Goal: Transaction & Acquisition: Book appointment/travel/reservation

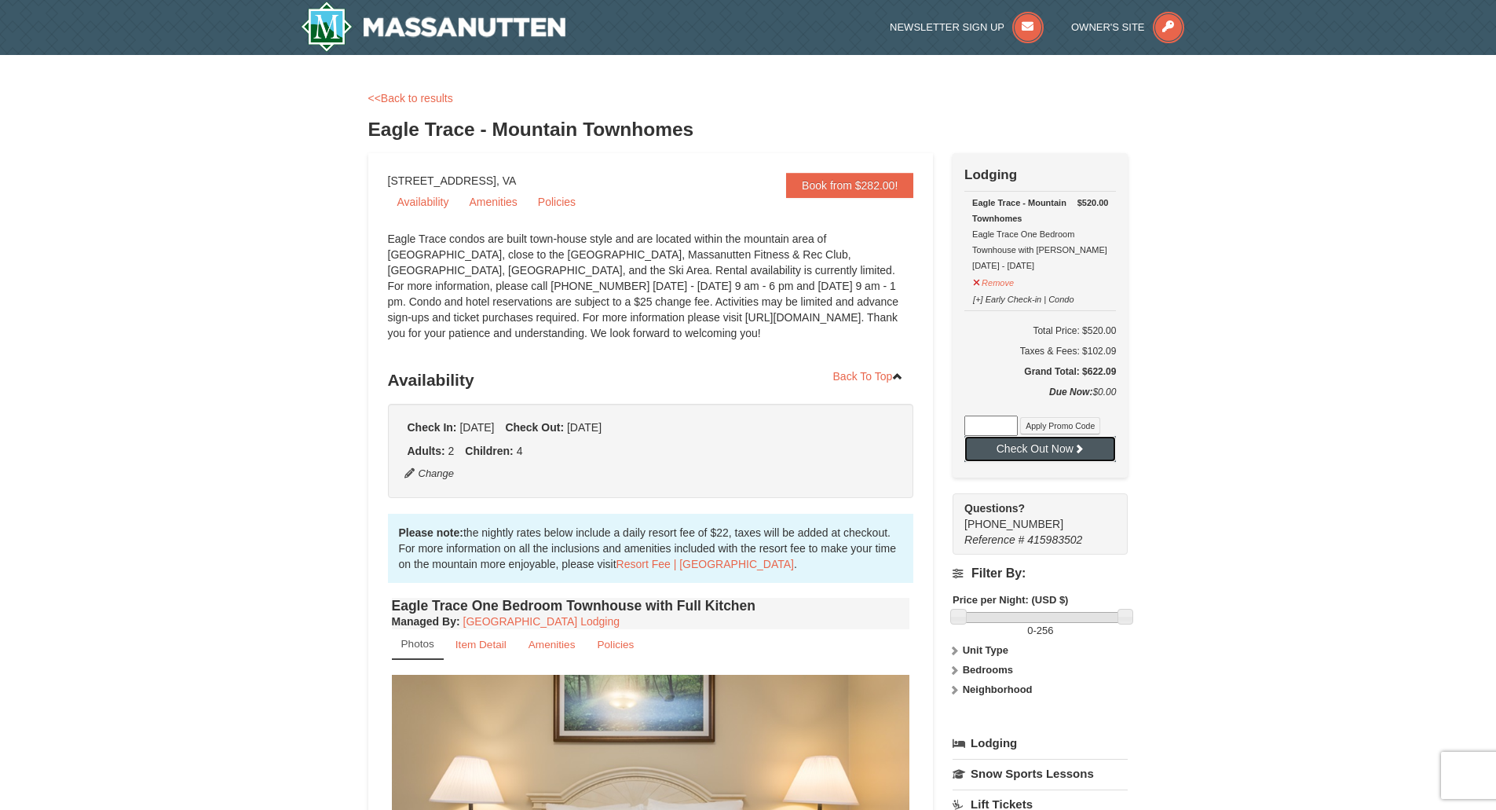
click at [1029, 449] on button "Check Out Now" at bounding box center [1041, 448] width 152 height 25
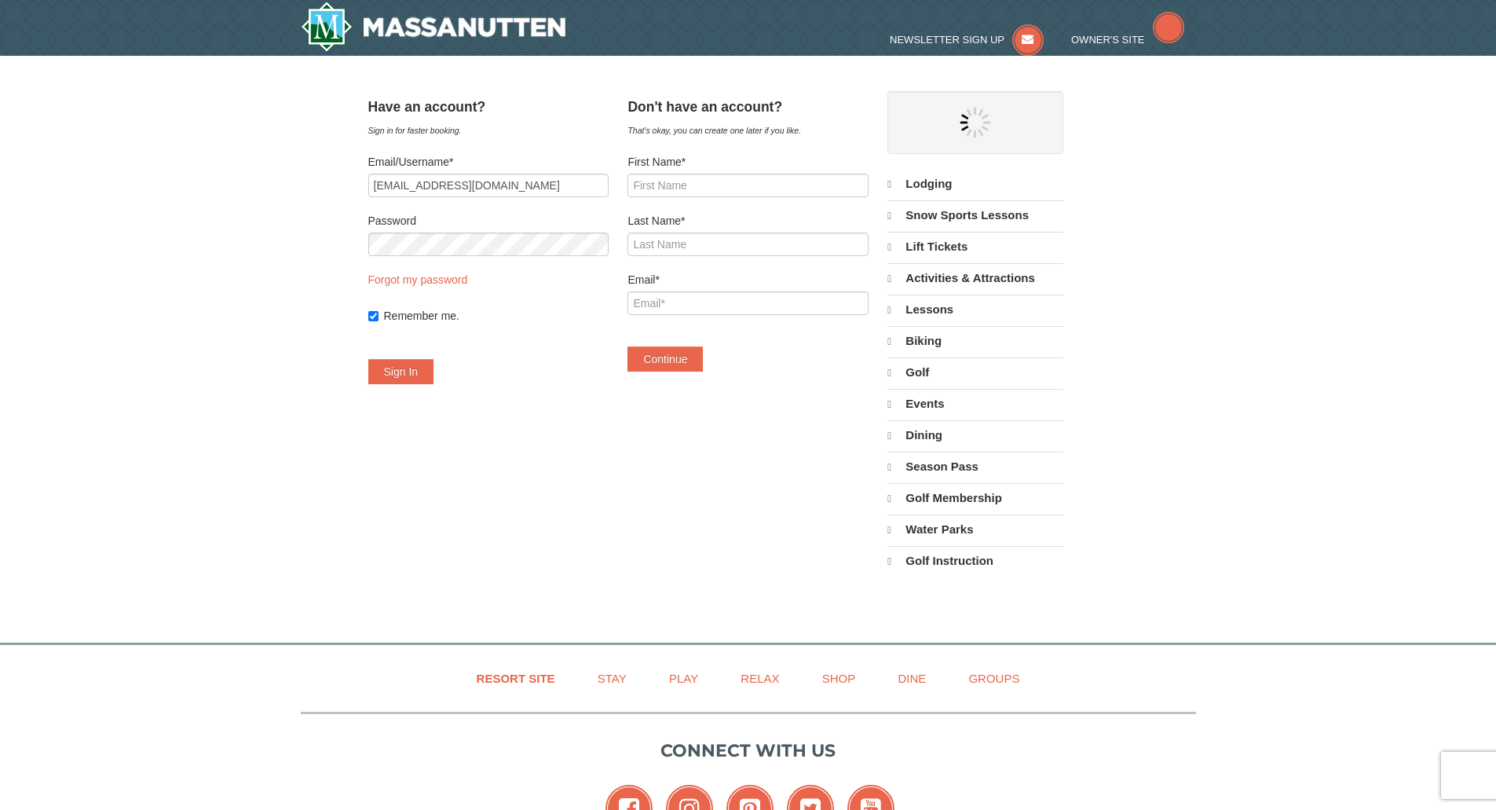
select select "9"
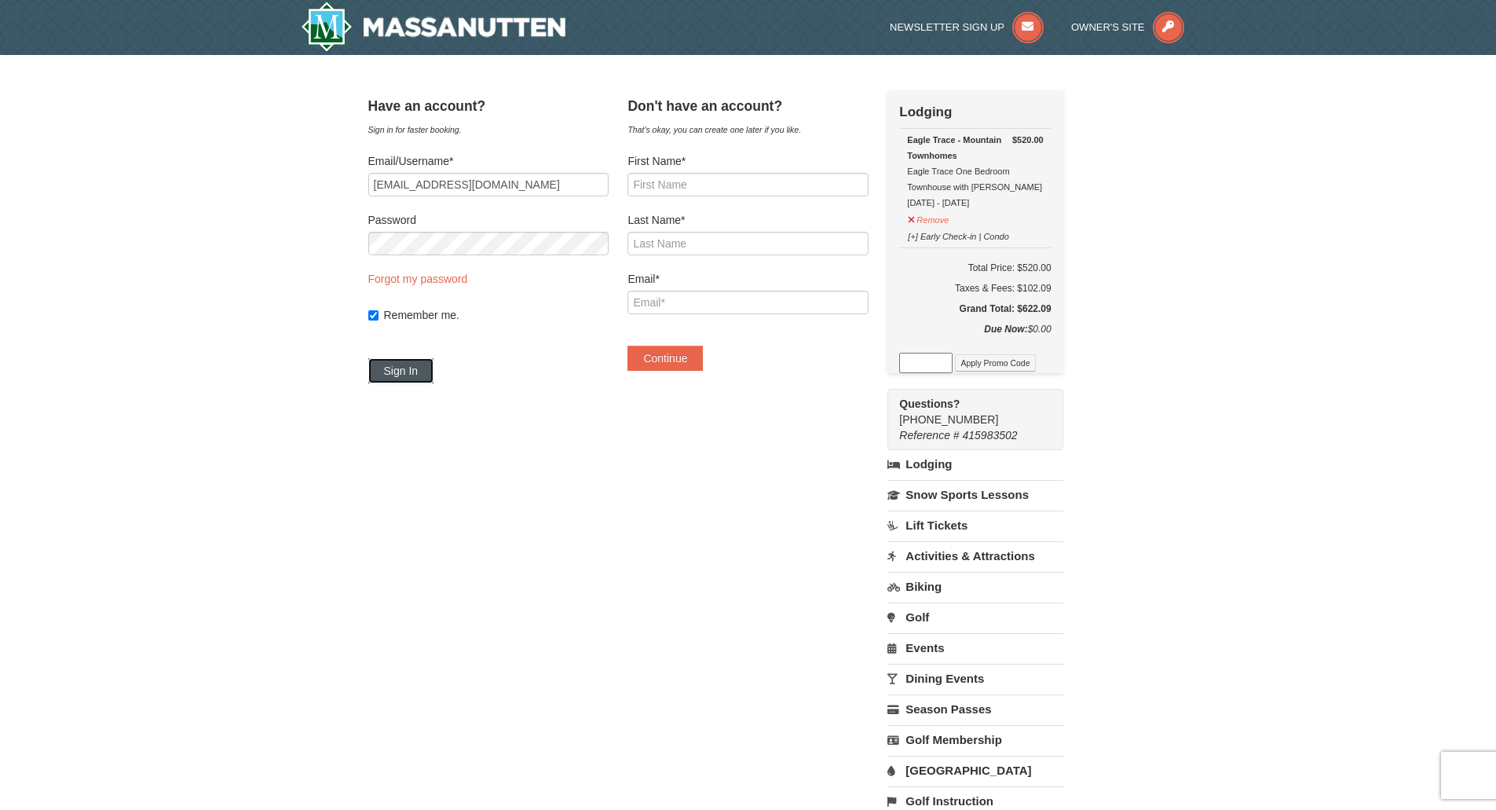
click at [429, 378] on button "Sign In" at bounding box center [401, 370] width 66 height 25
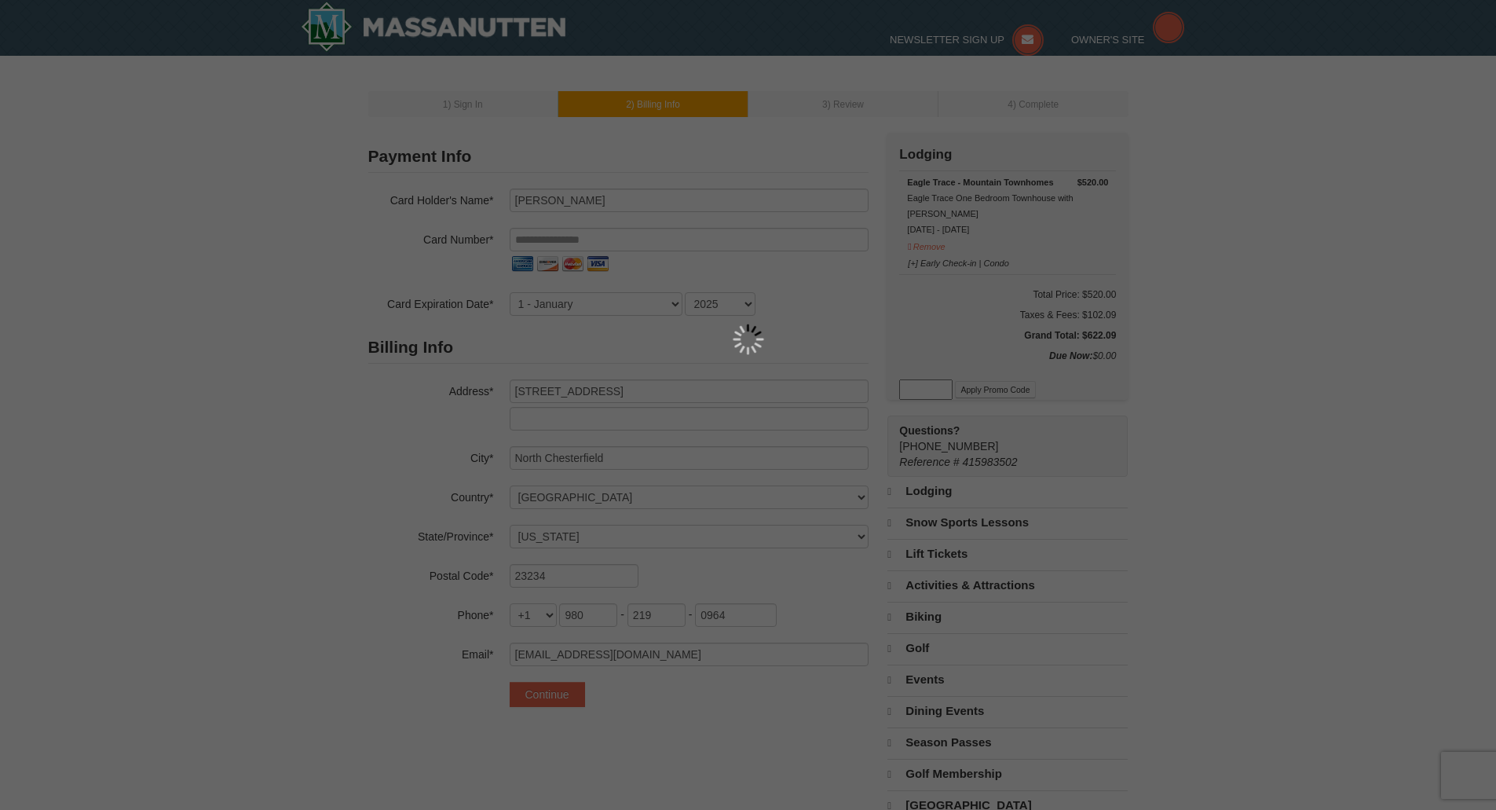
select select "VA"
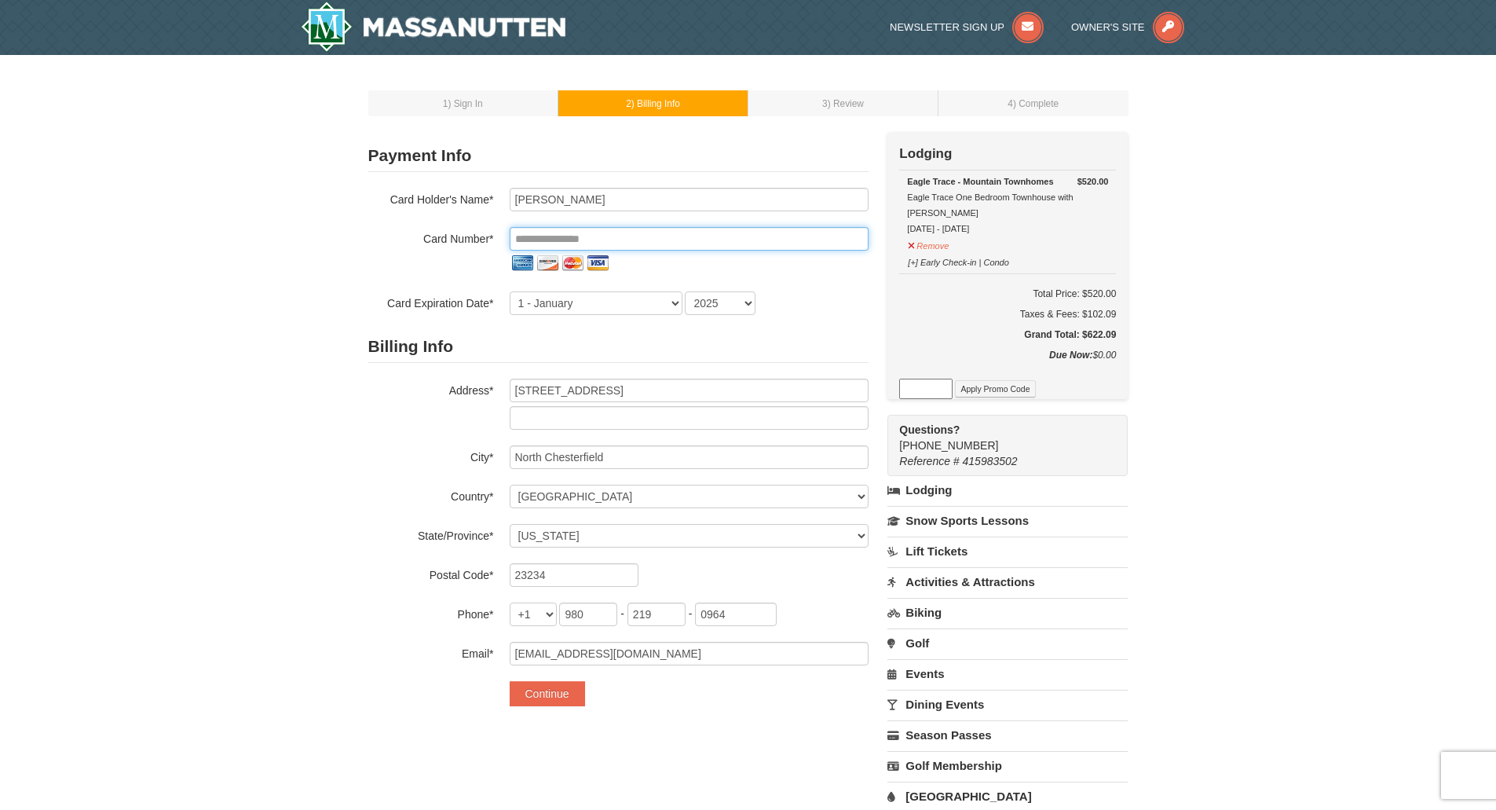
click at [537, 238] on input "tel" at bounding box center [689, 239] width 359 height 24
type input "Ceara Bailey"
type input "**********"
select select "9"
drag, startPoint x: 676, startPoint y: 391, endPoint x: 492, endPoint y: 390, distance: 183.8
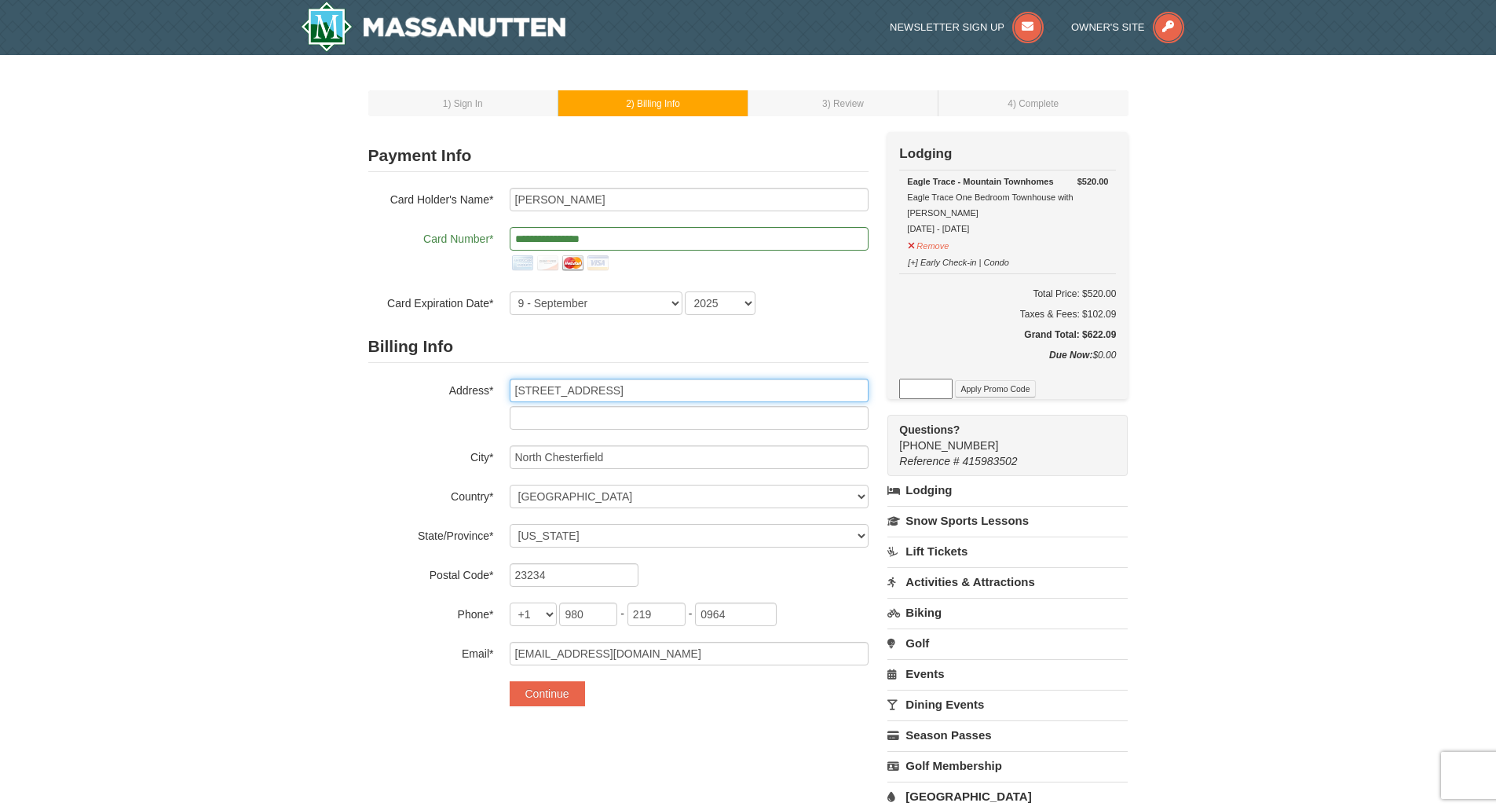
click at [492, 390] on div "Address* 3967 Keswick Place" at bounding box center [618, 404] width 500 height 51
type input "1608 barberry lane"
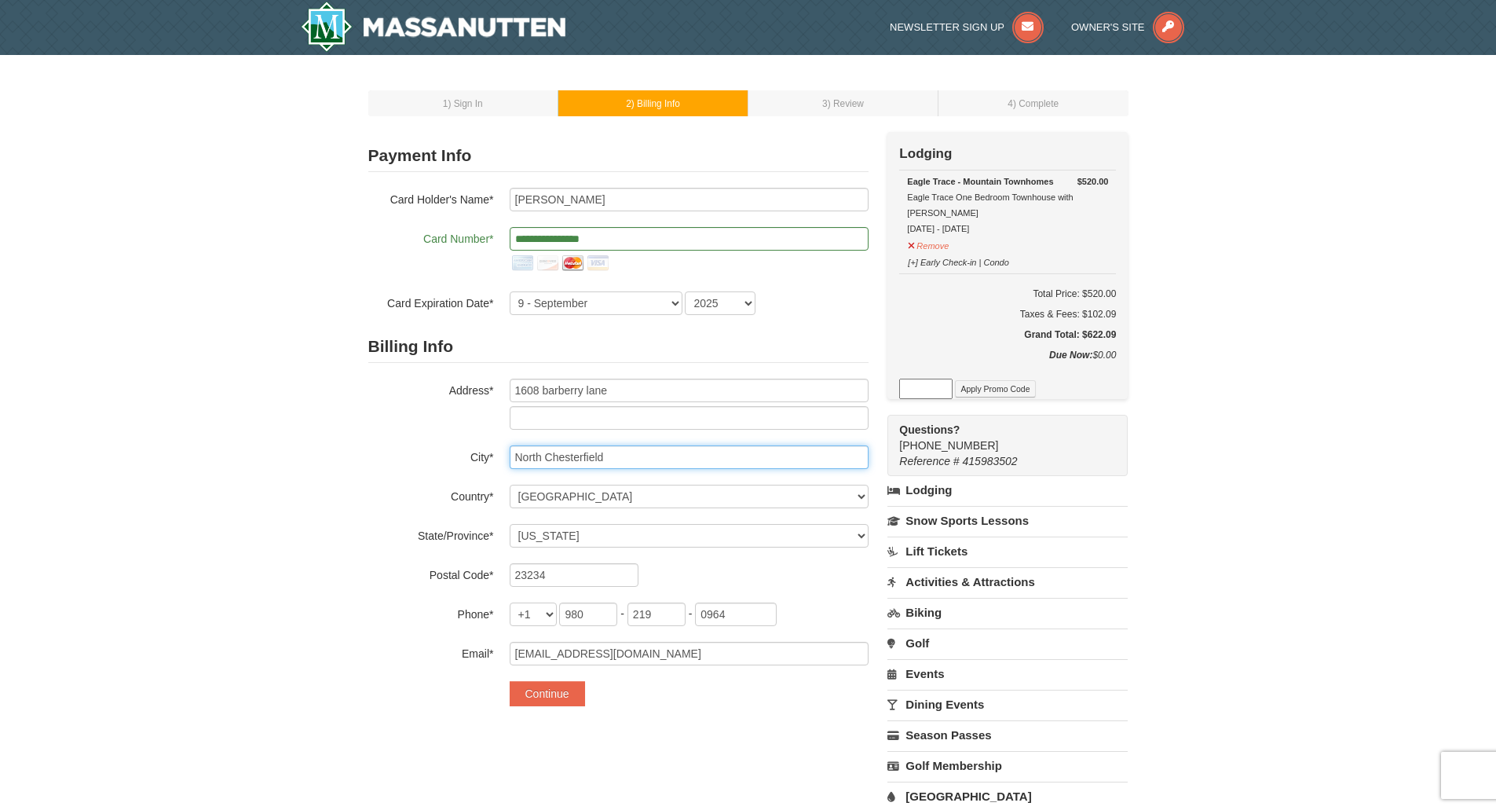
type input "Chester"
type input "23836-600"
type input "804"
type input "750"
type input "4058"
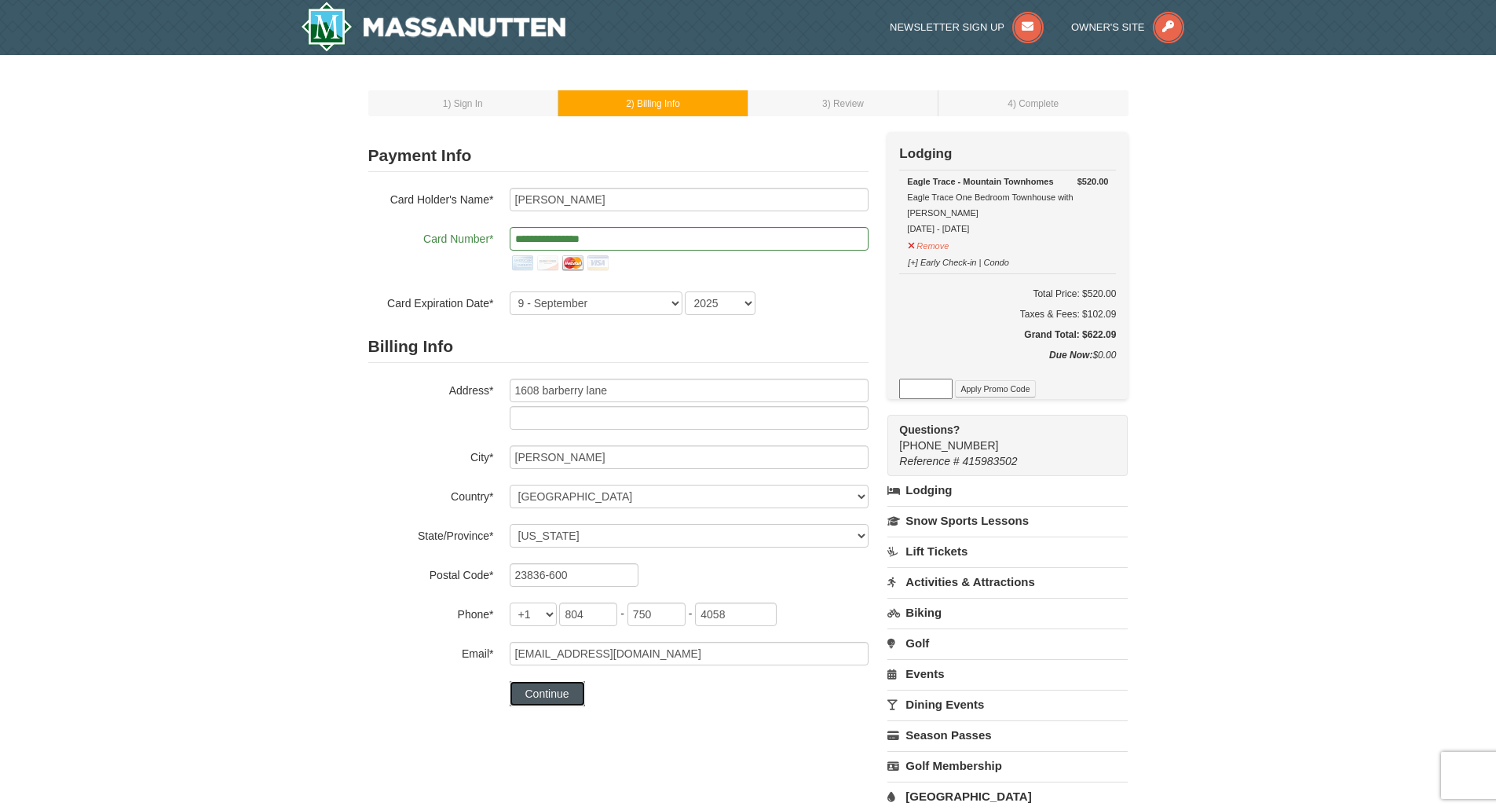
click at [562, 697] on button "Continue" at bounding box center [547, 693] width 75 height 25
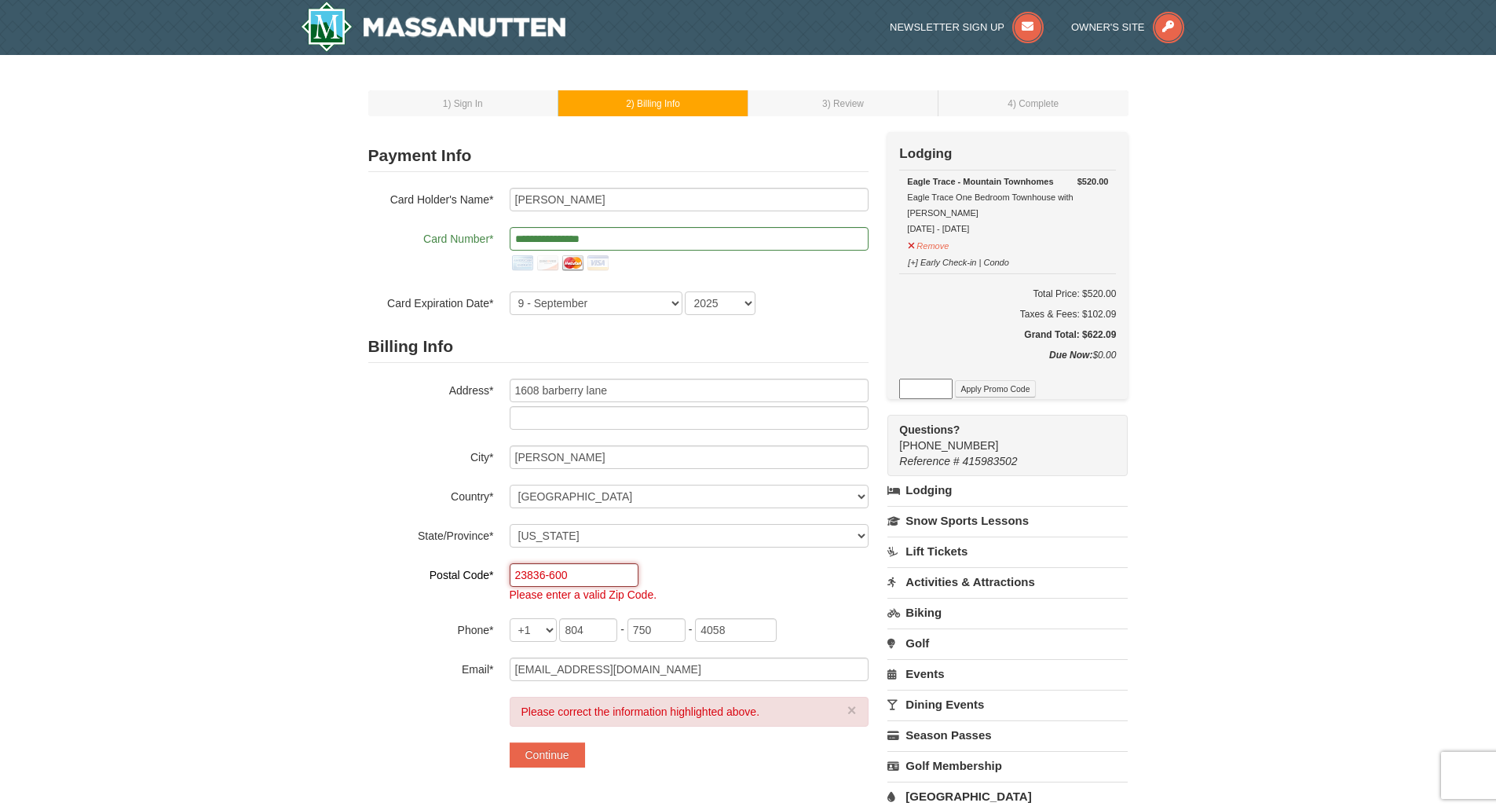
drag, startPoint x: 608, startPoint y: 572, endPoint x: 544, endPoint y: 572, distance: 64.4
click at [544, 572] on input "23836-600" at bounding box center [574, 575] width 129 height 24
type input "23836"
click at [536, 755] on button "Continue" at bounding box center [547, 754] width 75 height 25
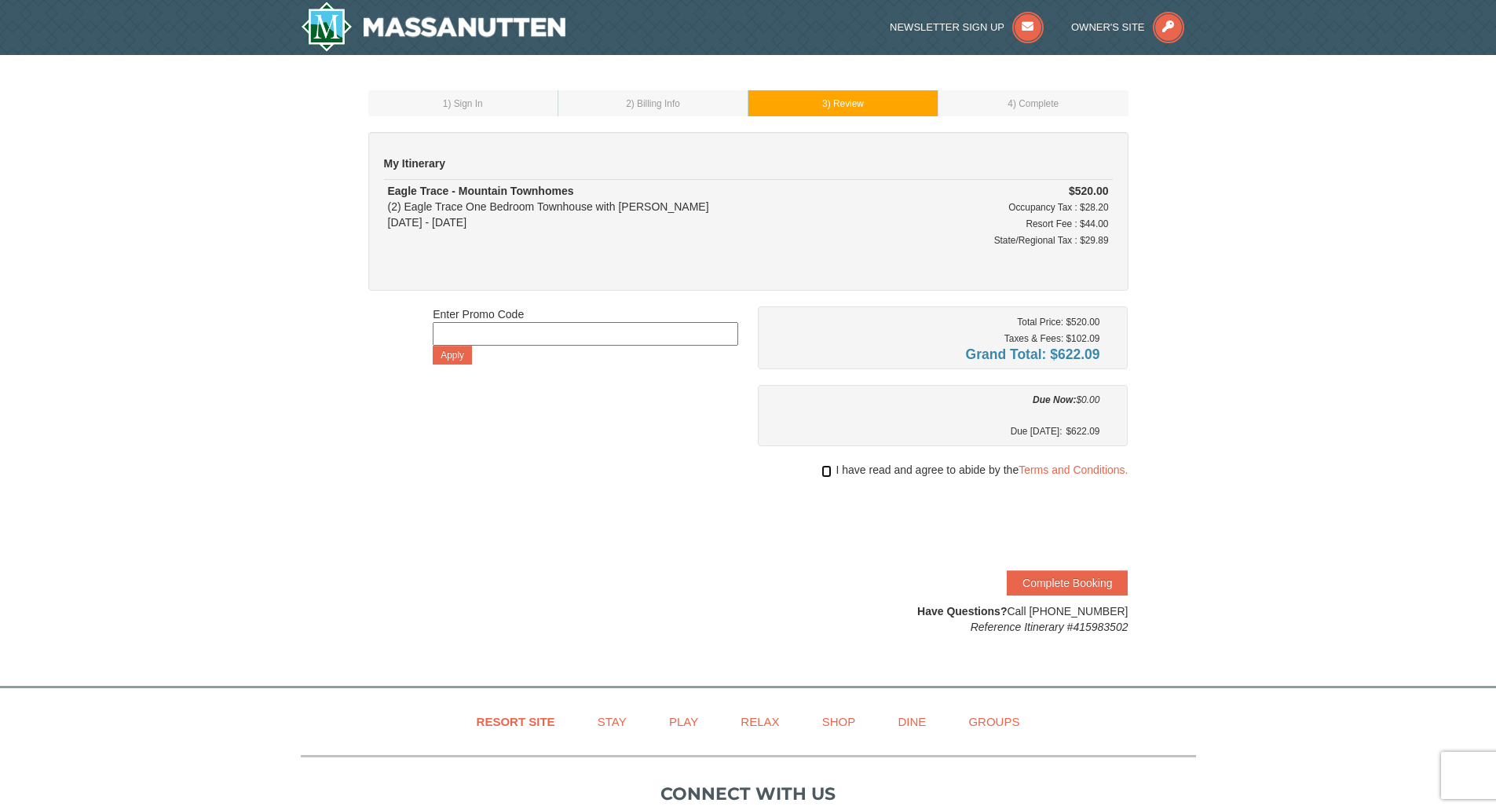
click at [824, 476] on input "checkbox" at bounding box center [827, 471] width 10 height 13
checkbox input "true"
click at [1049, 469] on link "Terms and Conditions." at bounding box center [1073, 469] width 109 height 13
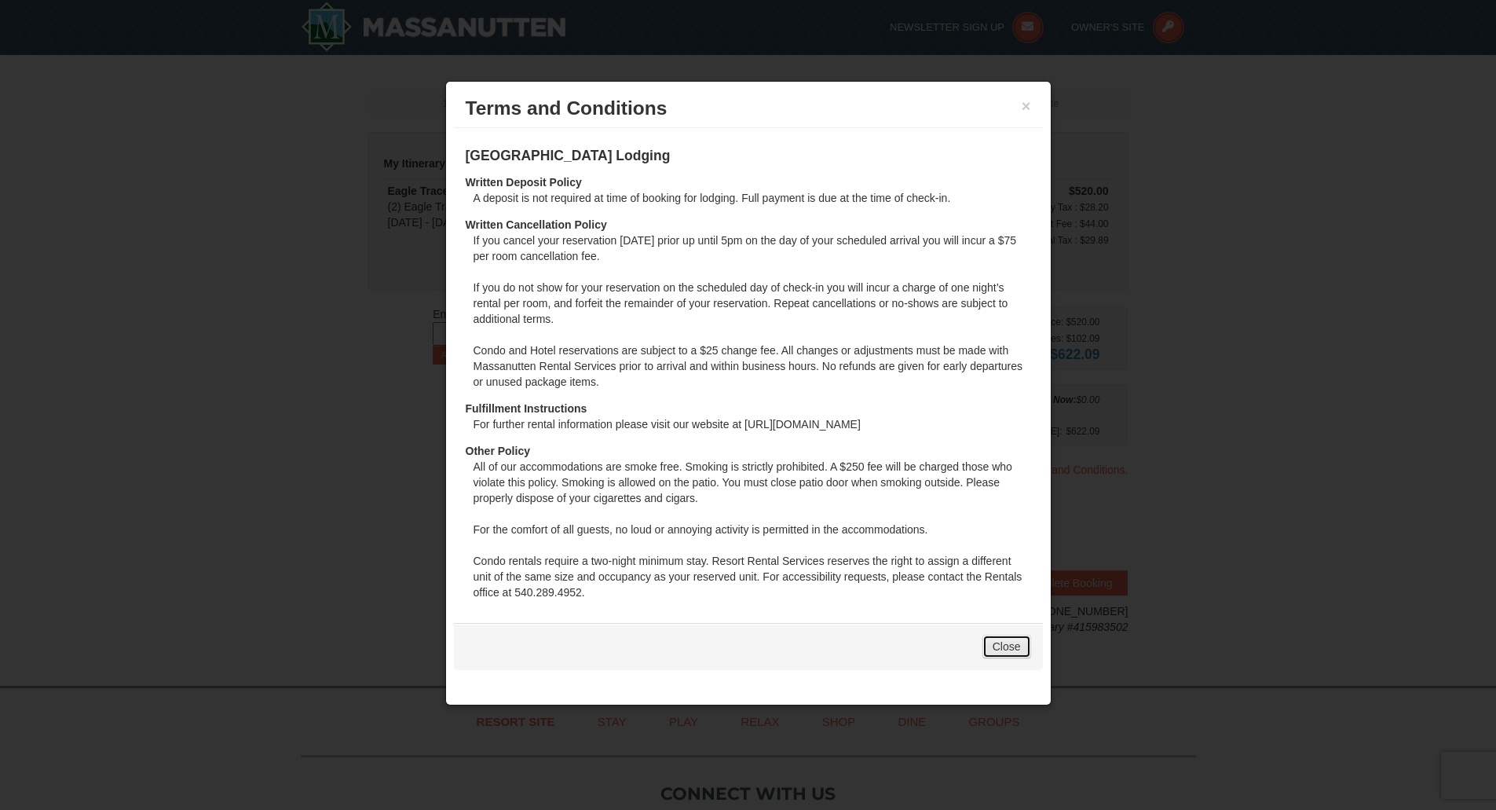
click at [995, 649] on link "Close" at bounding box center [1007, 647] width 49 height 24
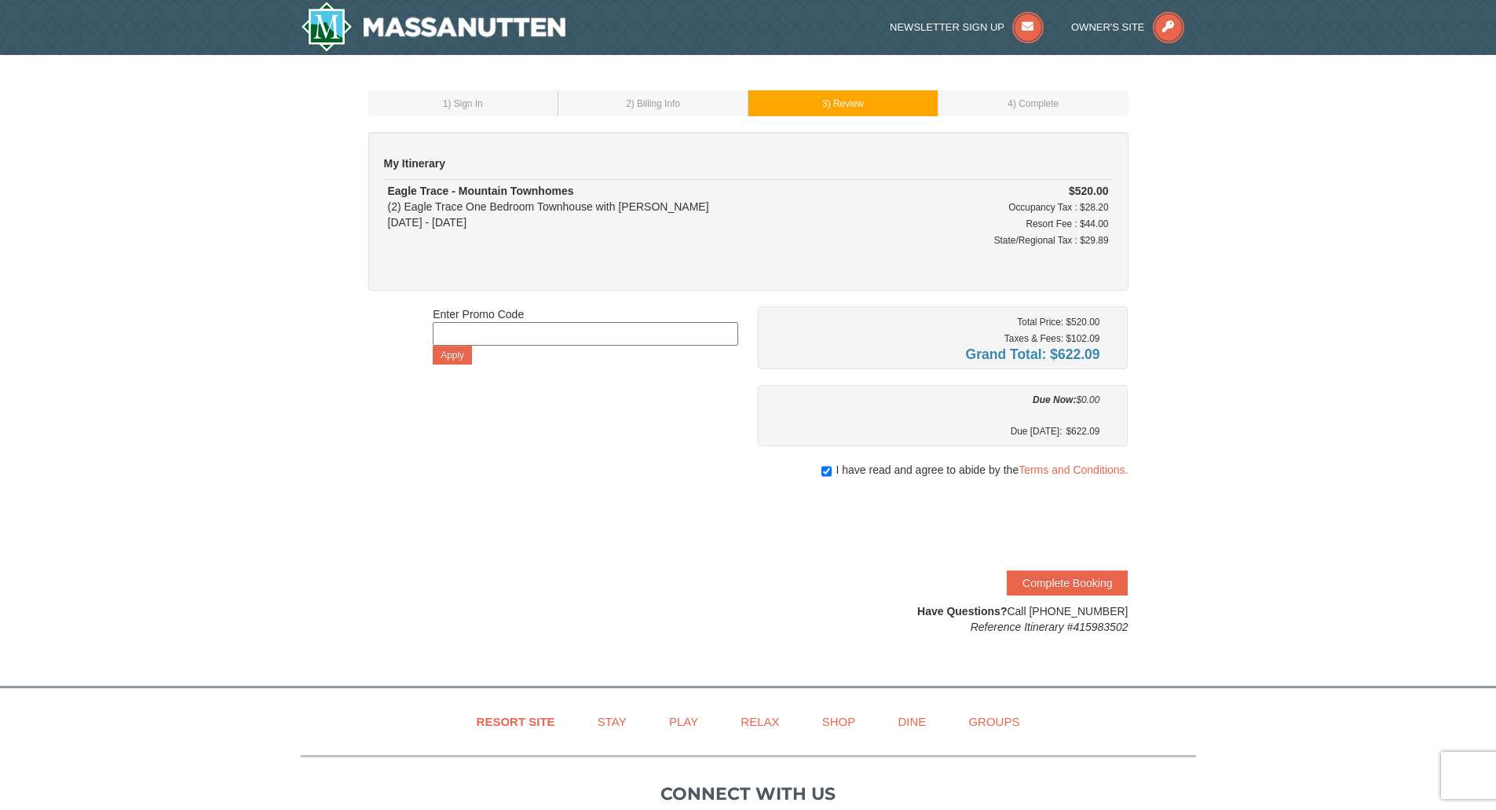
click at [0, 504] on div "1 ) Sign In 2 ) Billing Info 3 ) Review ) Complete ×" at bounding box center [748, 362] width 1496 height 615
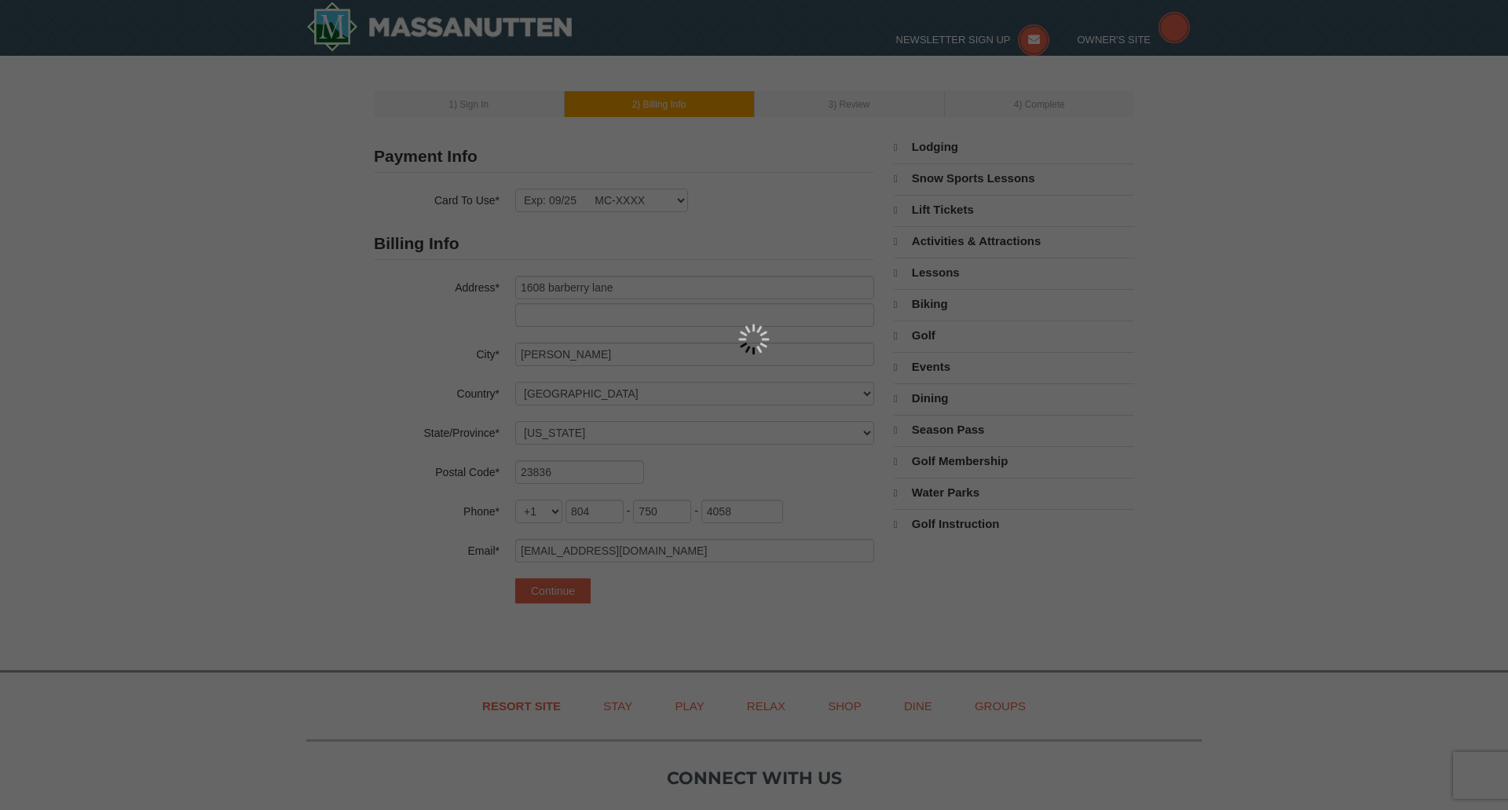
select select "VA"
select select "9"
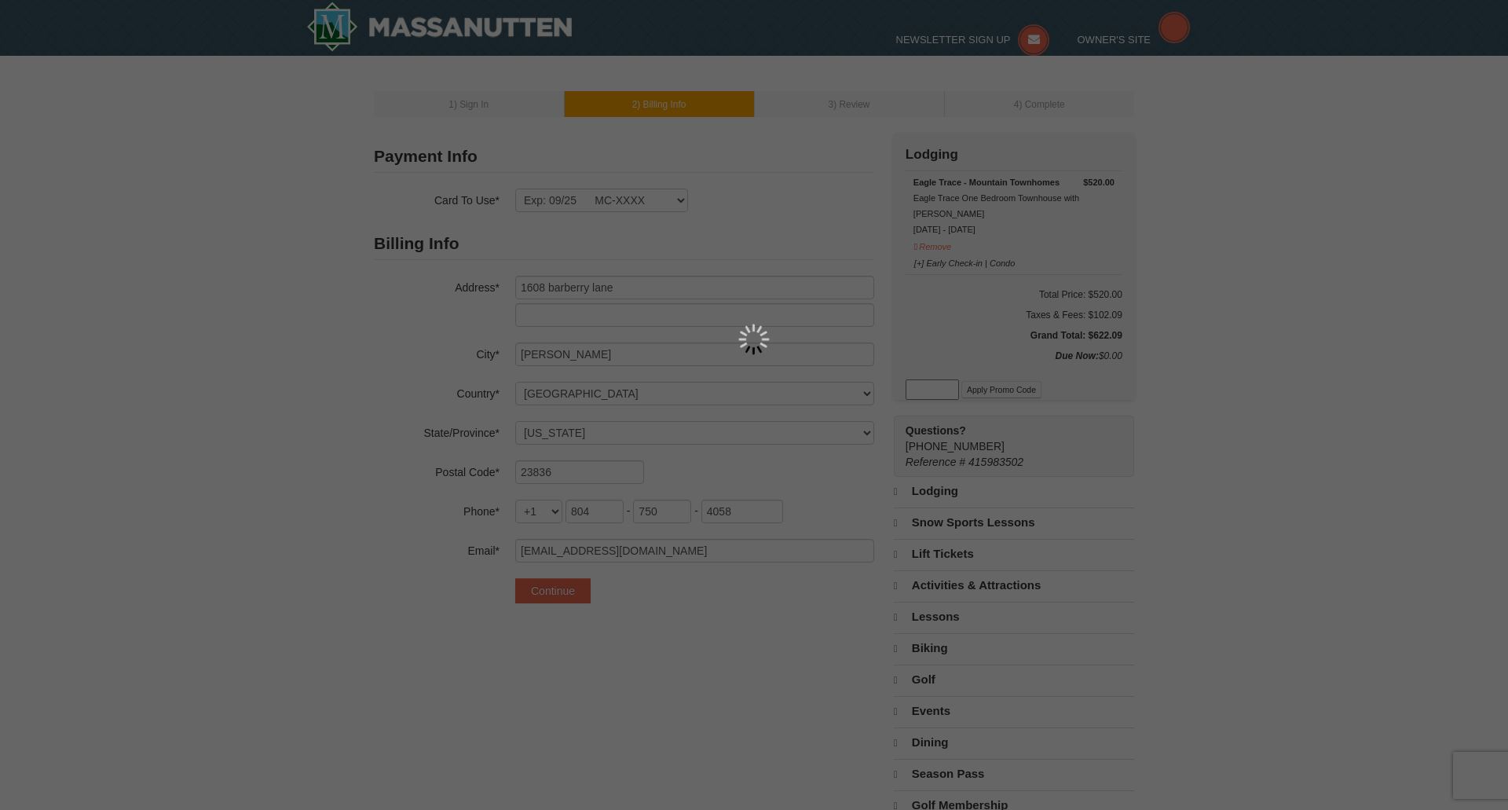
select select "VA"
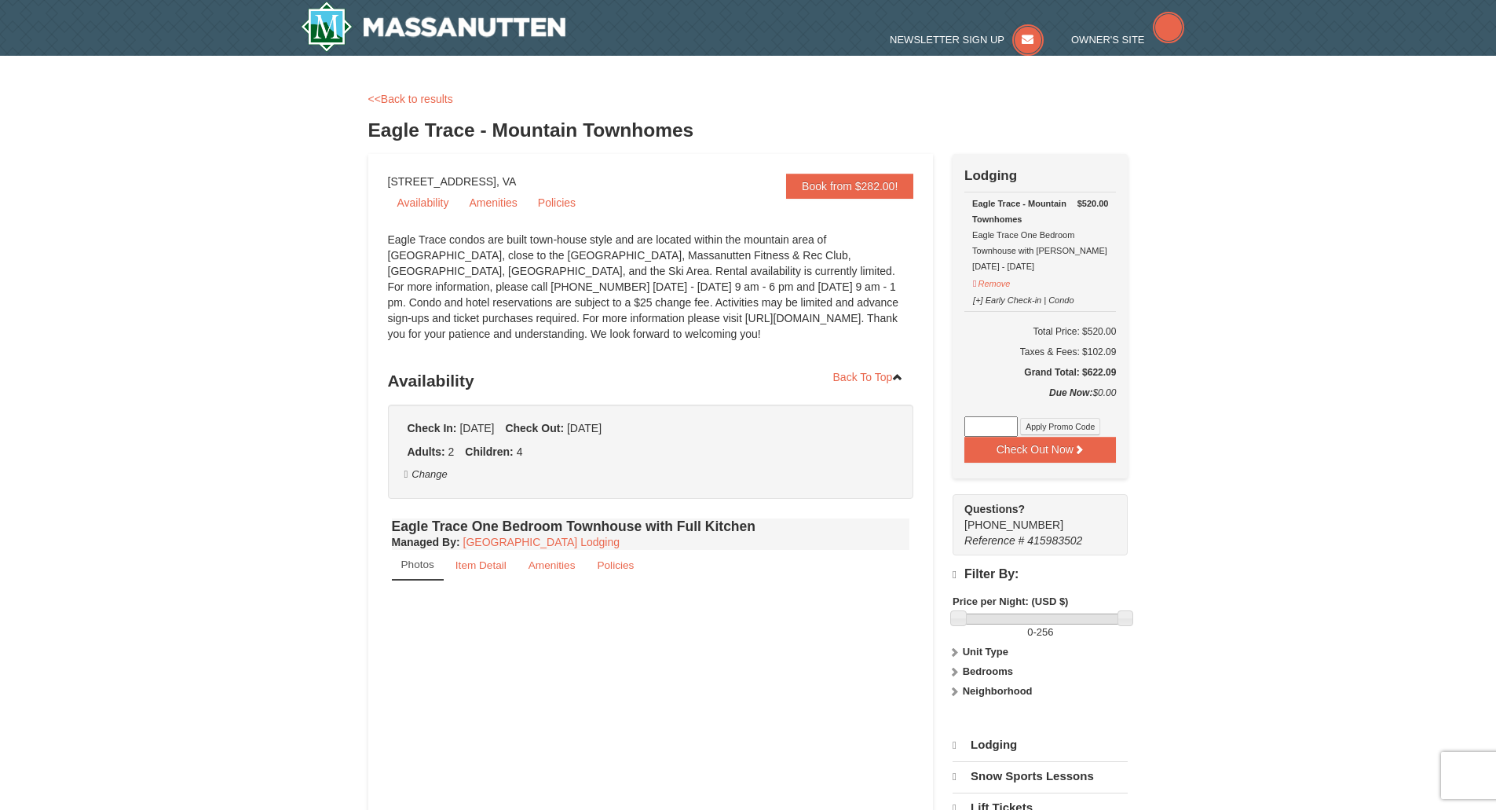
select select "9"
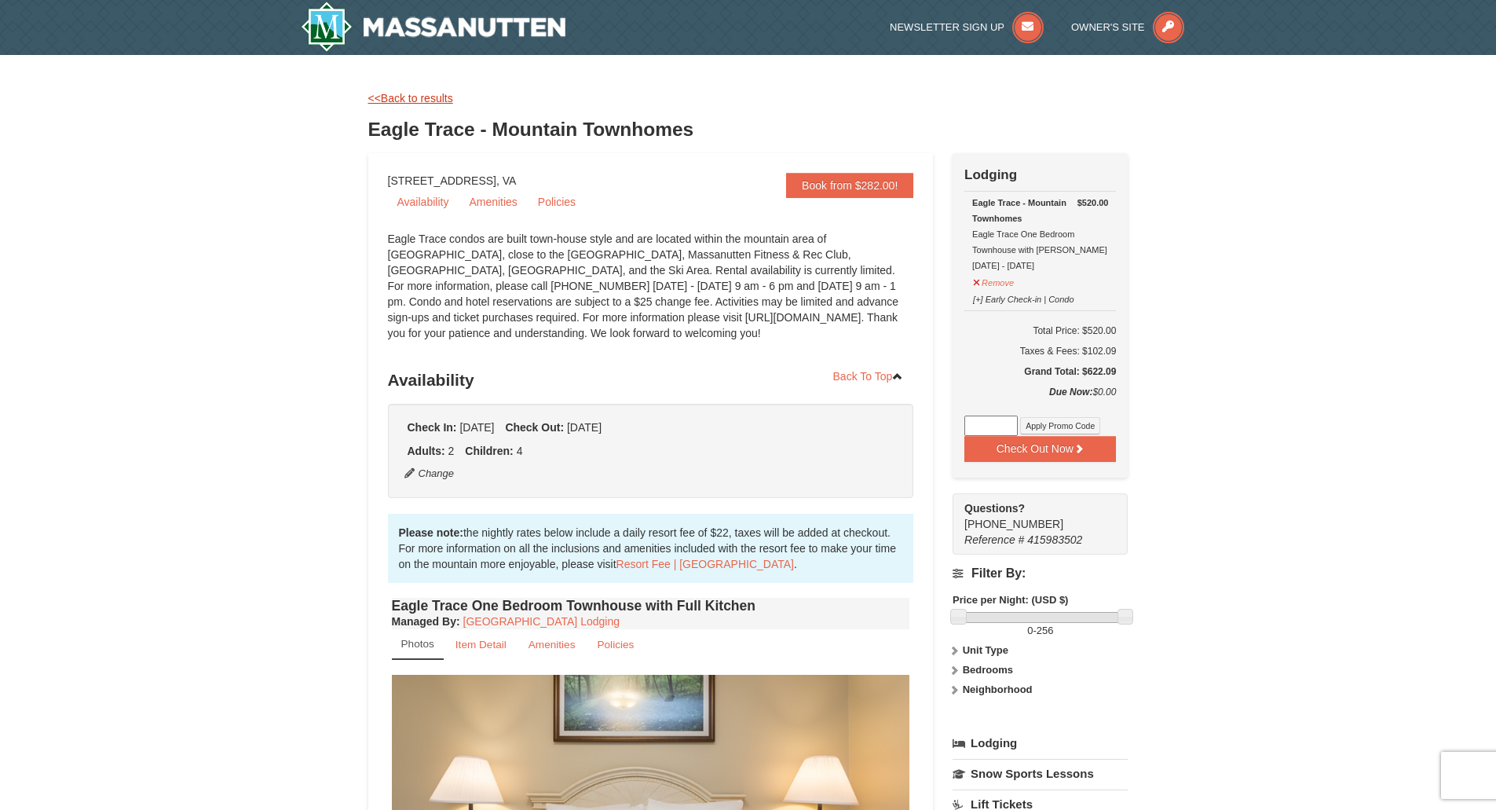
click at [432, 99] on link "<<Back to results" at bounding box center [410, 98] width 85 height 13
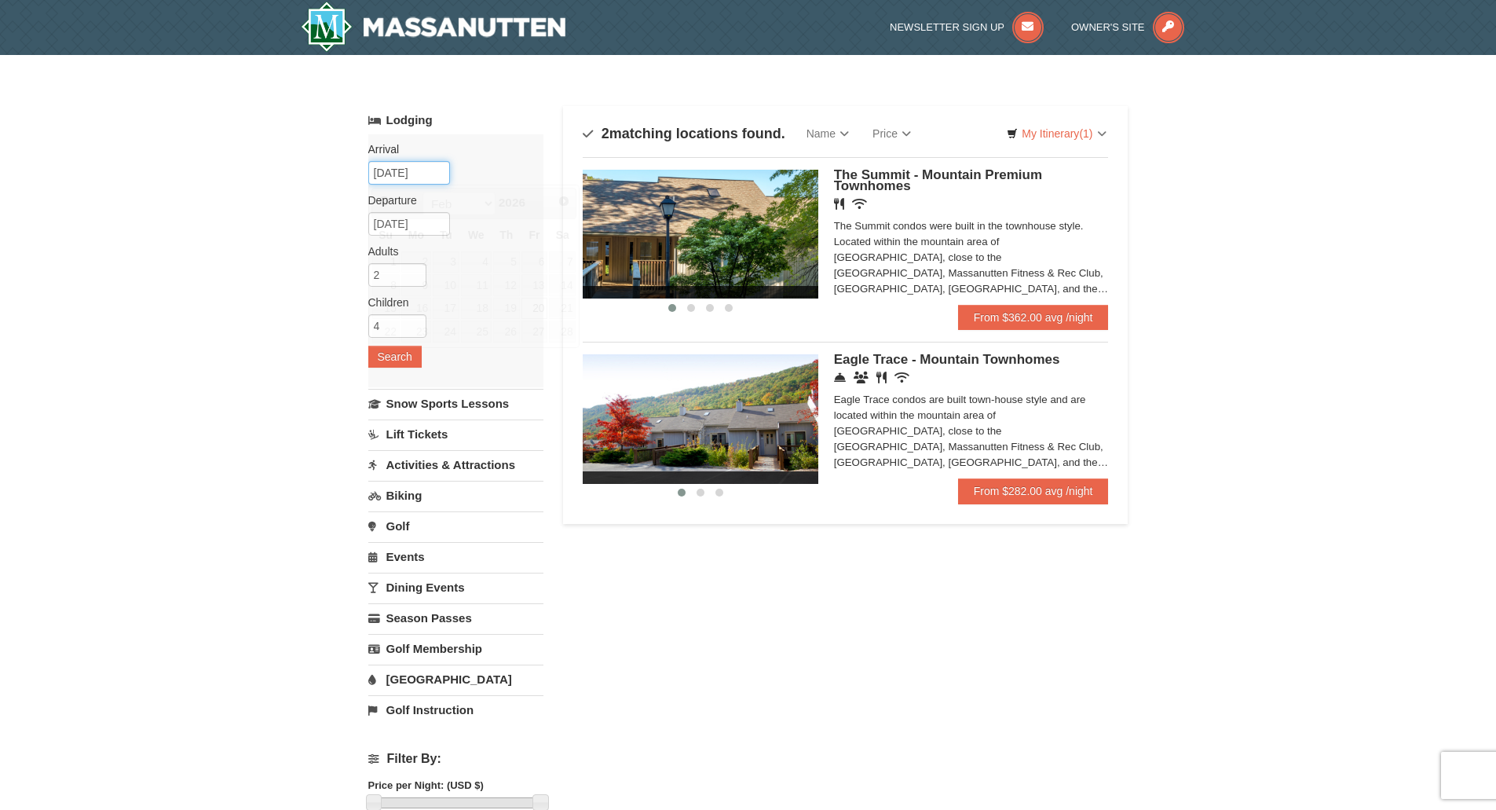
click at [401, 170] on input "02/20/2026" at bounding box center [409, 173] width 82 height 24
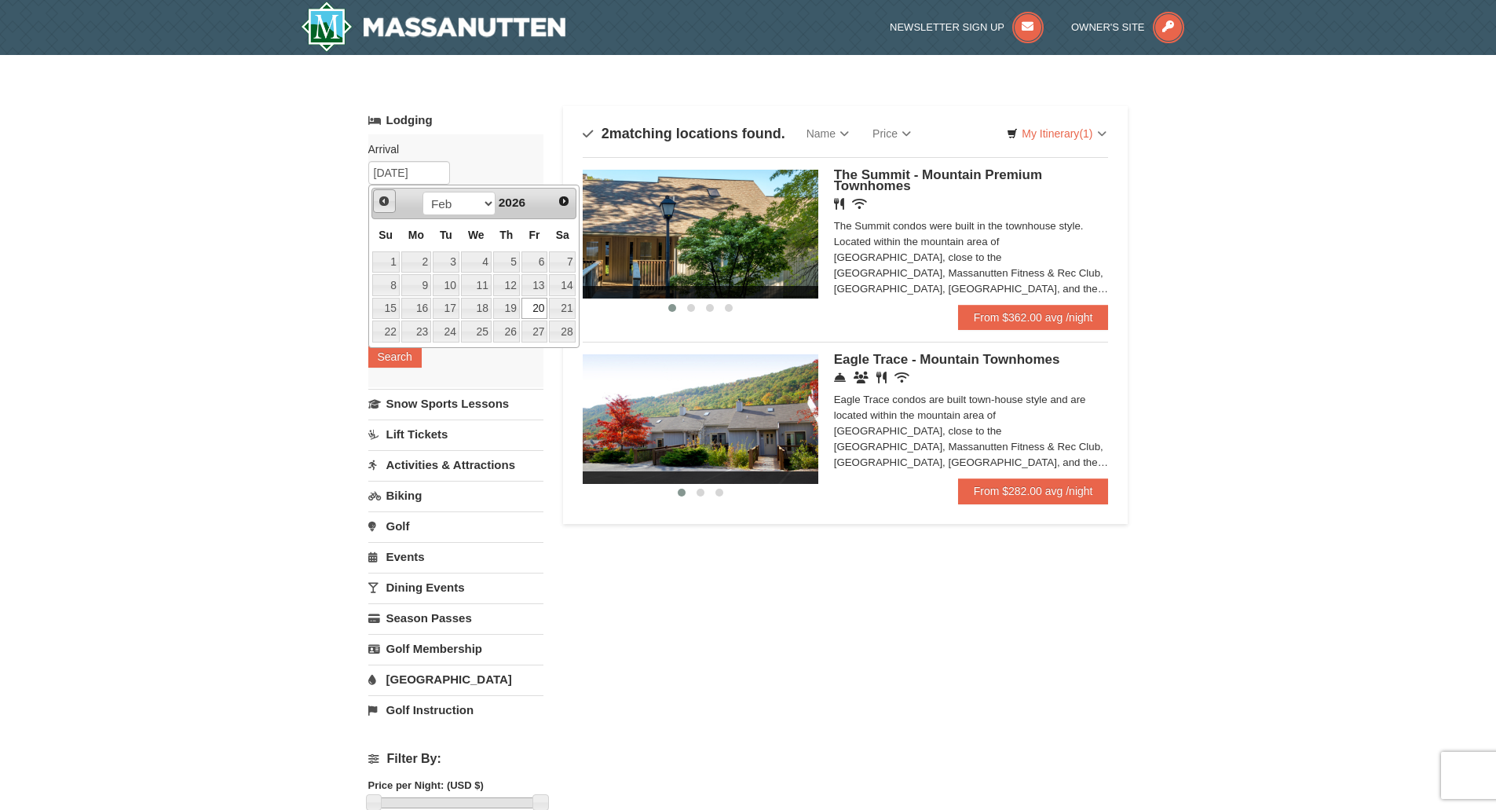
click at [377, 200] on link "Prev" at bounding box center [385, 201] width 24 height 24
click at [384, 200] on span "Prev" at bounding box center [384, 201] width 13 height 13
click at [565, 201] on span "Next" at bounding box center [564, 201] width 13 height 13
click at [484, 332] on link "24" at bounding box center [476, 331] width 31 height 22
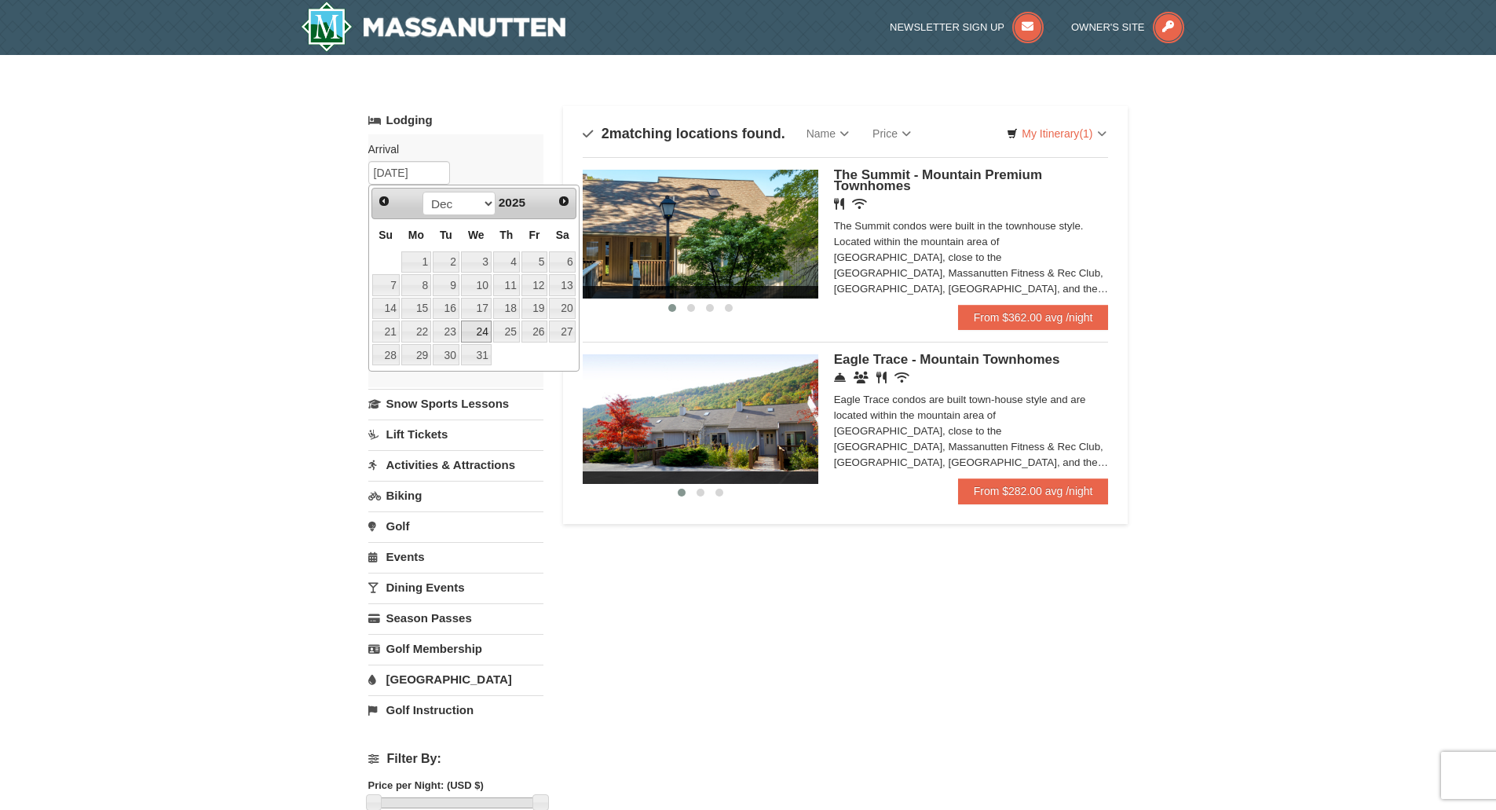
type input "12/24/2025"
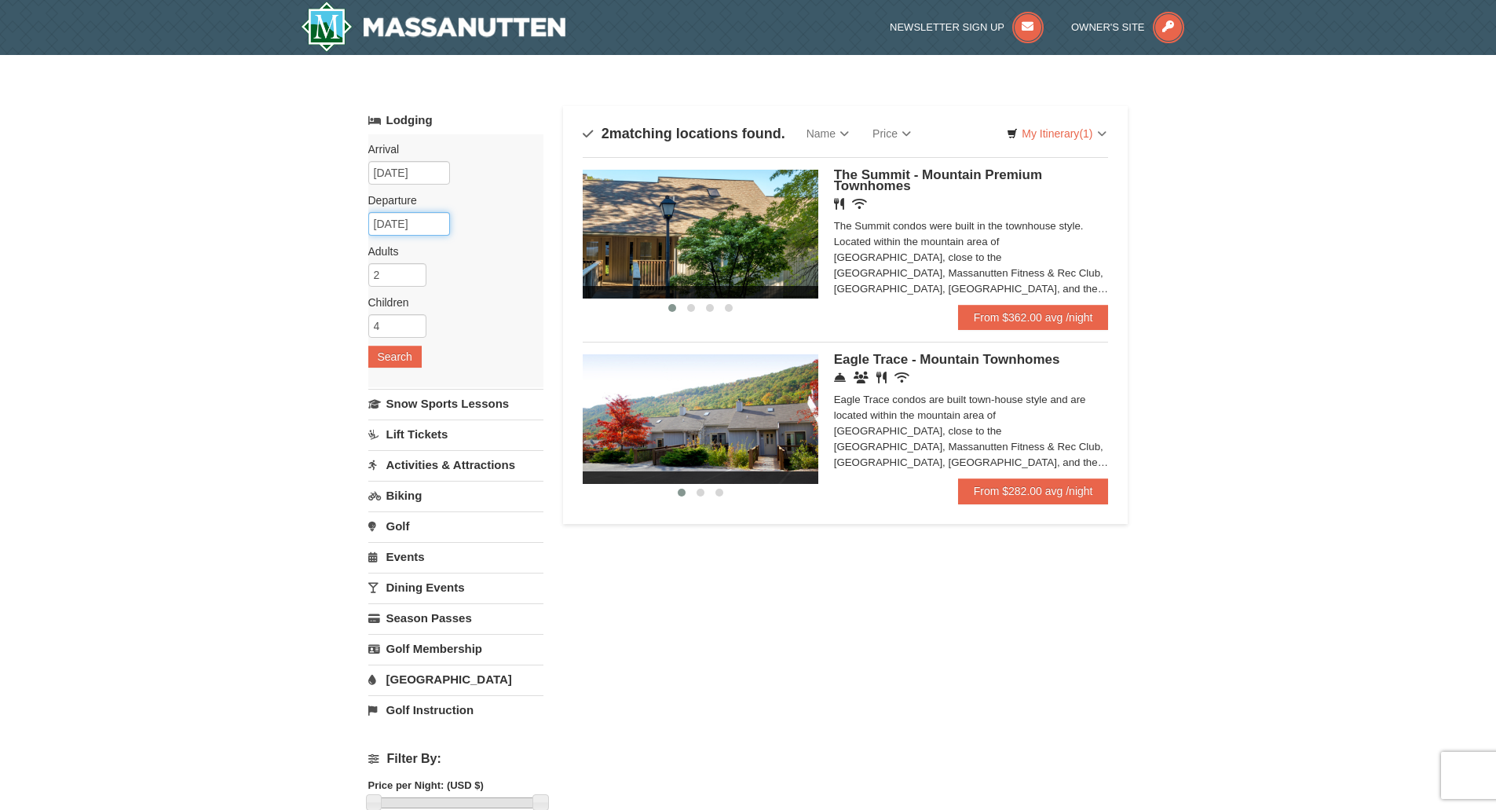
click at [405, 227] on input "02/22/2026" at bounding box center [409, 224] width 82 height 24
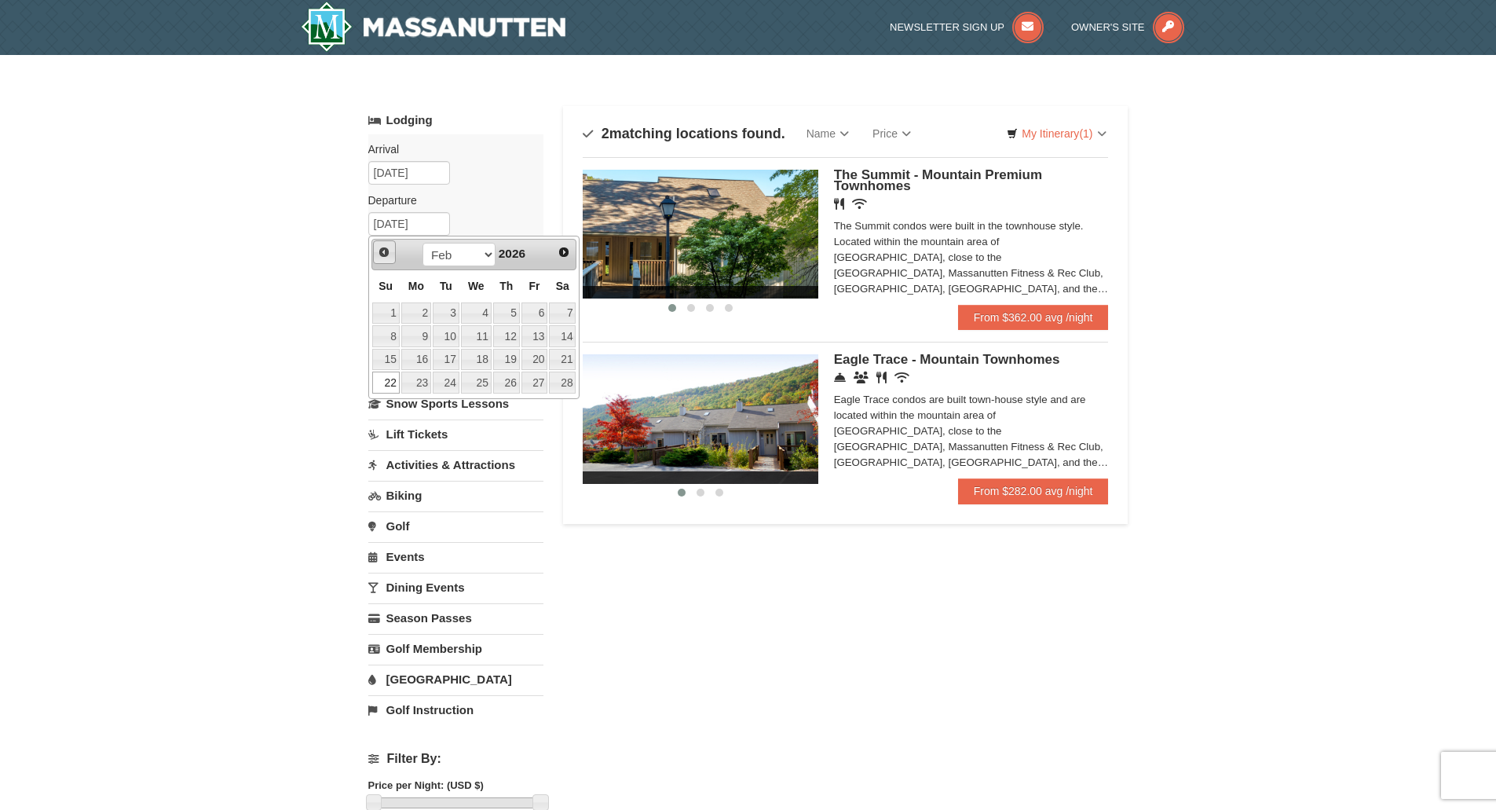
click at [386, 249] on span "Prev" at bounding box center [384, 252] width 13 height 13
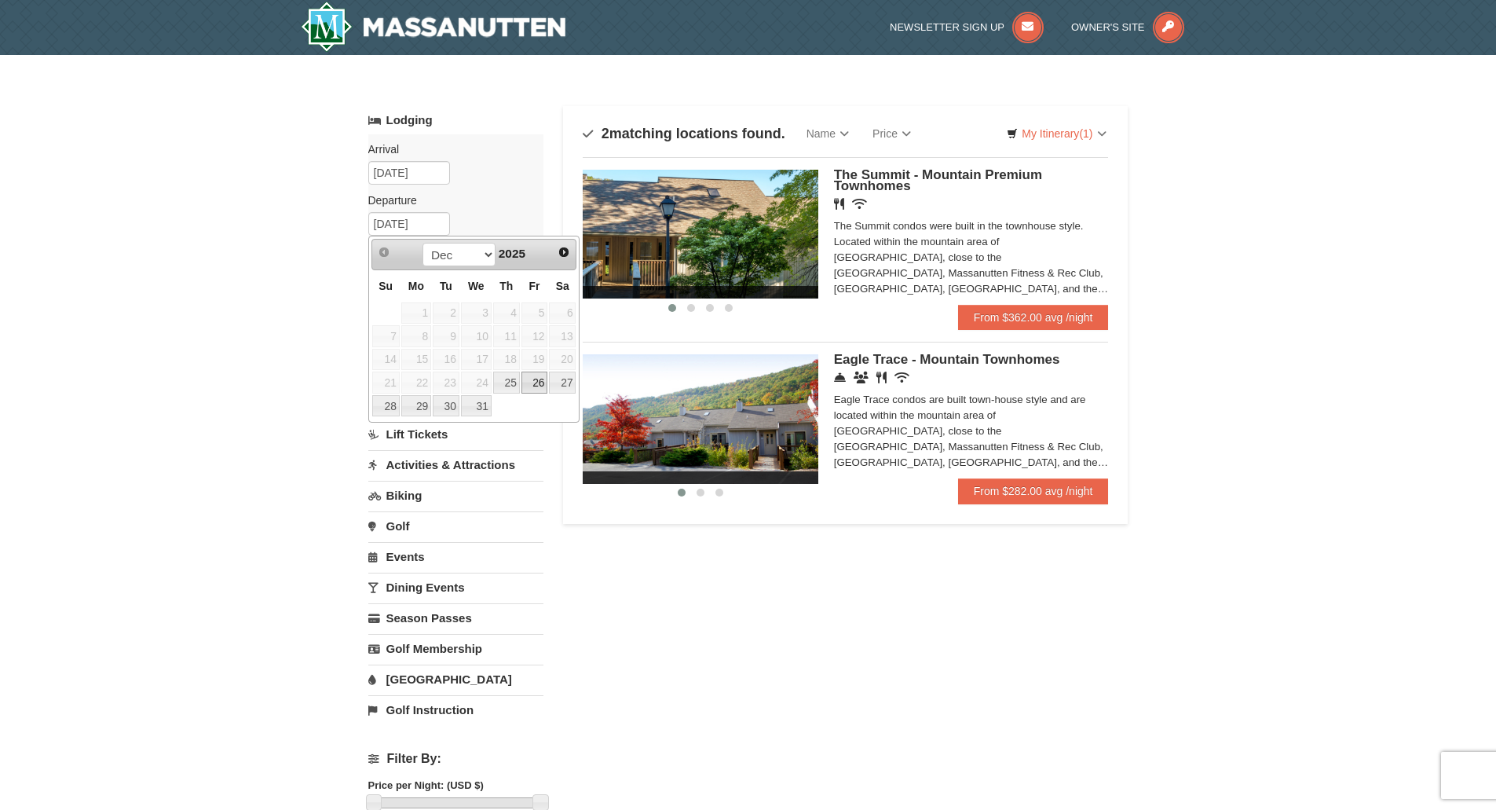
click at [545, 380] on link "26" at bounding box center [535, 383] width 27 height 22
type input "12/26/2025"
click at [394, 351] on button "Search" at bounding box center [394, 357] width 53 height 22
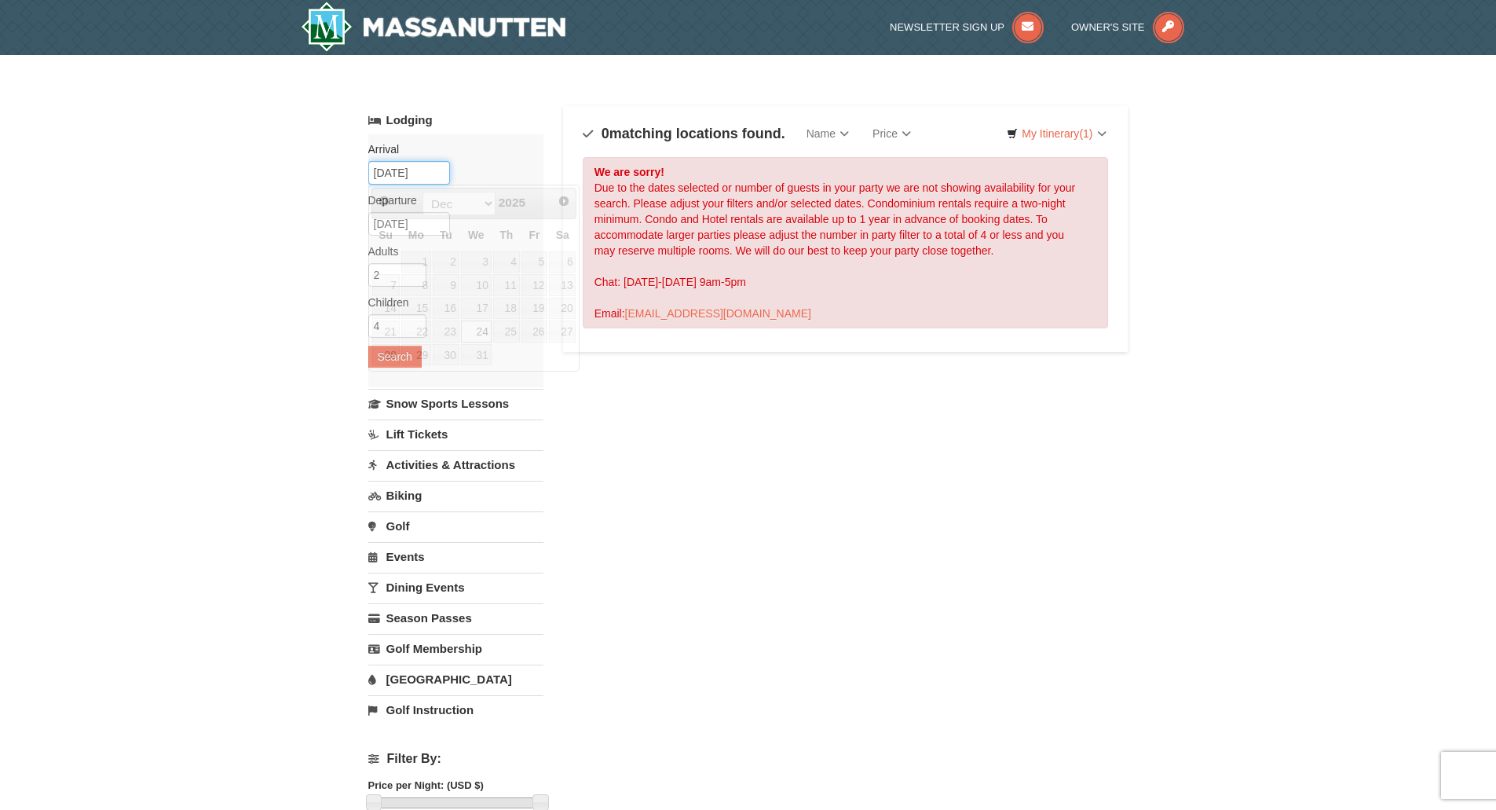
click at [398, 174] on input "[DATE]" at bounding box center [409, 173] width 82 height 24
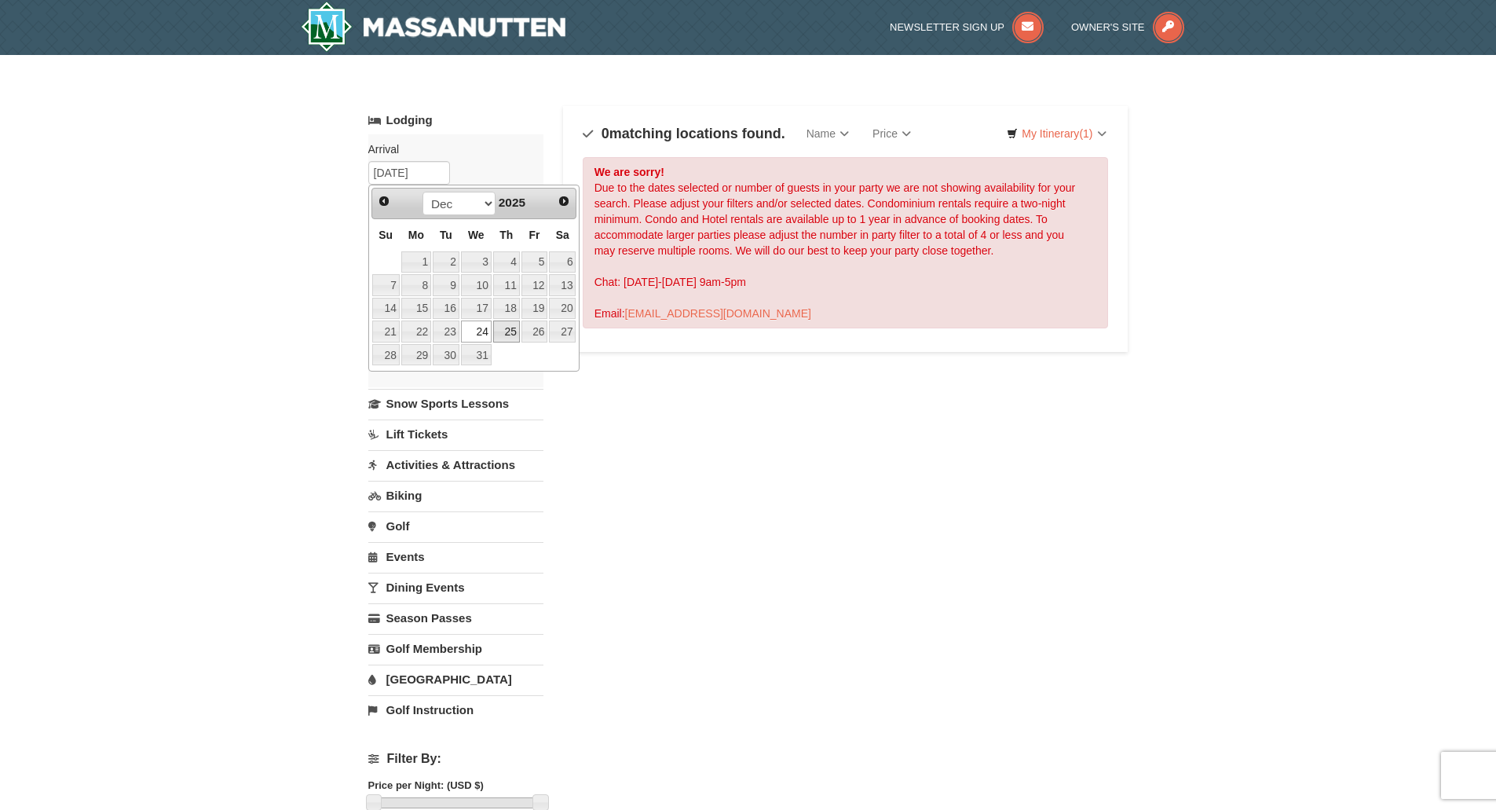
click at [508, 336] on link "25" at bounding box center [506, 331] width 27 height 22
type input "[DATE]"
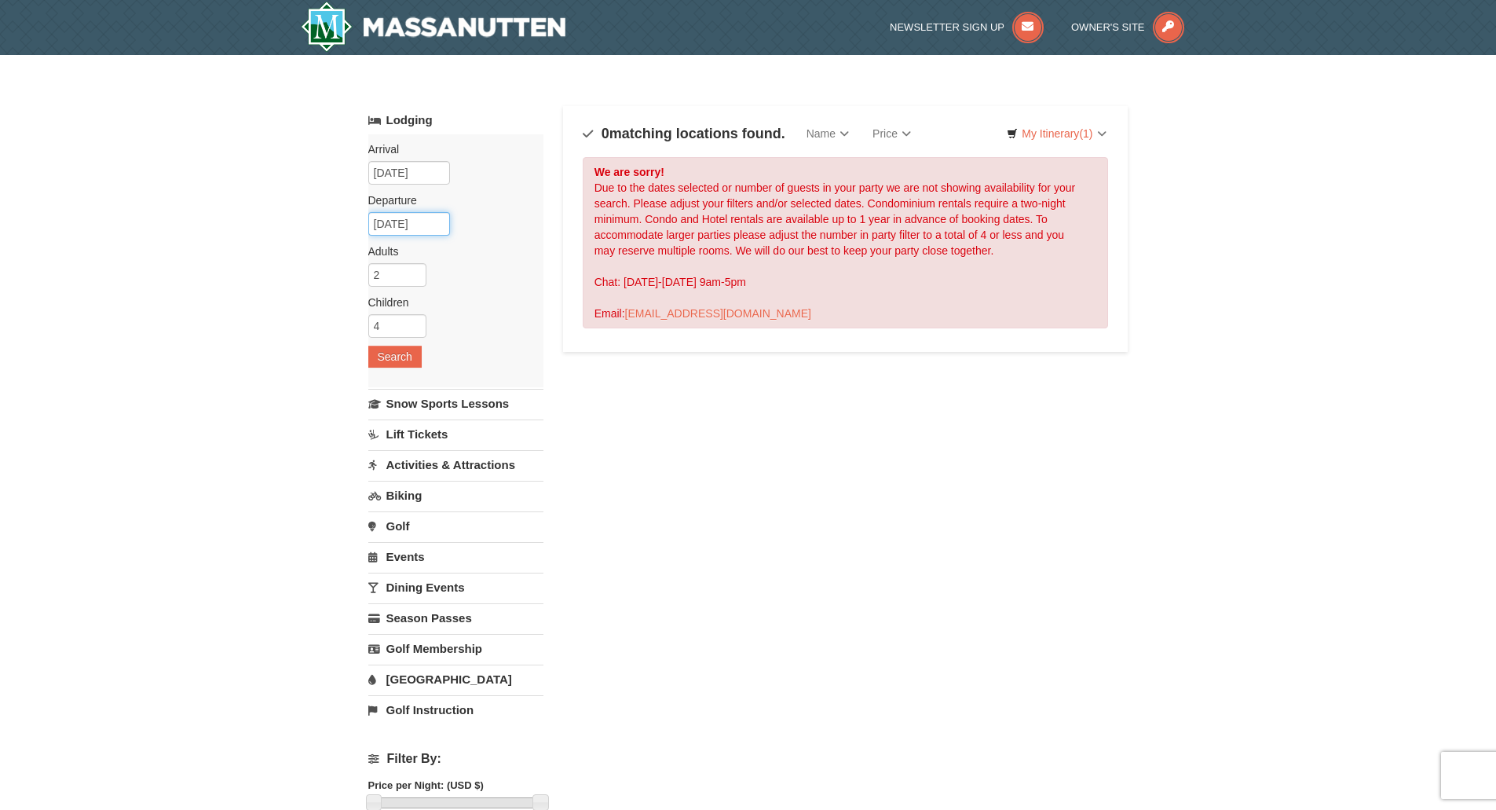
click at [409, 222] on input "[DATE]" at bounding box center [409, 224] width 82 height 24
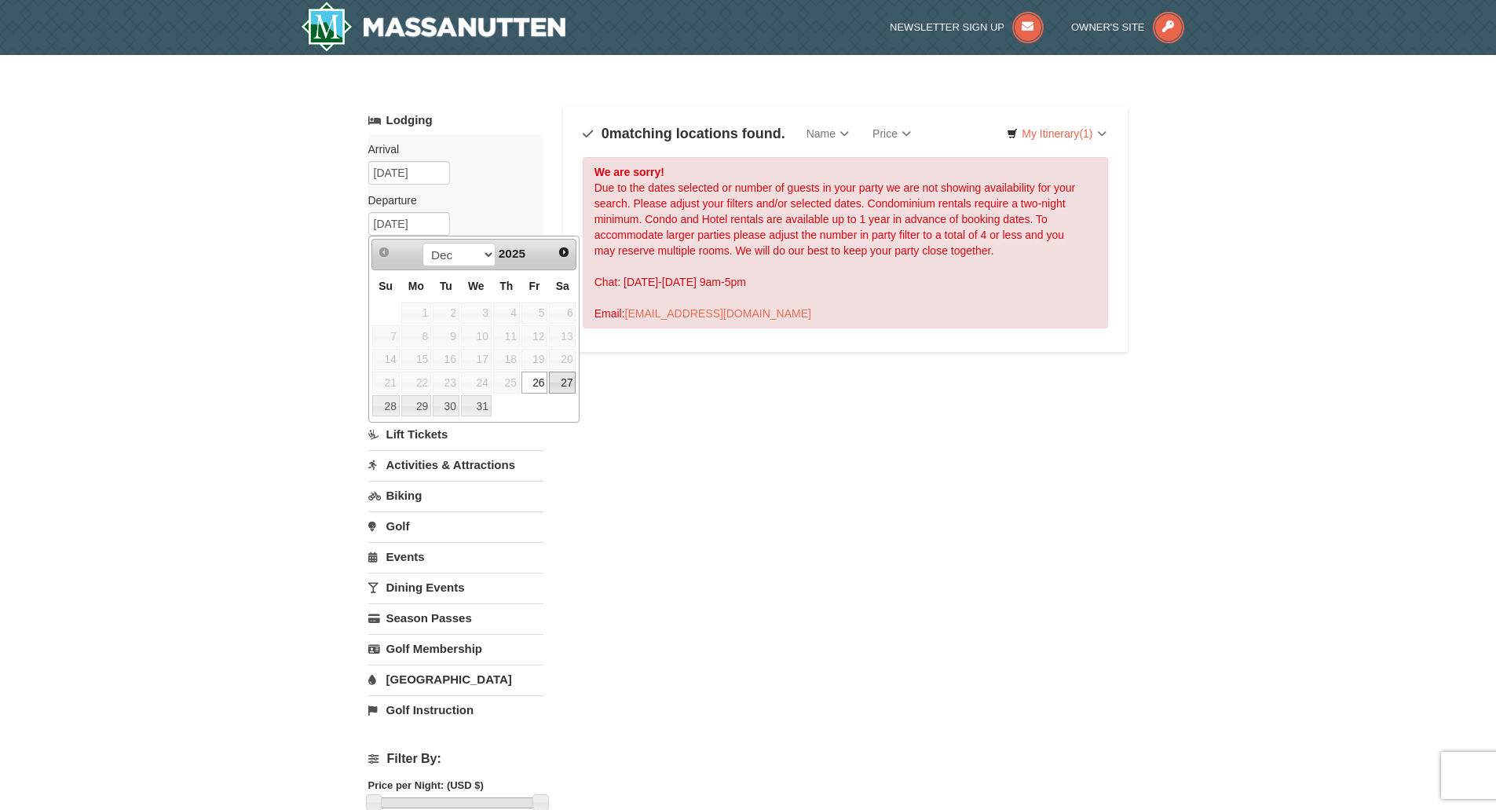
click at [567, 375] on link "27" at bounding box center [562, 383] width 27 height 22
type input "[DATE]"
click at [397, 360] on button "Search" at bounding box center [394, 357] width 53 height 22
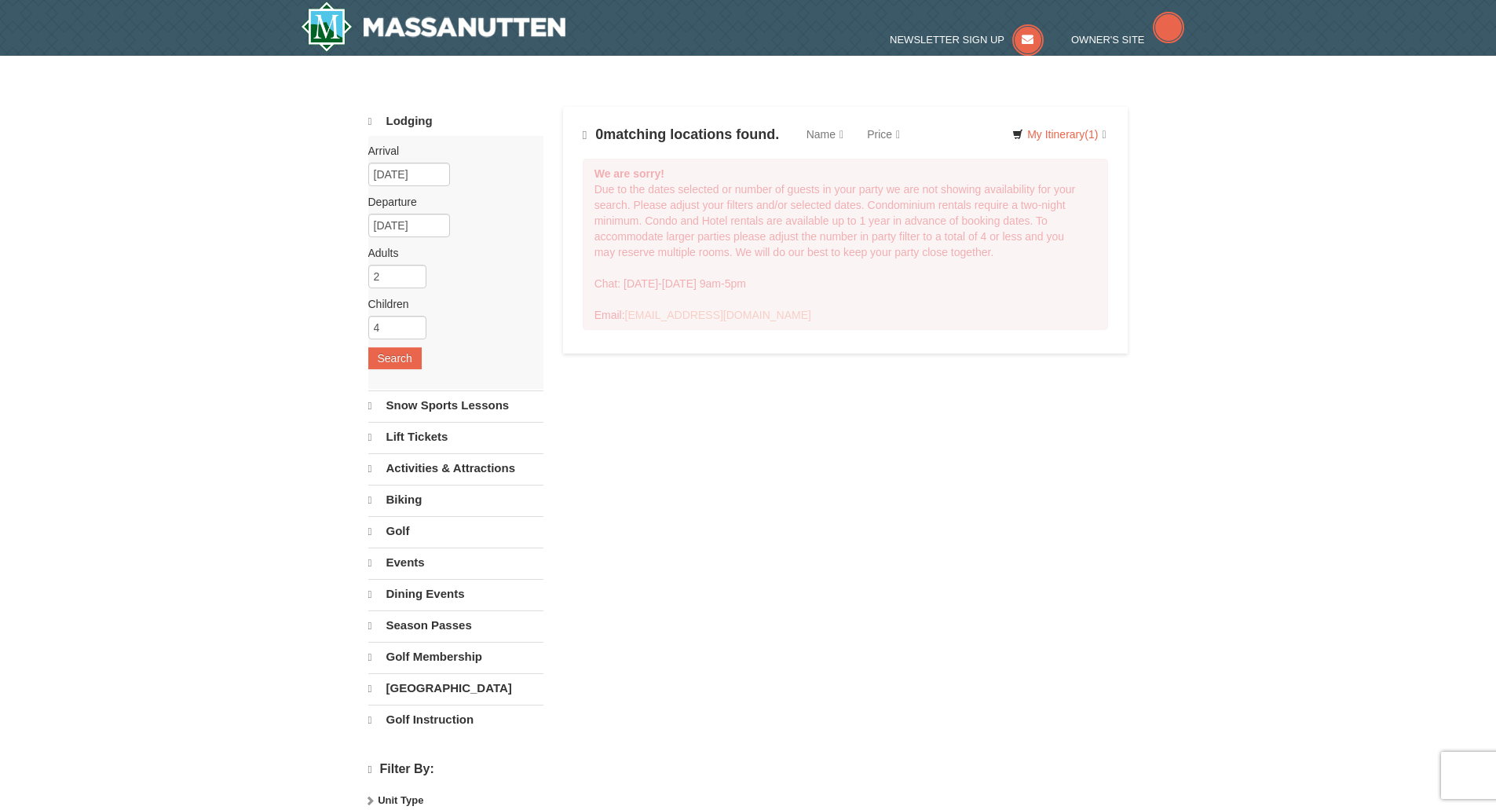
select select "9"
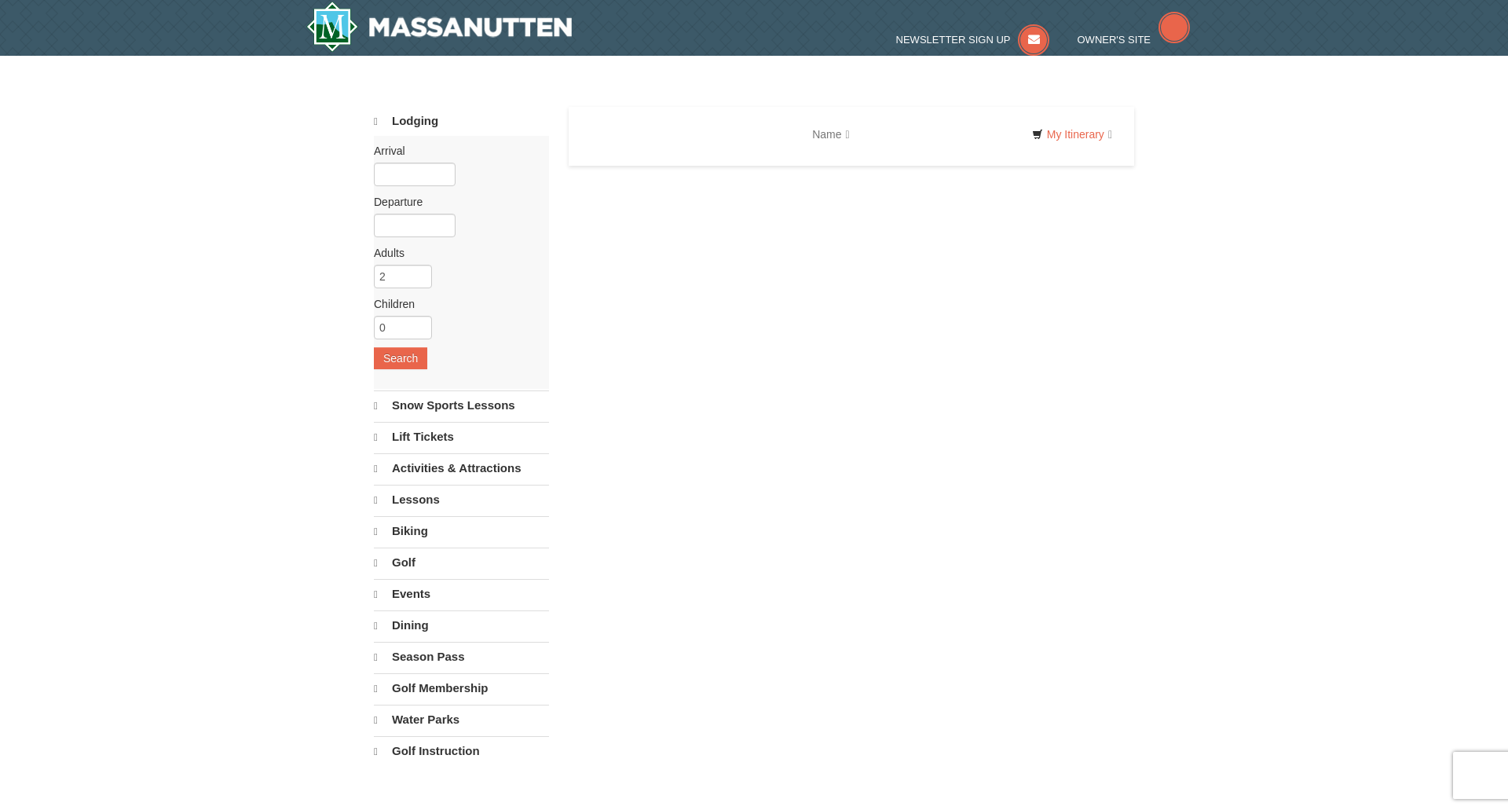
select select "9"
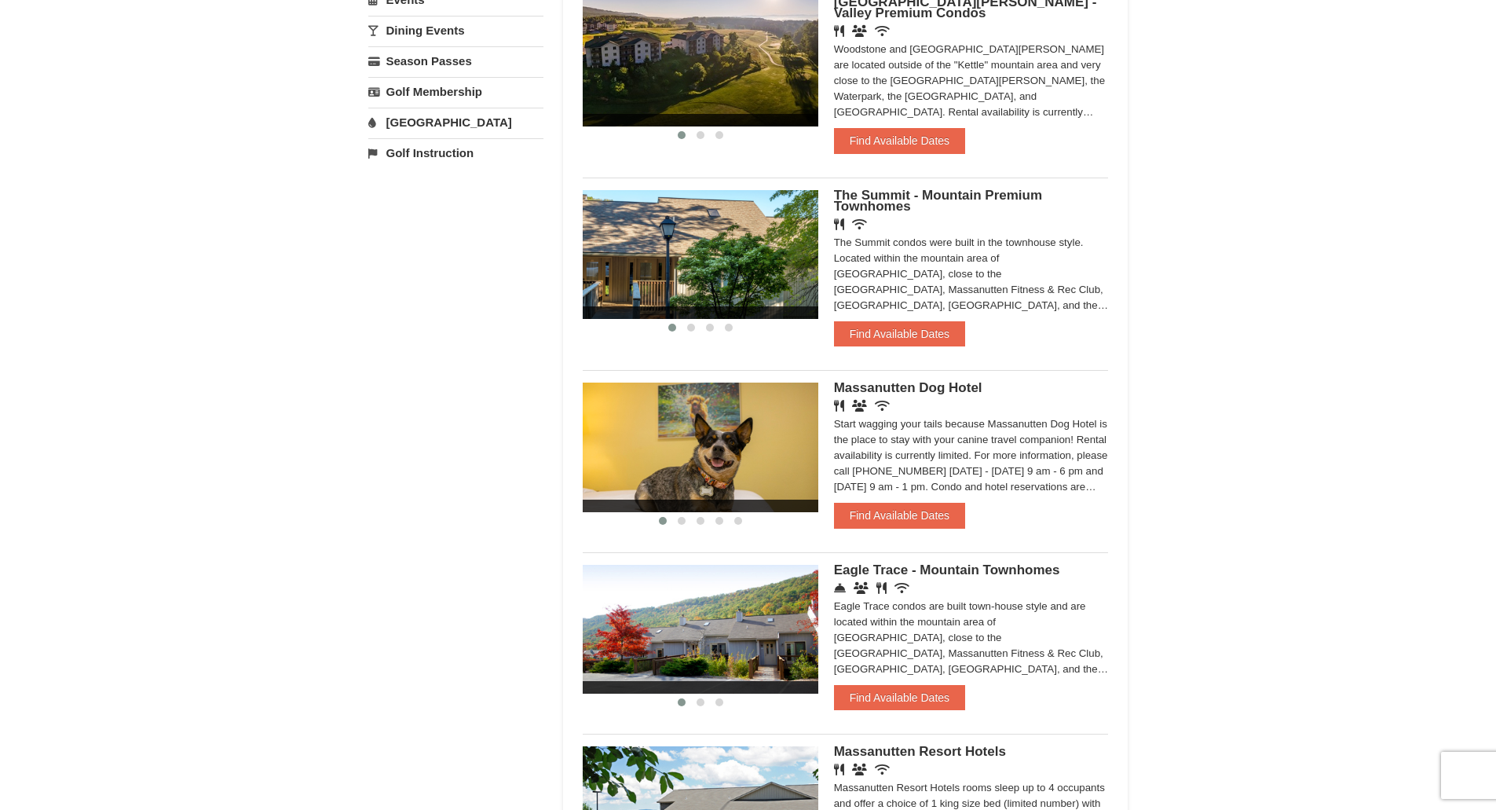
scroll to position [707, 0]
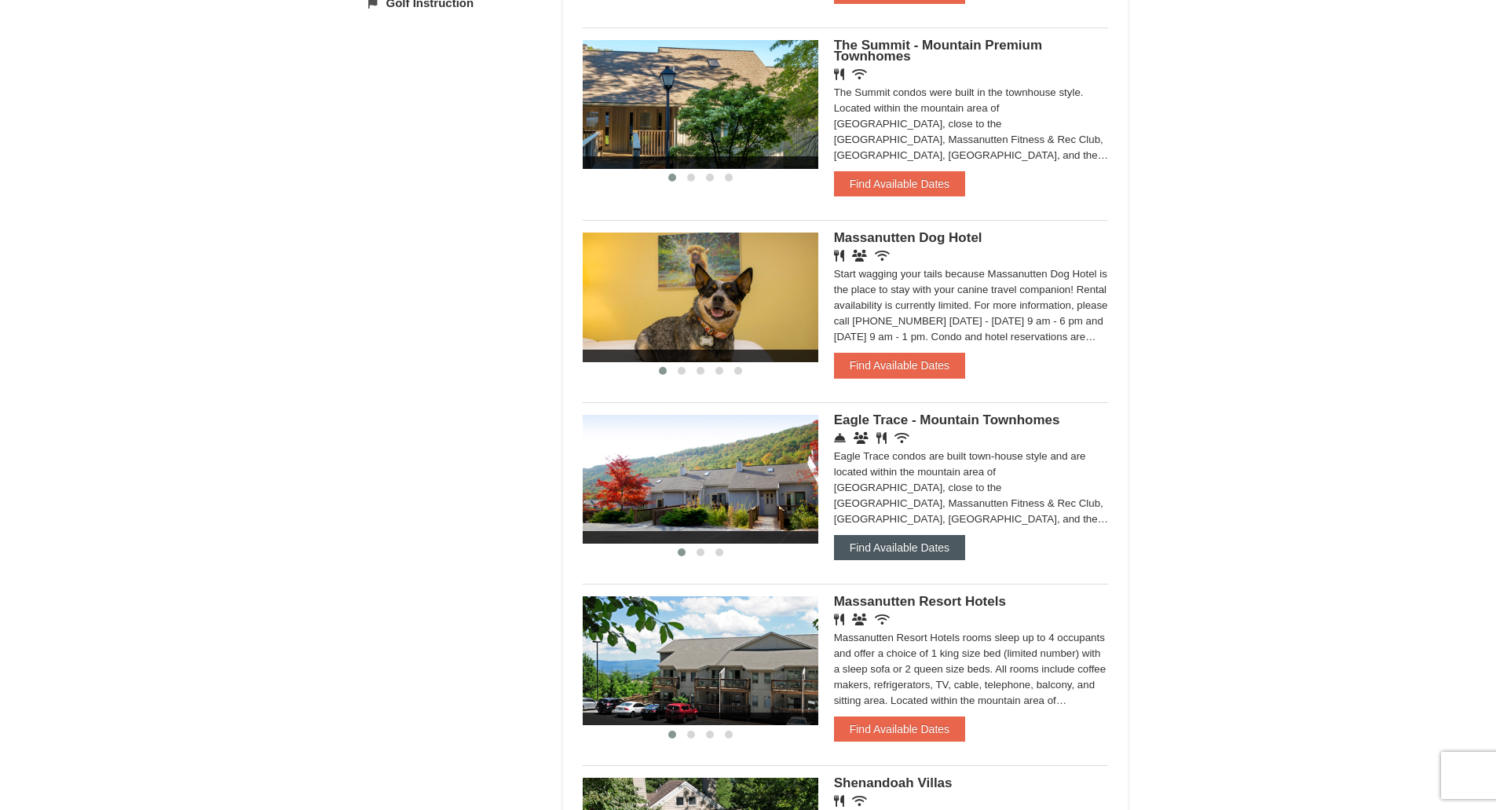
drag, startPoint x: 948, startPoint y: 548, endPoint x: 931, endPoint y: 540, distance: 19.0
click at [948, 548] on button "Find Available Dates" at bounding box center [899, 547] width 131 height 25
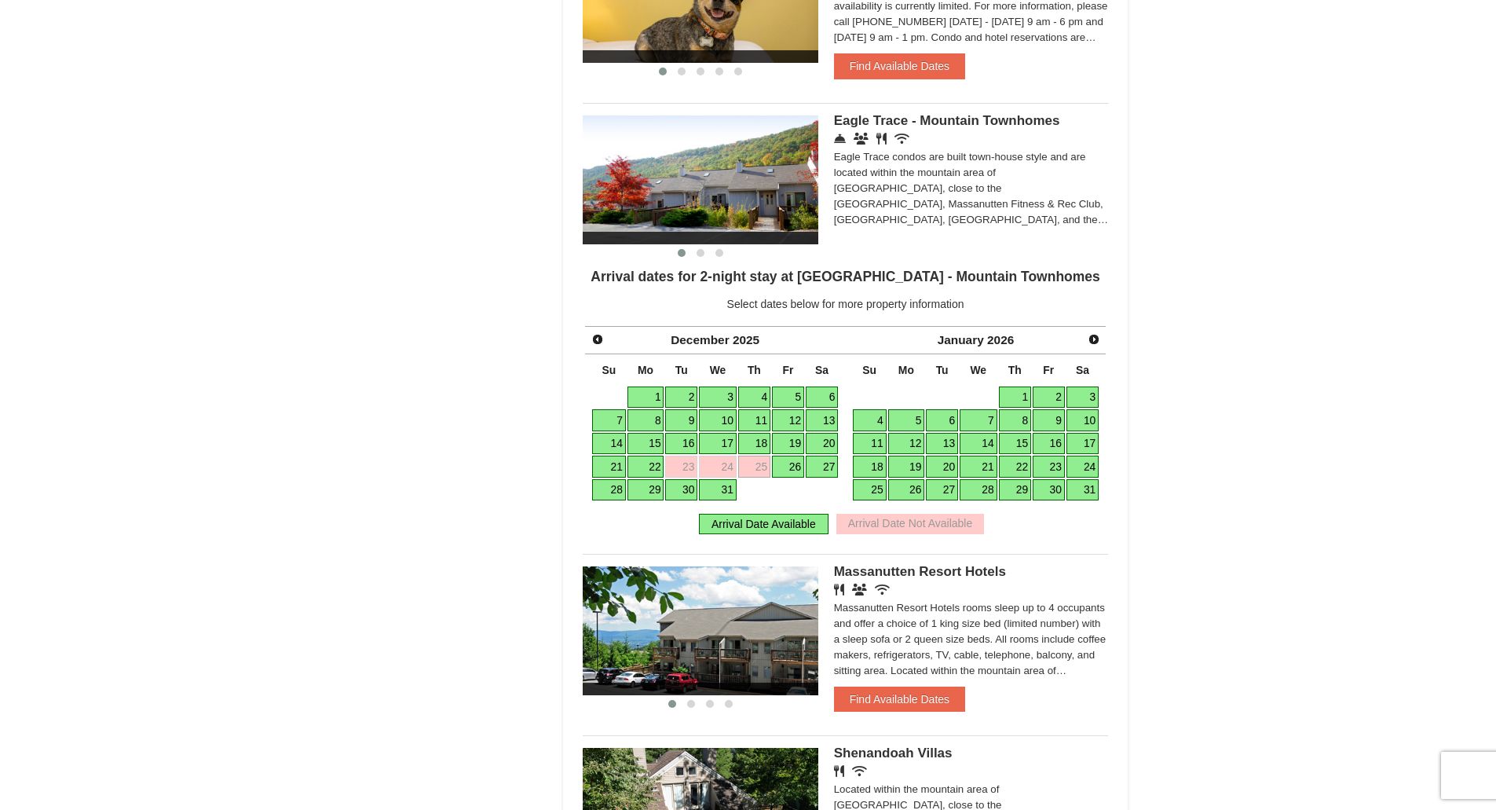
scroll to position [1021, 0]
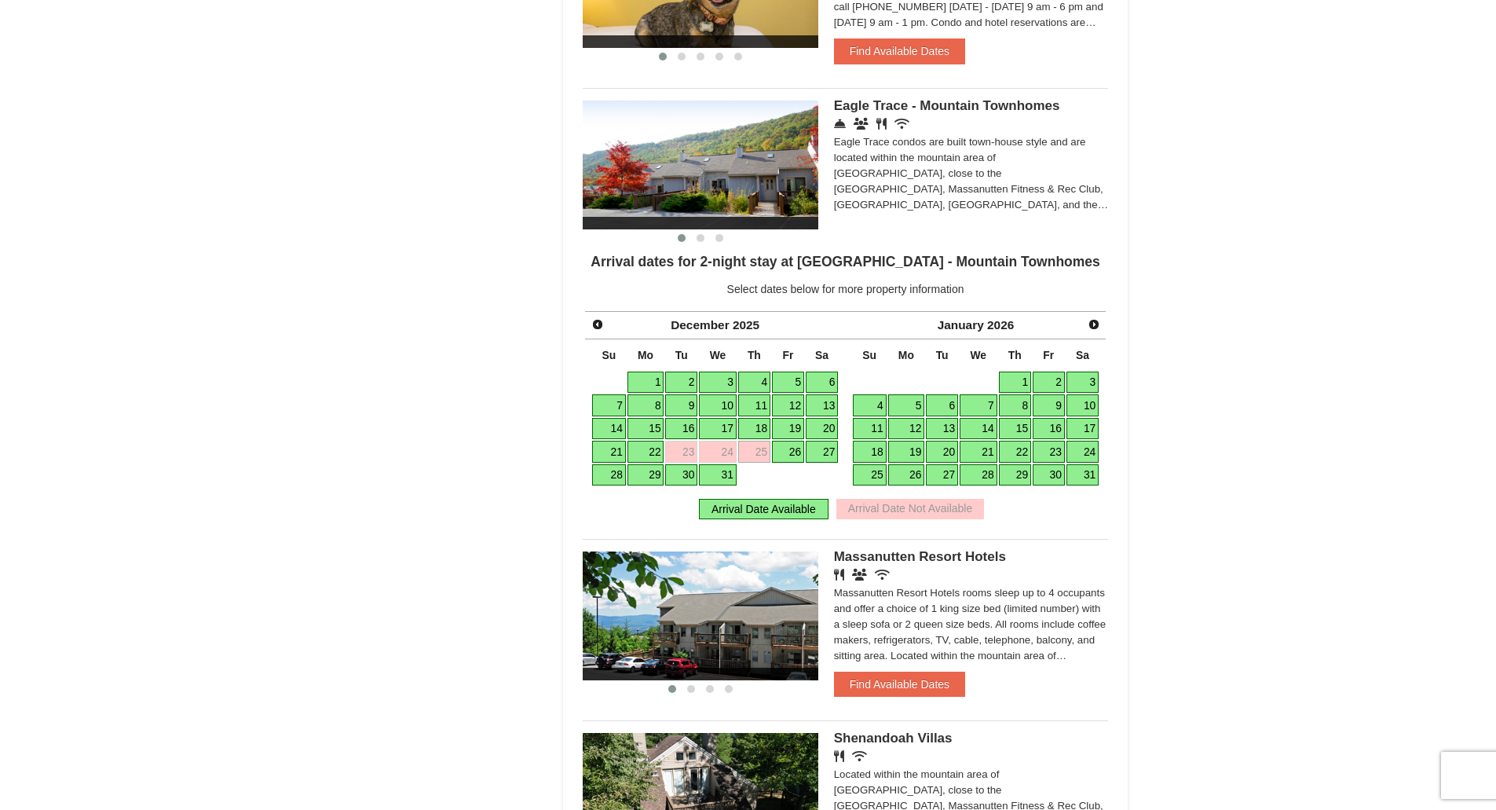
click at [797, 451] on link "26" at bounding box center [788, 452] width 32 height 22
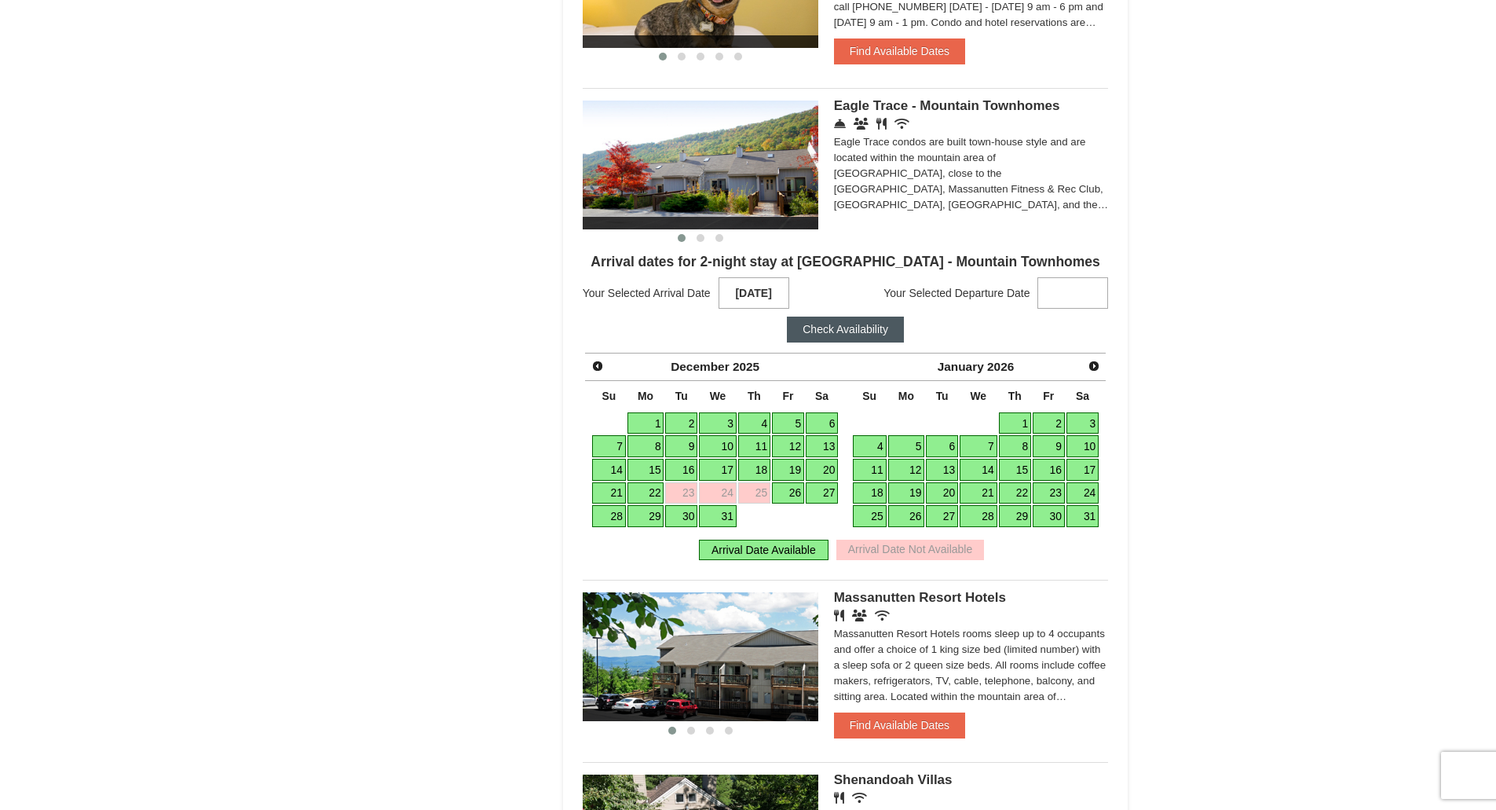
click at [799, 492] on link "26" at bounding box center [788, 493] width 32 height 22
click at [792, 492] on link "26" at bounding box center [788, 493] width 32 height 22
click at [1062, 288] on strong at bounding box center [1073, 292] width 71 height 31
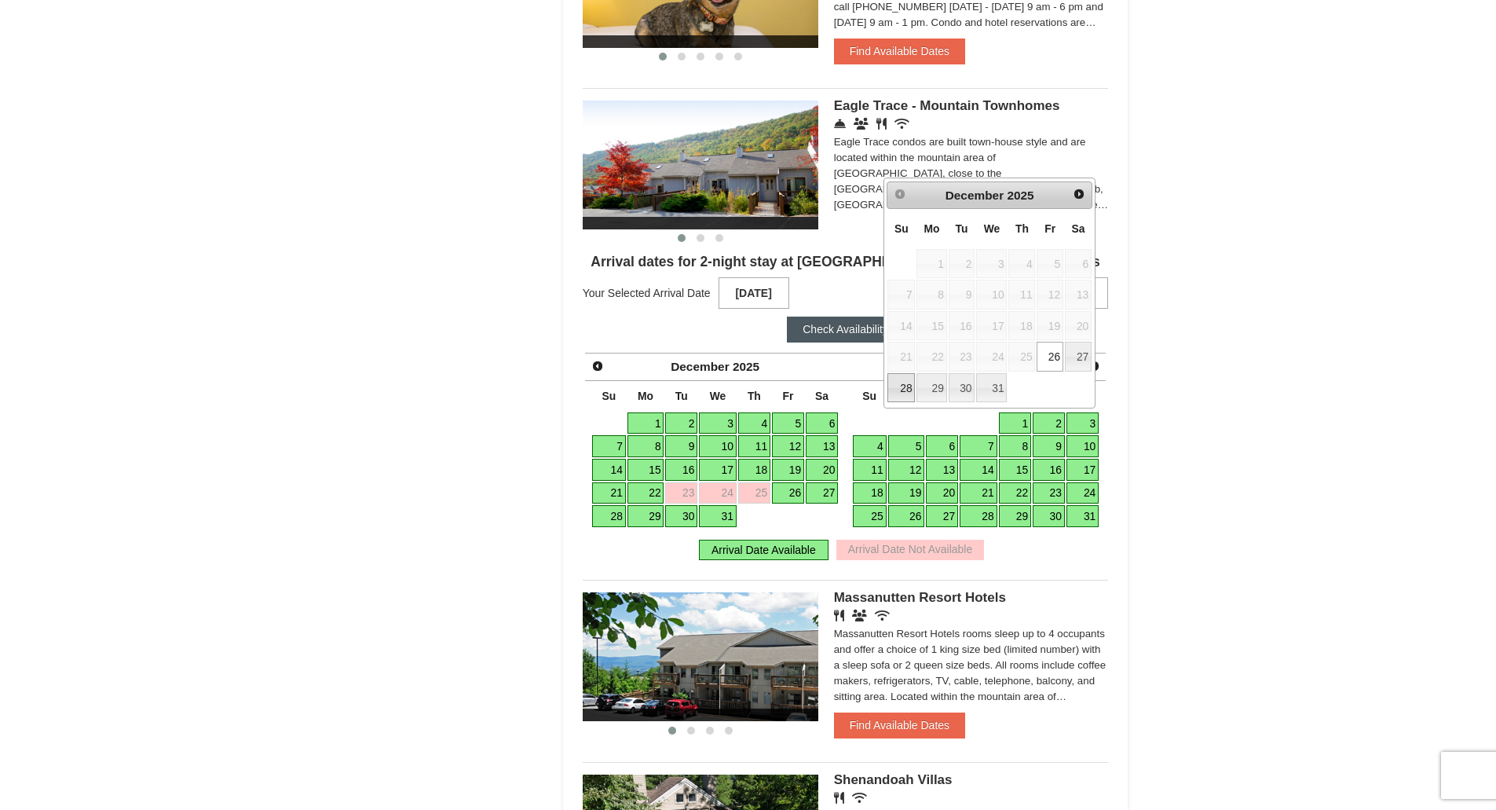
click at [903, 386] on link "28" at bounding box center [901, 388] width 27 height 30
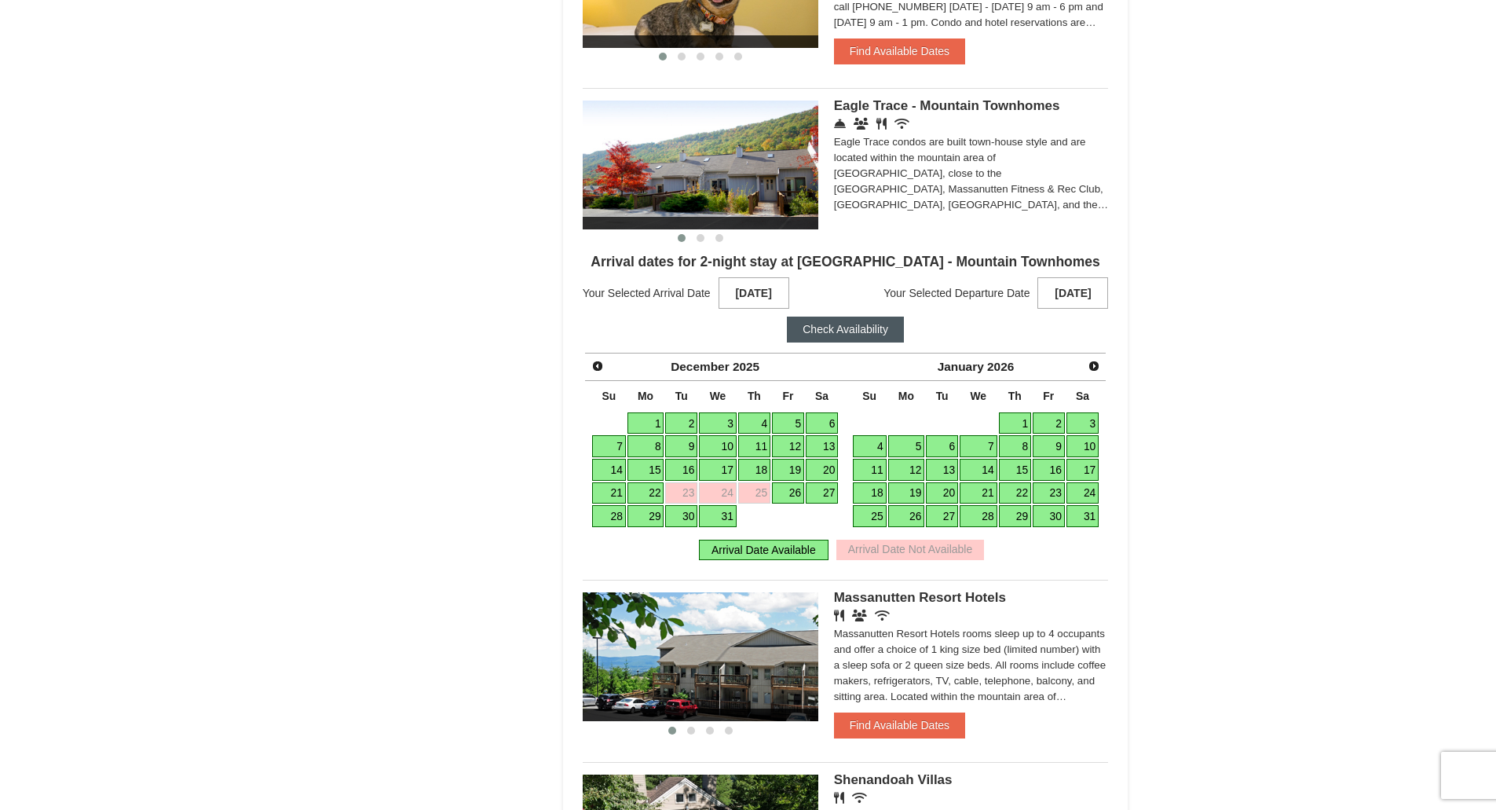
click at [829, 331] on button "Check Availability" at bounding box center [845, 329] width 117 height 25
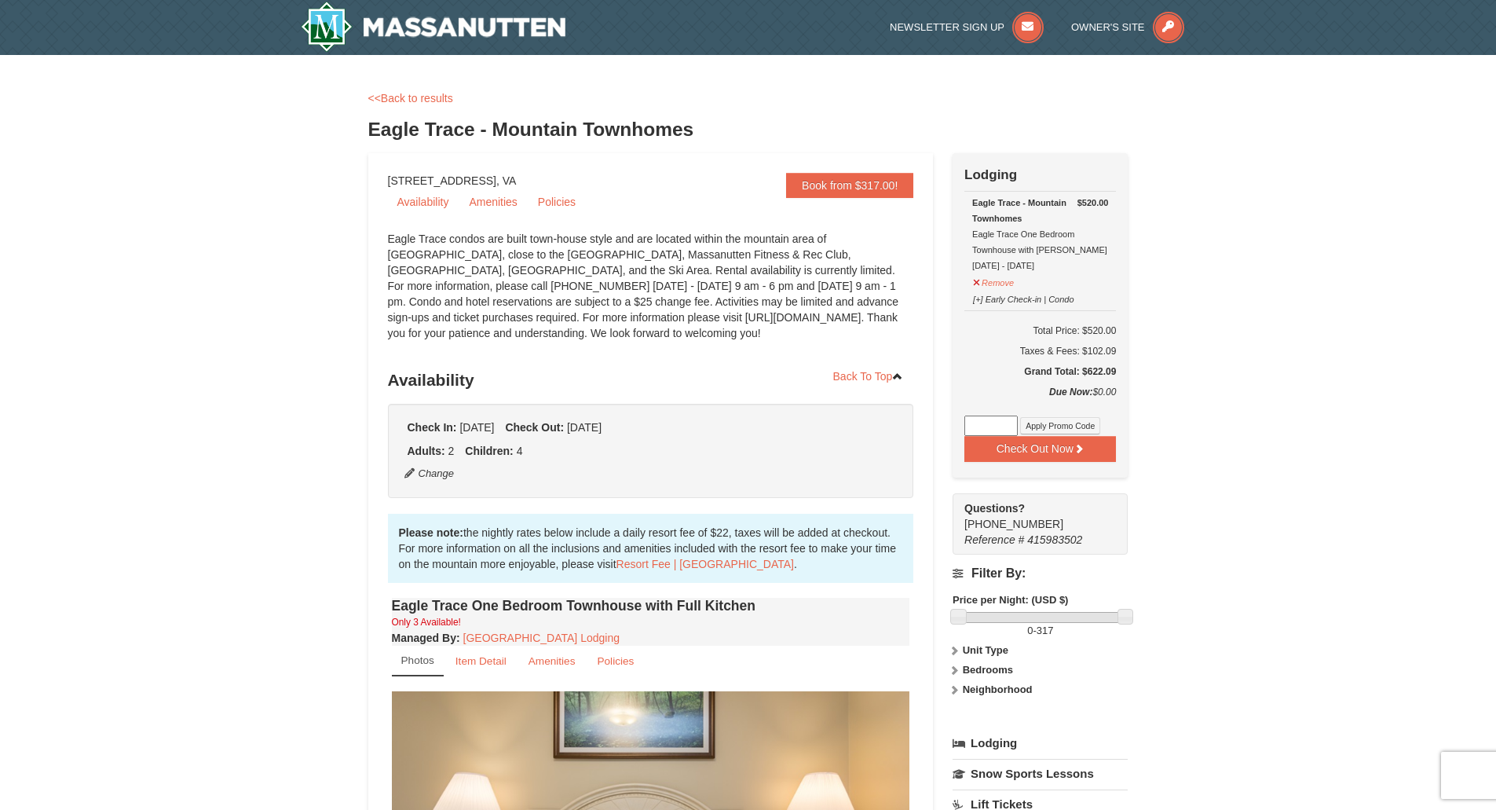
click at [602, 426] on span "[DATE]" at bounding box center [584, 427] width 35 height 13
click at [564, 430] on strong "Check Out:" at bounding box center [534, 427] width 59 height 13
click at [387, 98] on link "<<Back to results" at bounding box center [410, 98] width 85 height 13
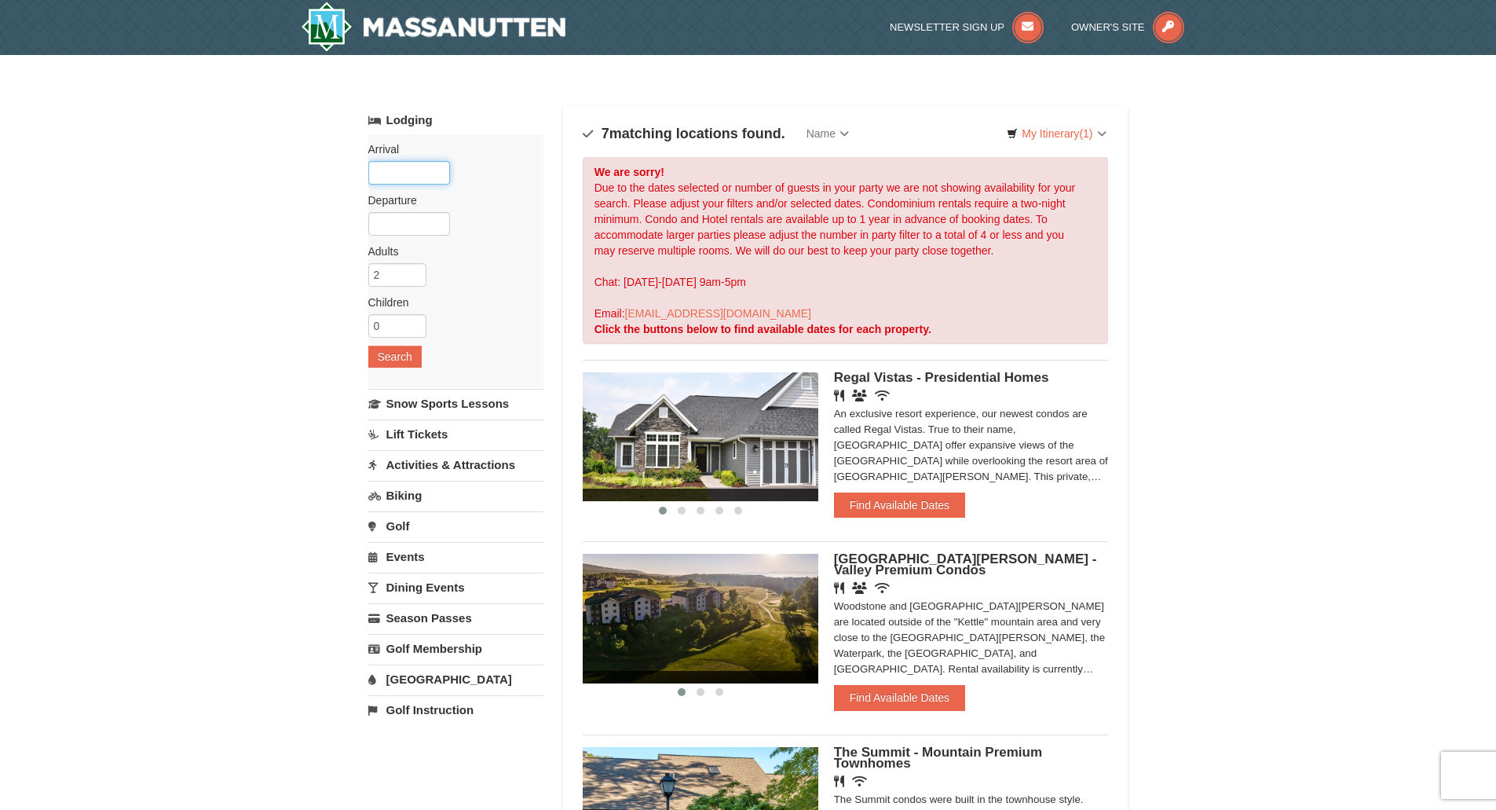
click at [412, 178] on input "text" at bounding box center [409, 173] width 82 height 24
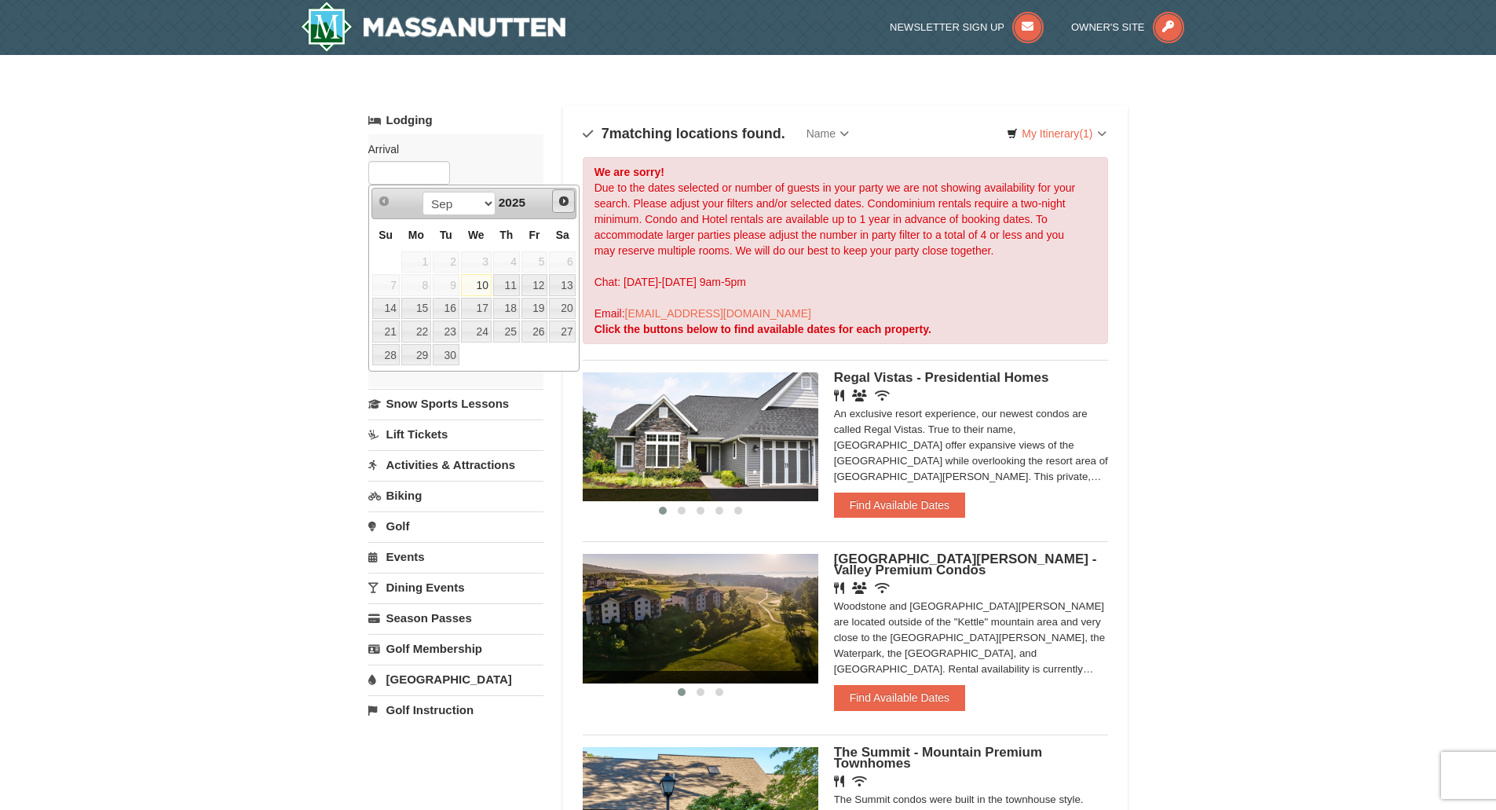
click at [566, 202] on span "Next" at bounding box center [564, 201] width 13 height 13
click at [542, 331] on link "26" at bounding box center [535, 331] width 27 height 22
type input "[DATE]"
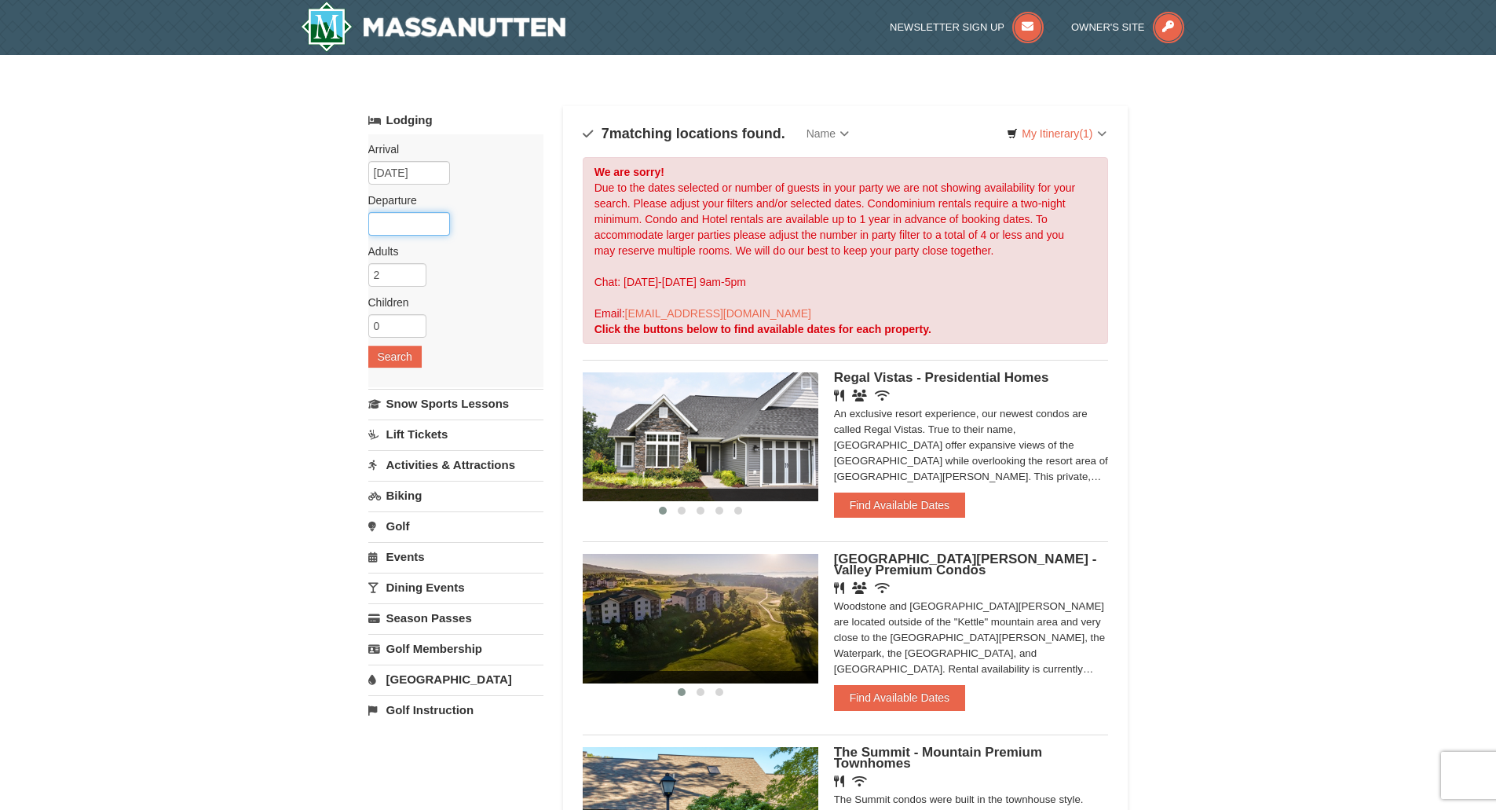
click at [390, 222] on input "text" at bounding box center [409, 224] width 82 height 24
click at [391, 416] on link "28" at bounding box center [385, 406] width 27 height 22
type input "12/28/2025"
click at [390, 331] on input "0" at bounding box center [397, 326] width 58 height 24
click at [413, 331] on input "0" at bounding box center [397, 326] width 58 height 24
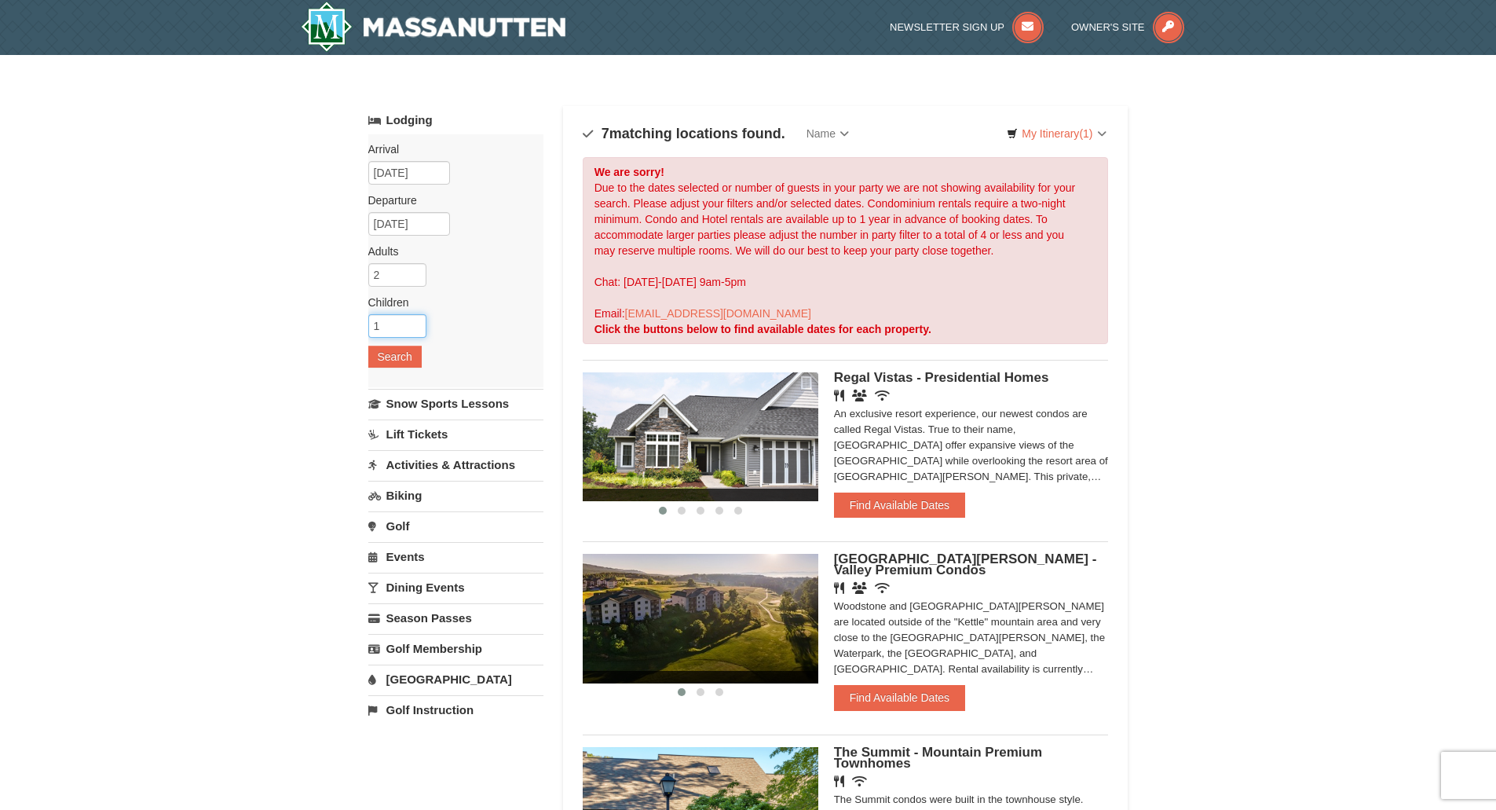
click at [416, 321] on input "1" at bounding box center [397, 326] width 58 height 24
click at [416, 321] on input "2" at bounding box center [397, 326] width 58 height 24
click at [416, 321] on input "3" at bounding box center [397, 326] width 58 height 24
type input "4"
click at [414, 320] on input "4" at bounding box center [397, 326] width 58 height 24
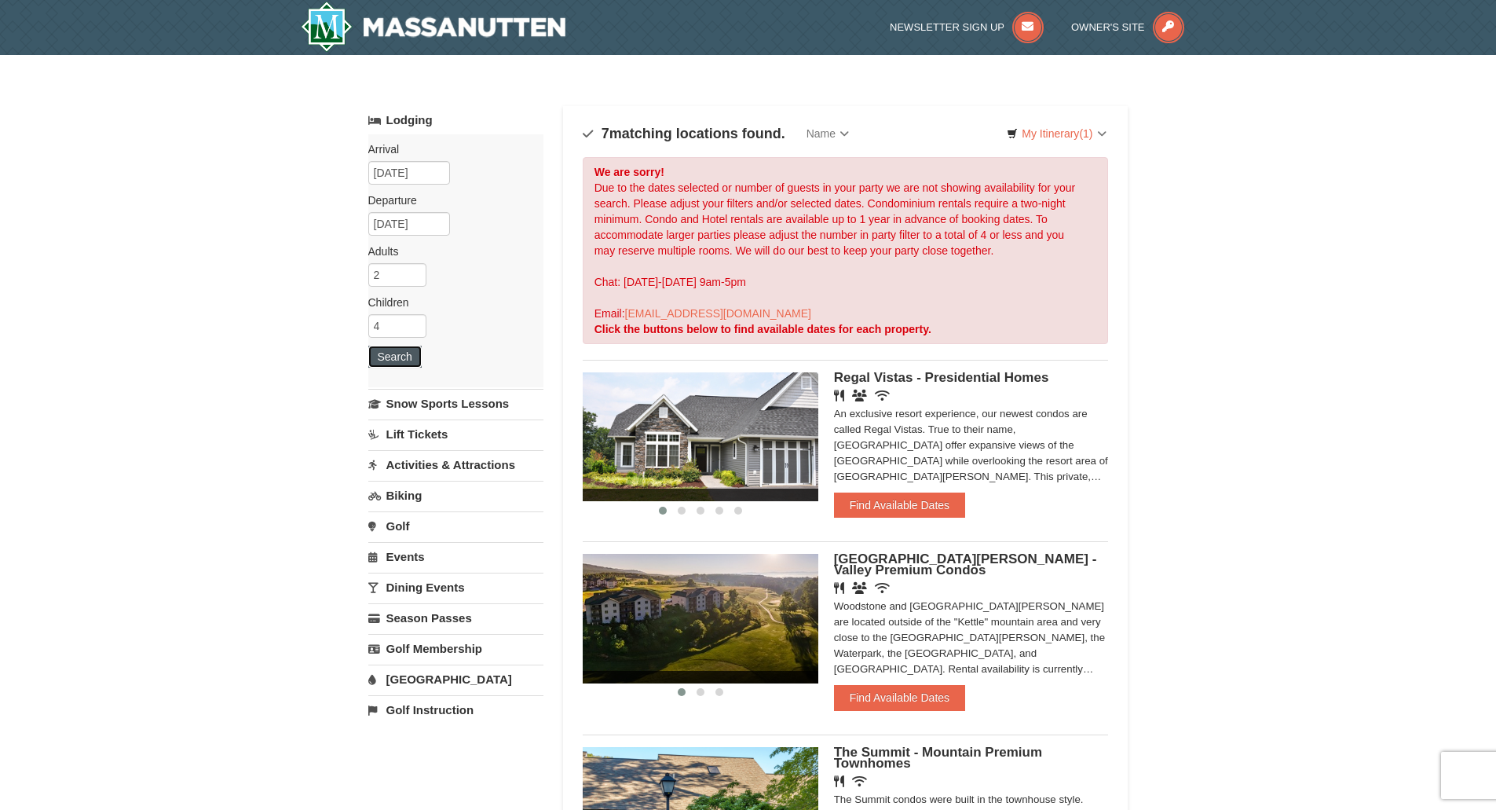
click at [406, 353] on button "Search" at bounding box center [394, 357] width 53 height 22
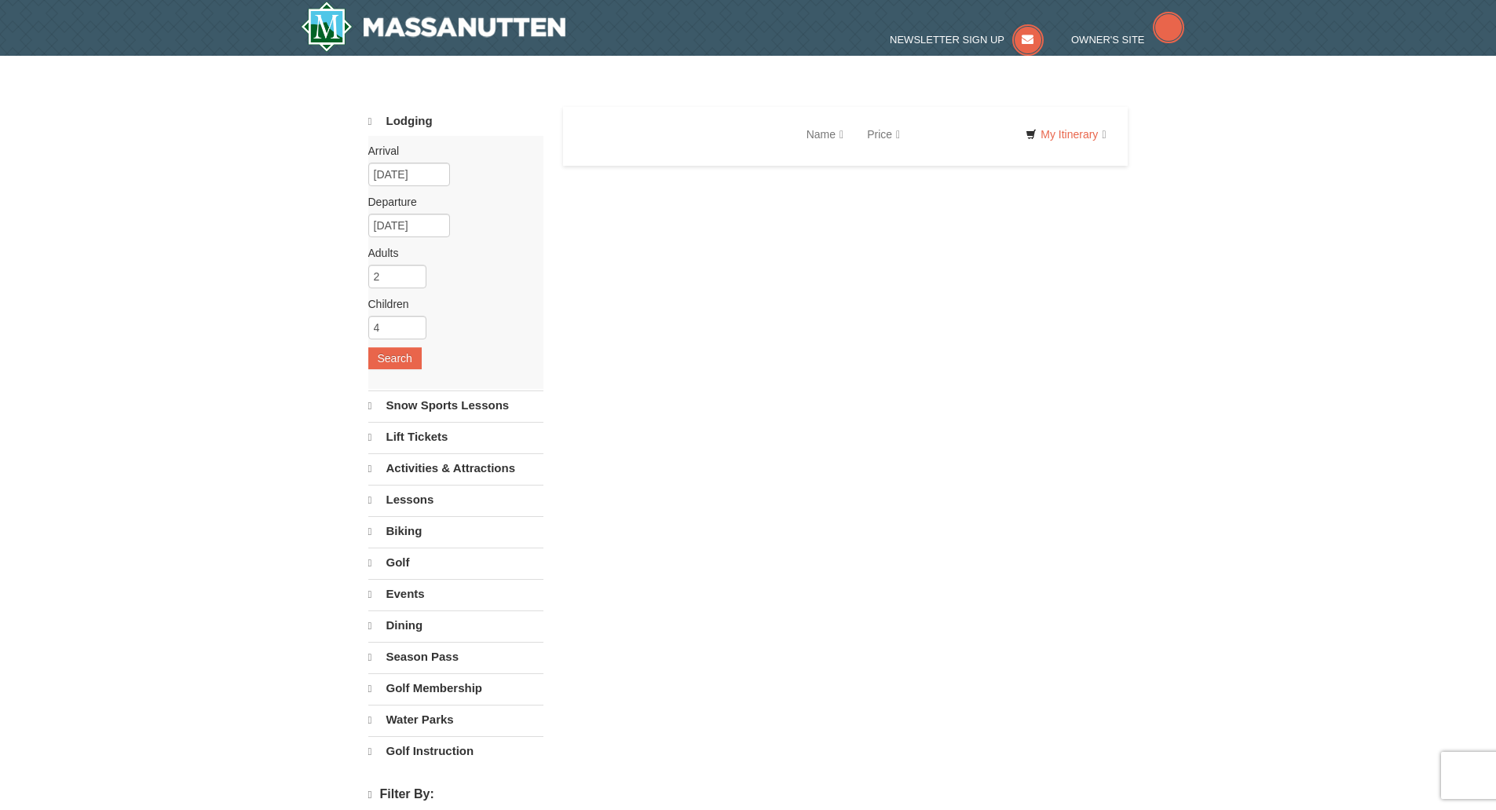
select select "9"
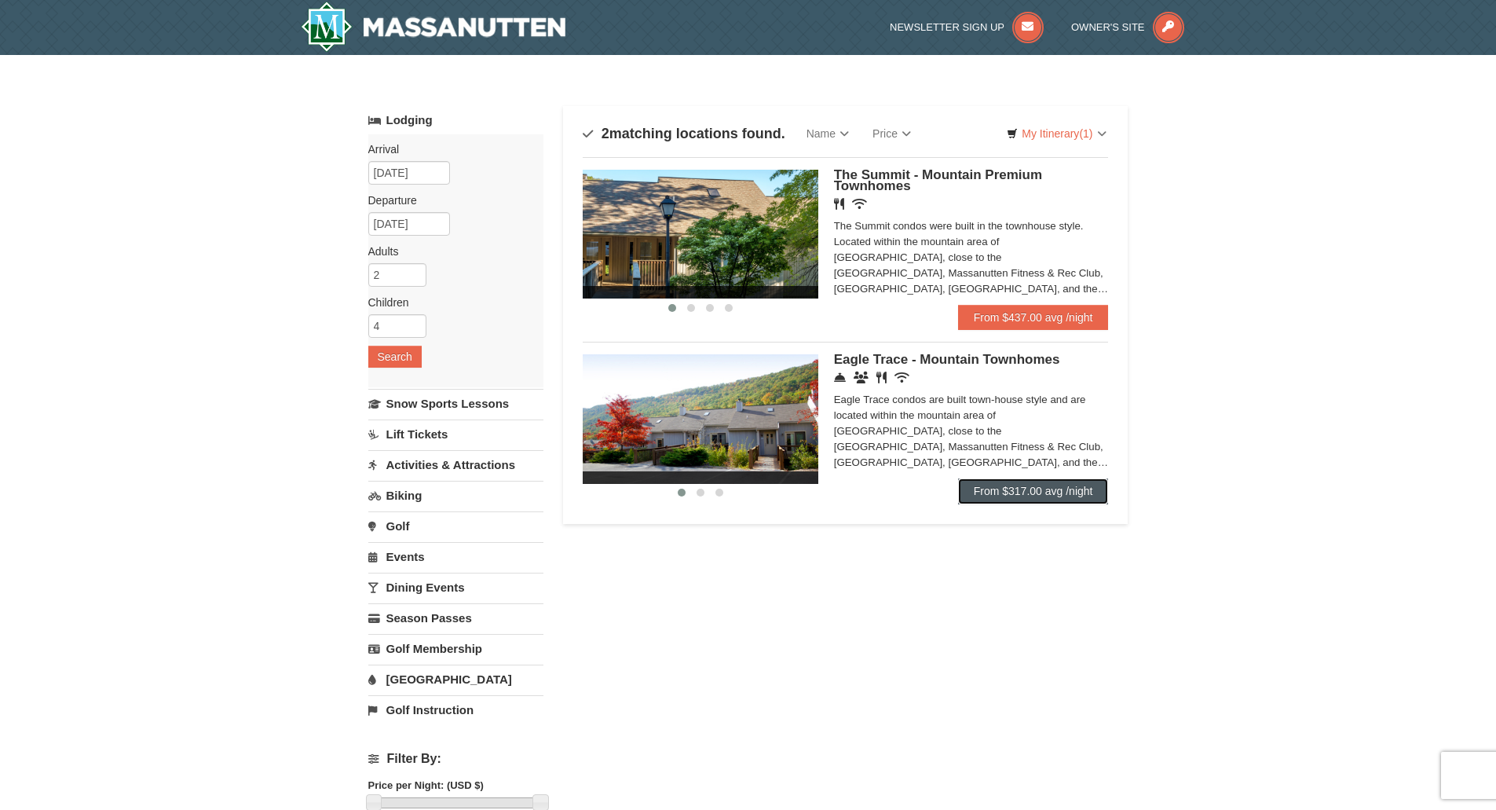
click at [1027, 501] on link "From $317.00 avg /night" at bounding box center [1033, 490] width 151 height 25
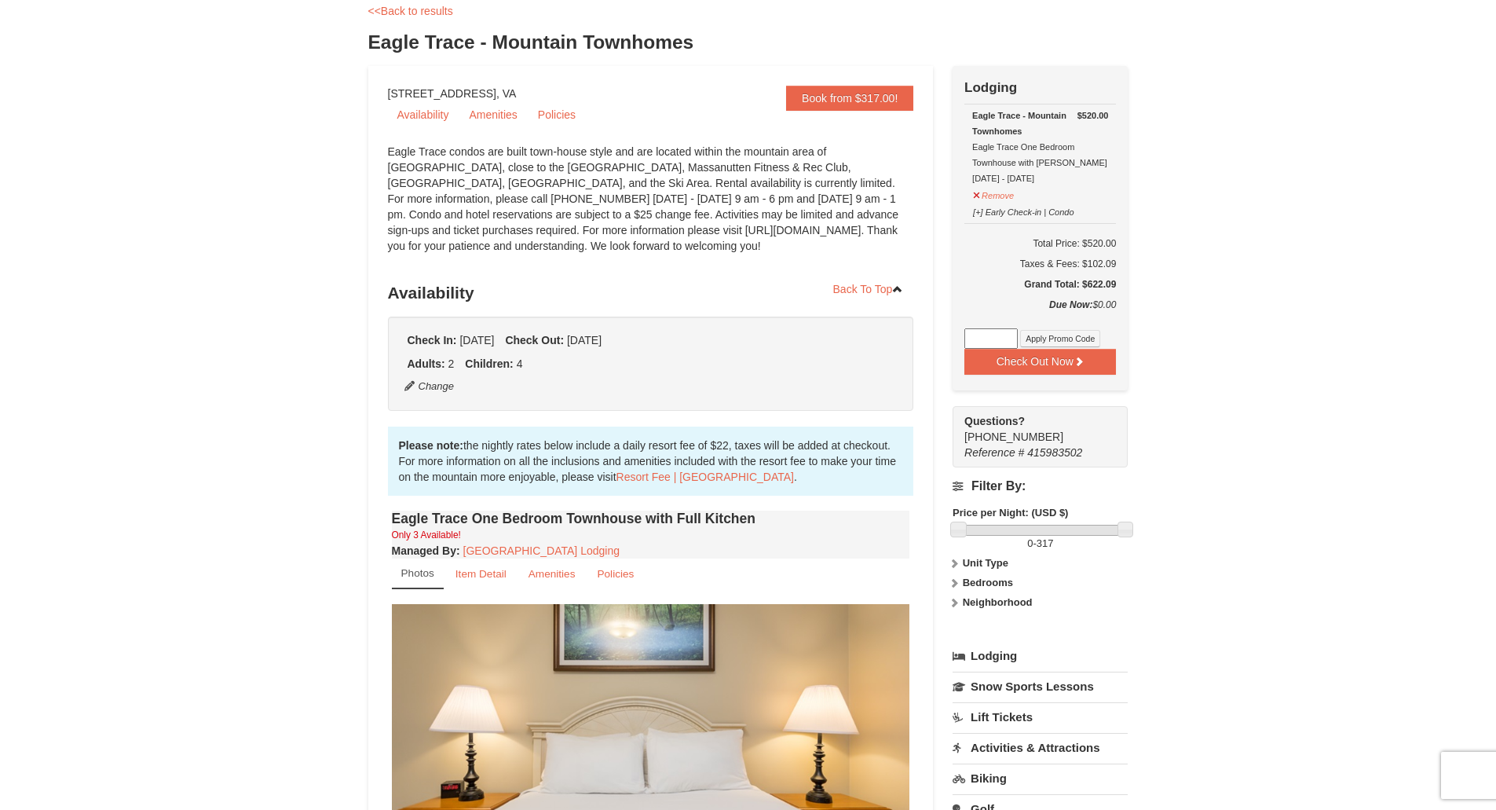
scroll to position [471, 0]
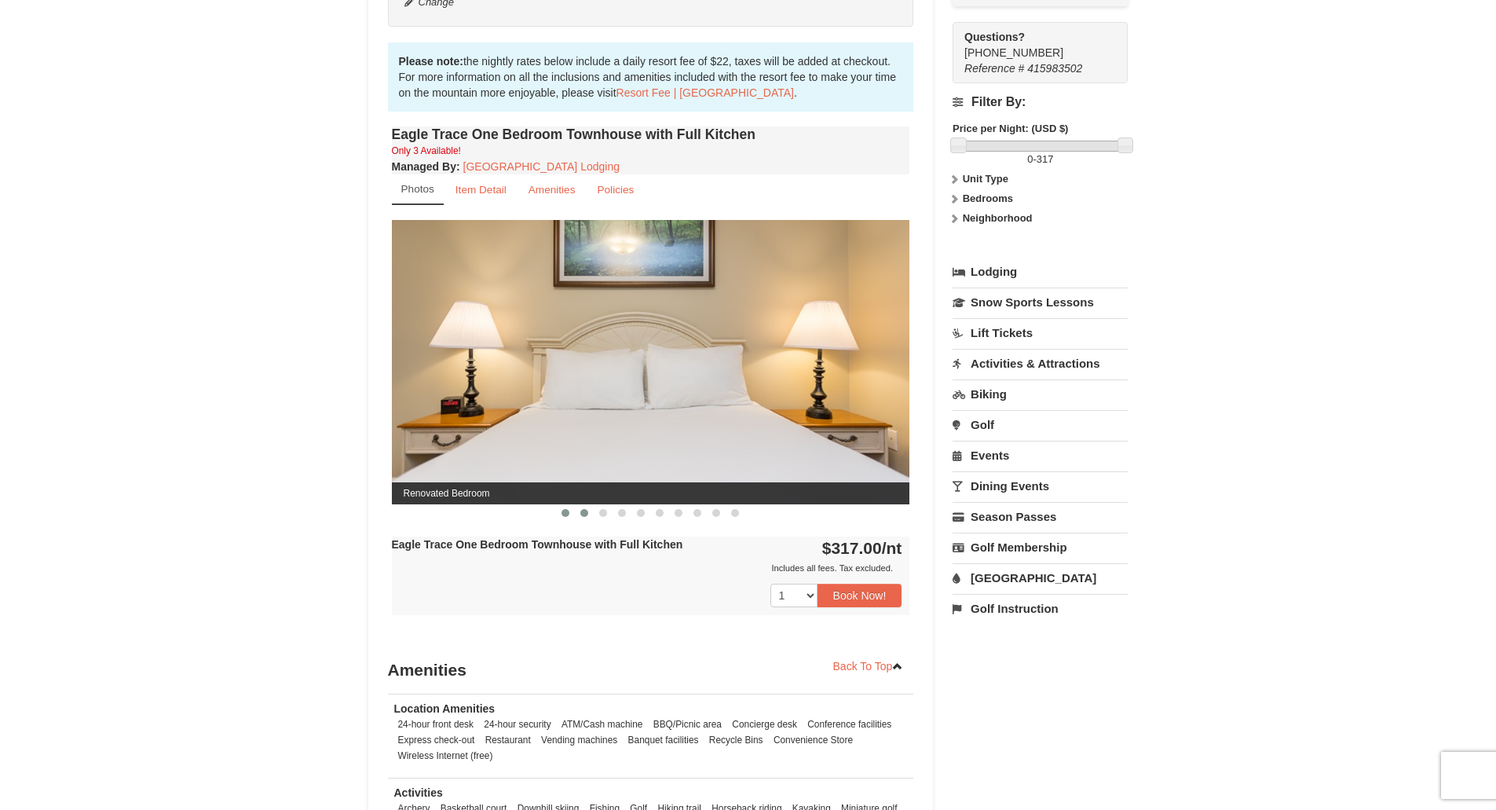
click at [588, 519] on button at bounding box center [584, 513] width 19 height 16
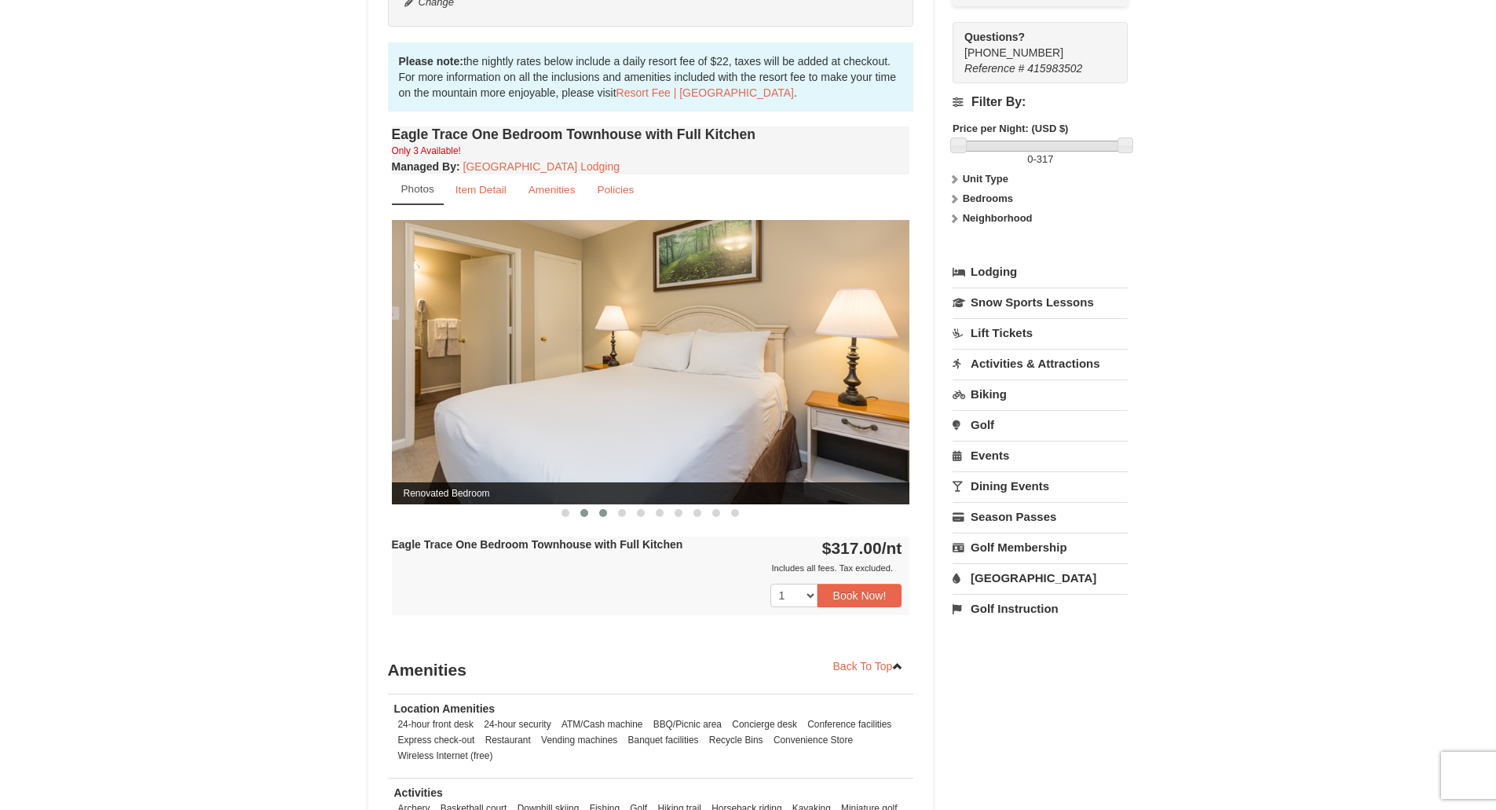
click at [602, 516] on span at bounding box center [603, 513] width 8 height 8
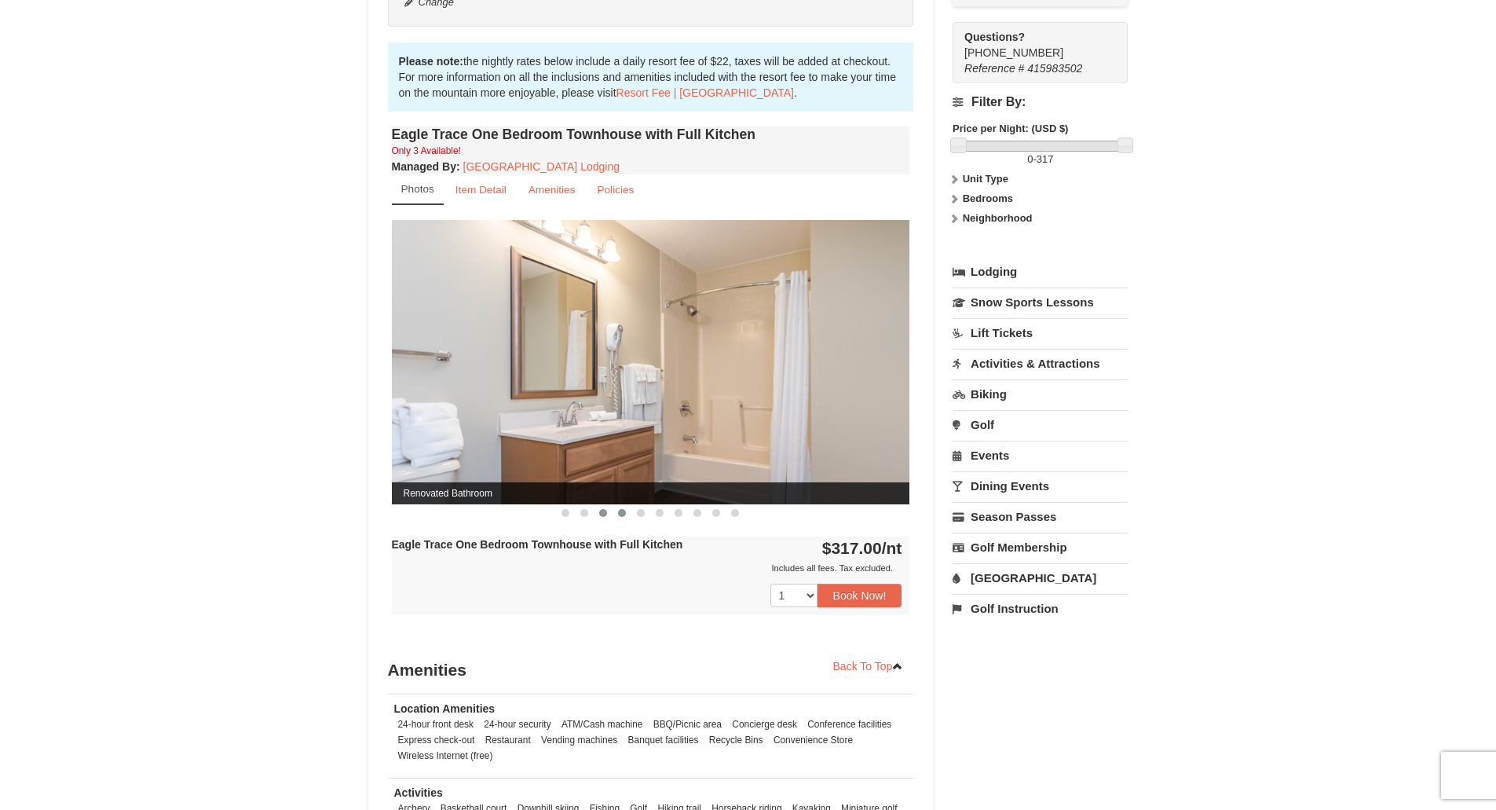
click at [618, 518] on button at bounding box center [622, 513] width 19 height 16
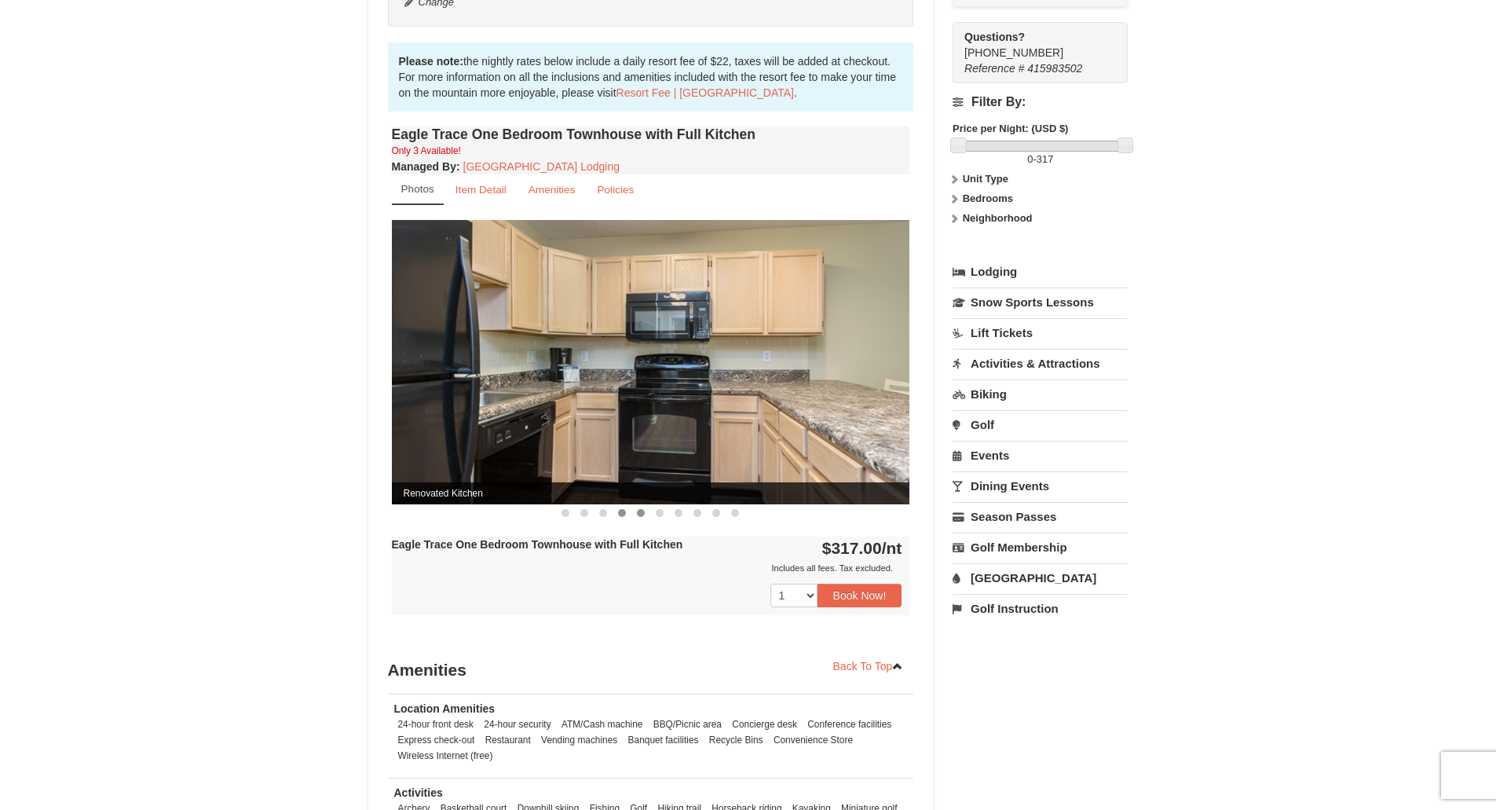
click at [642, 515] on span at bounding box center [641, 513] width 8 height 8
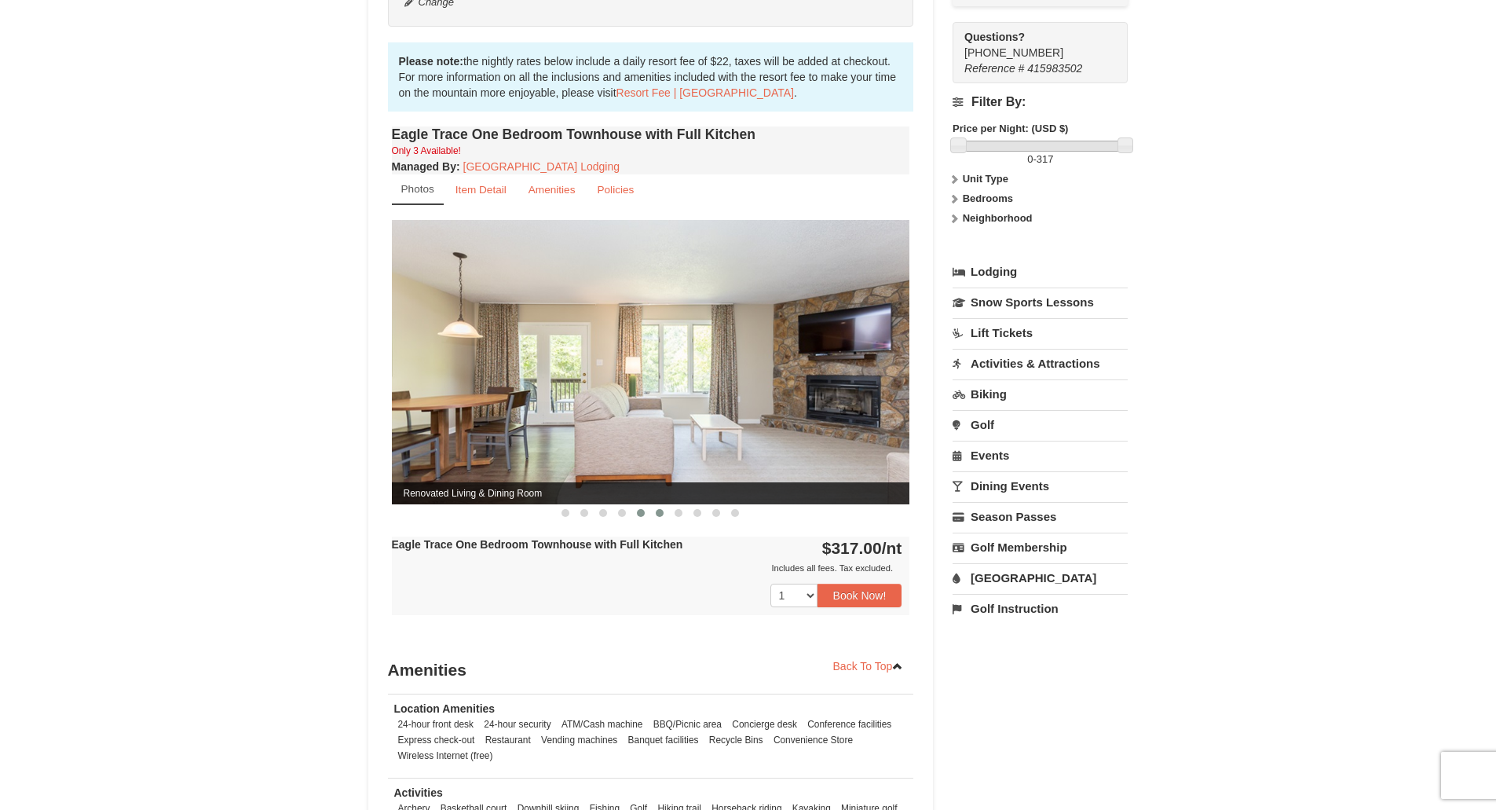
click at [661, 518] on button at bounding box center [659, 513] width 19 height 16
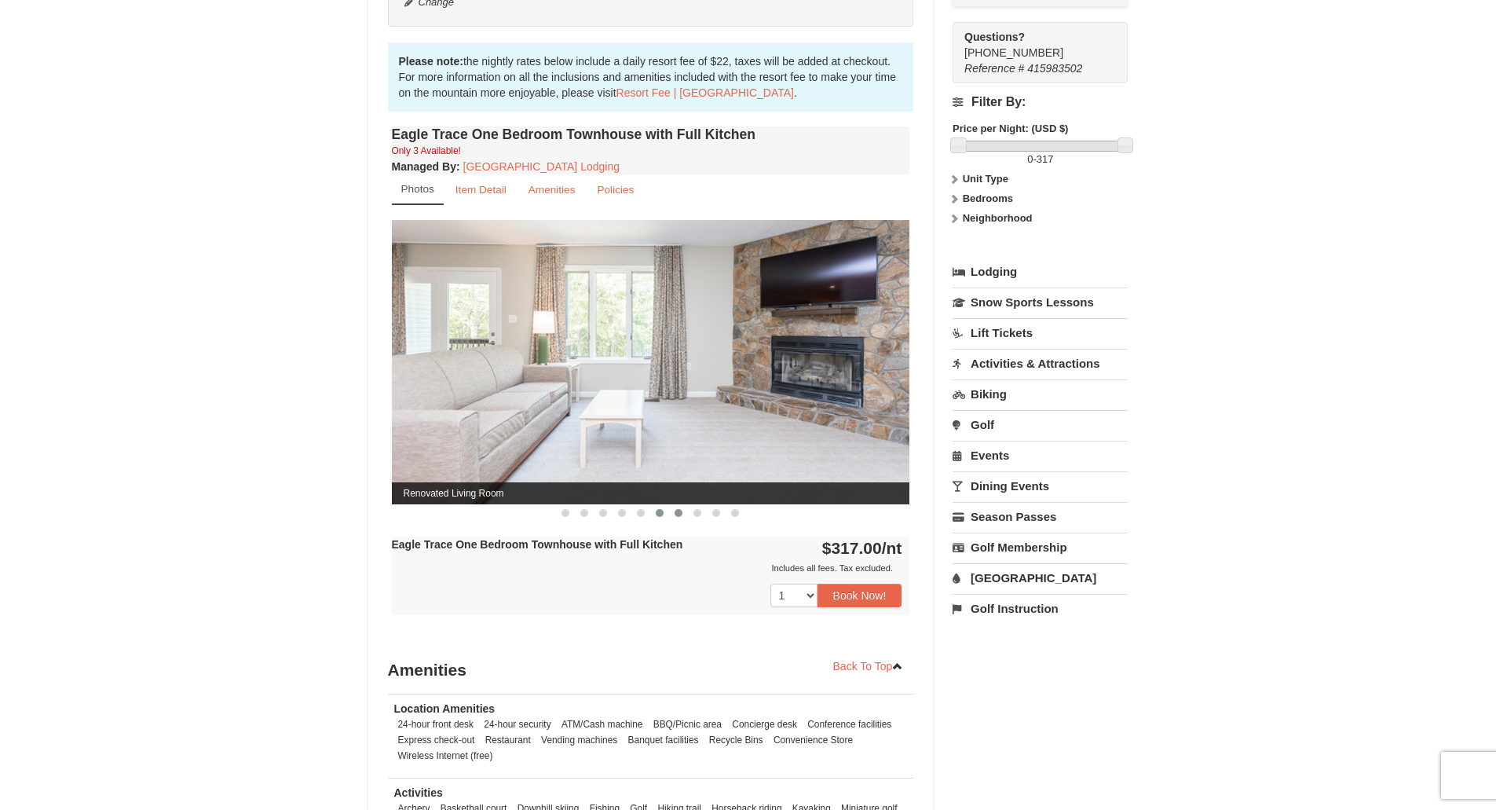
click at [677, 516] on span at bounding box center [679, 513] width 8 height 8
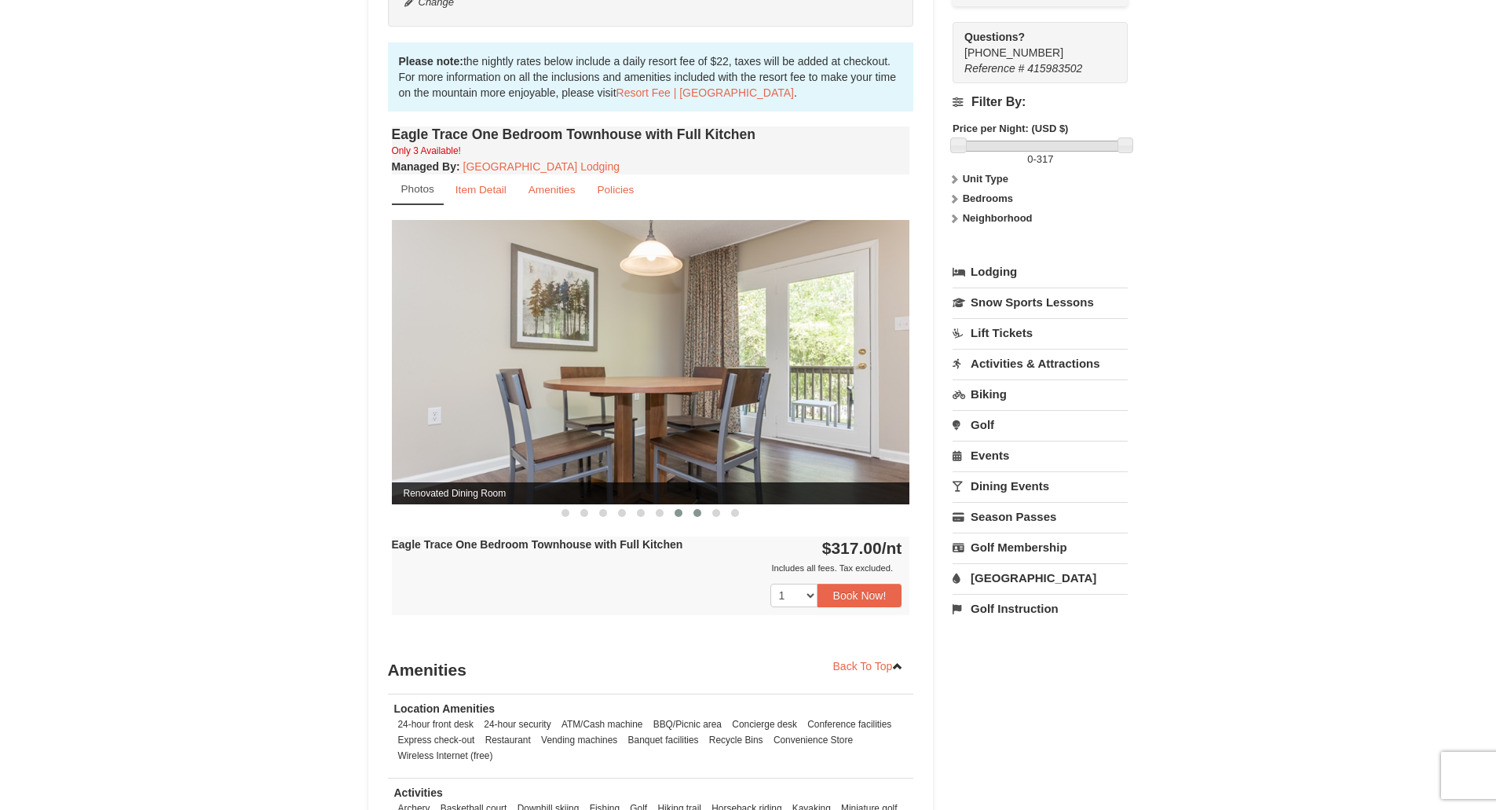
click at [700, 518] on button at bounding box center [697, 513] width 19 height 16
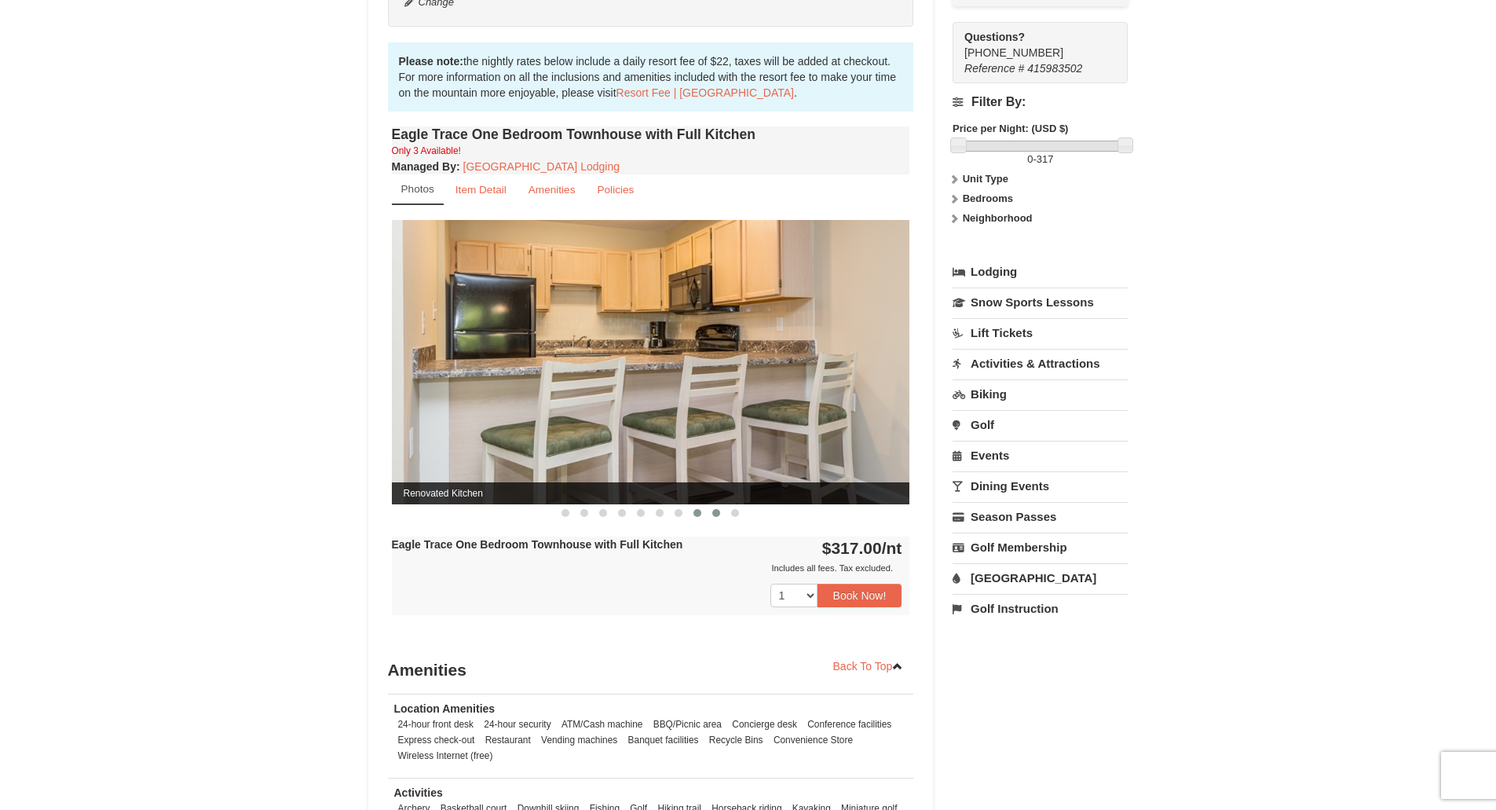
click at [717, 518] on button at bounding box center [716, 513] width 19 height 16
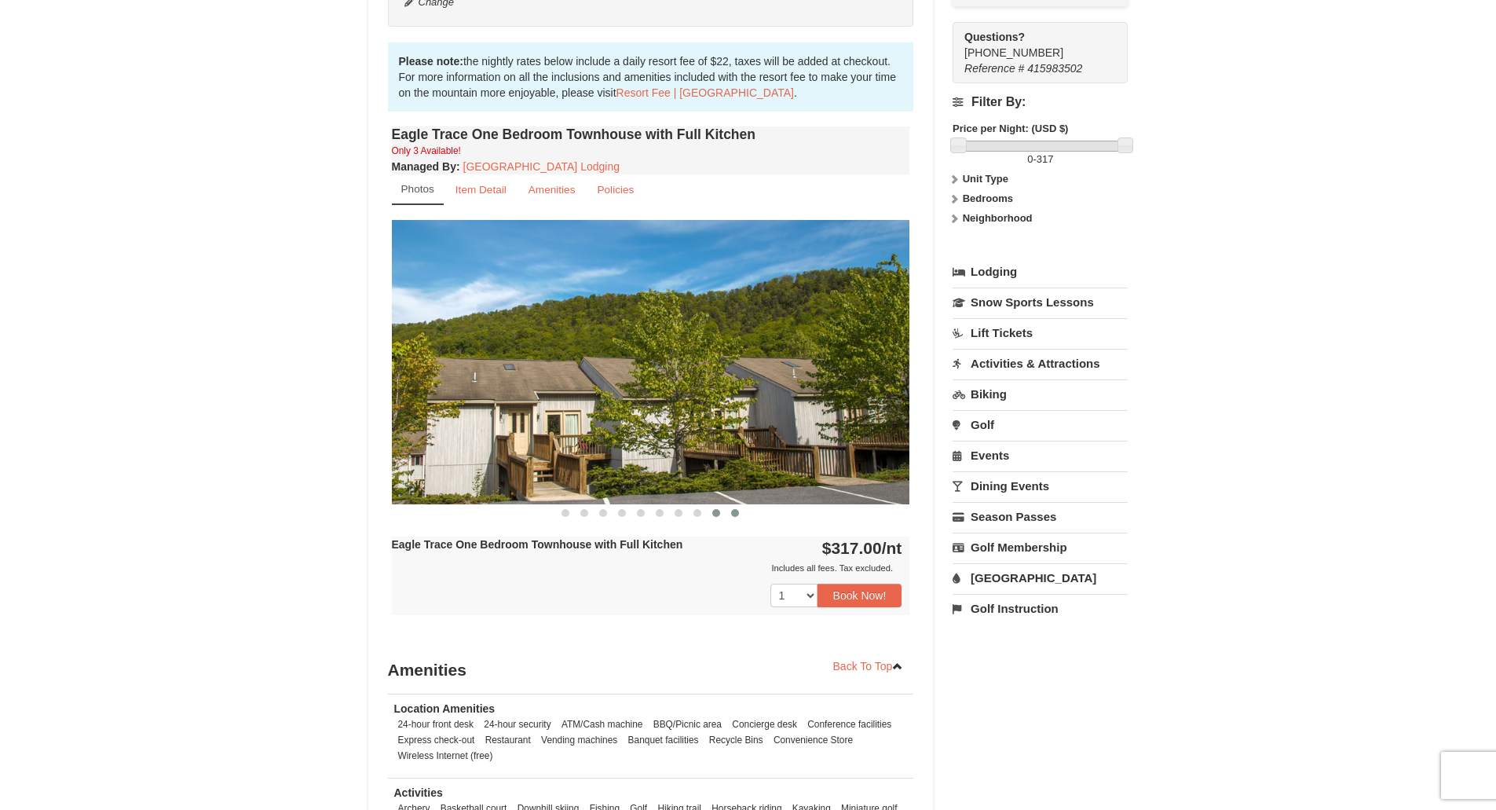
click at [736, 517] on button at bounding box center [735, 513] width 19 height 16
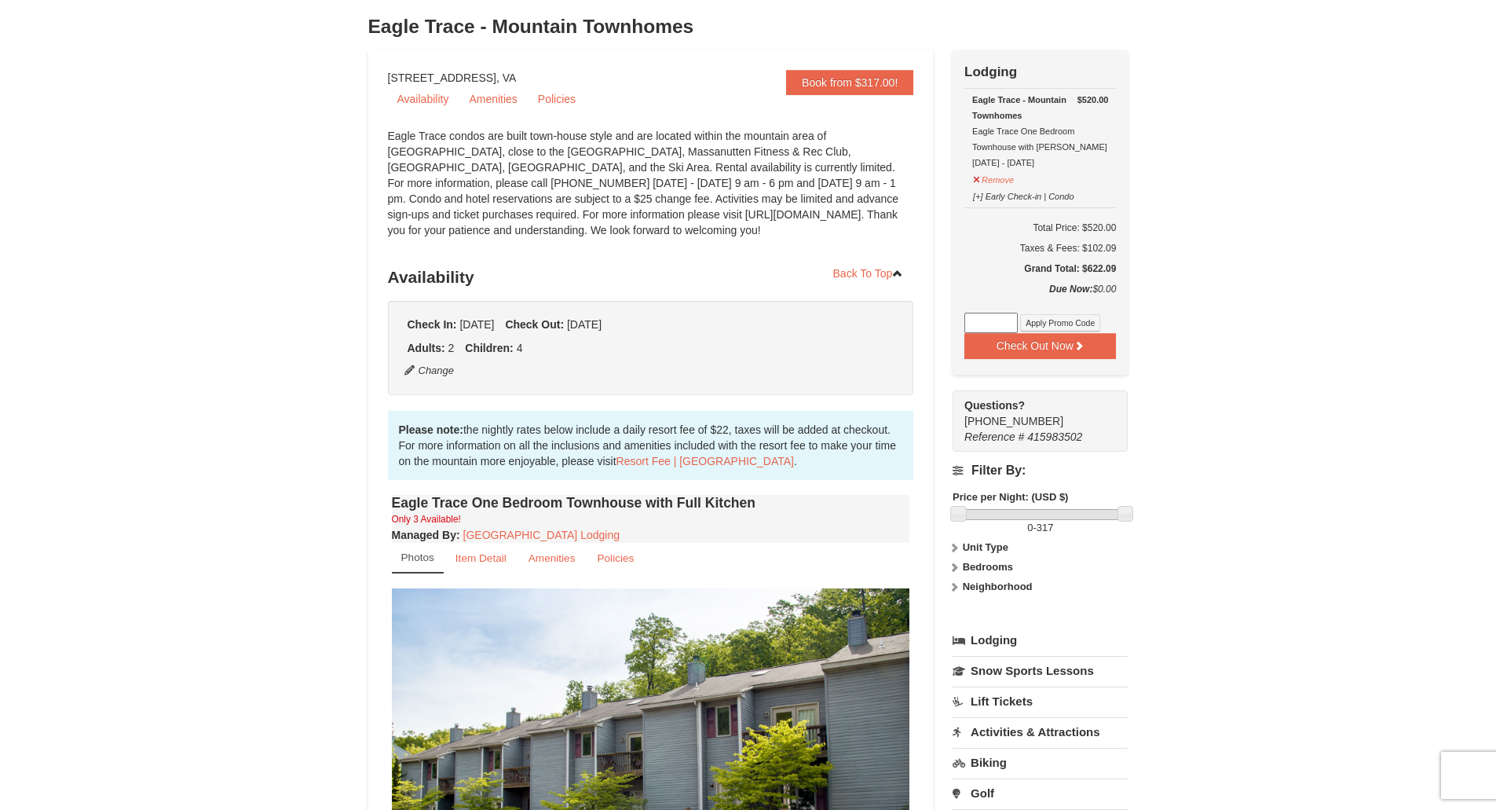
scroll to position [0, 0]
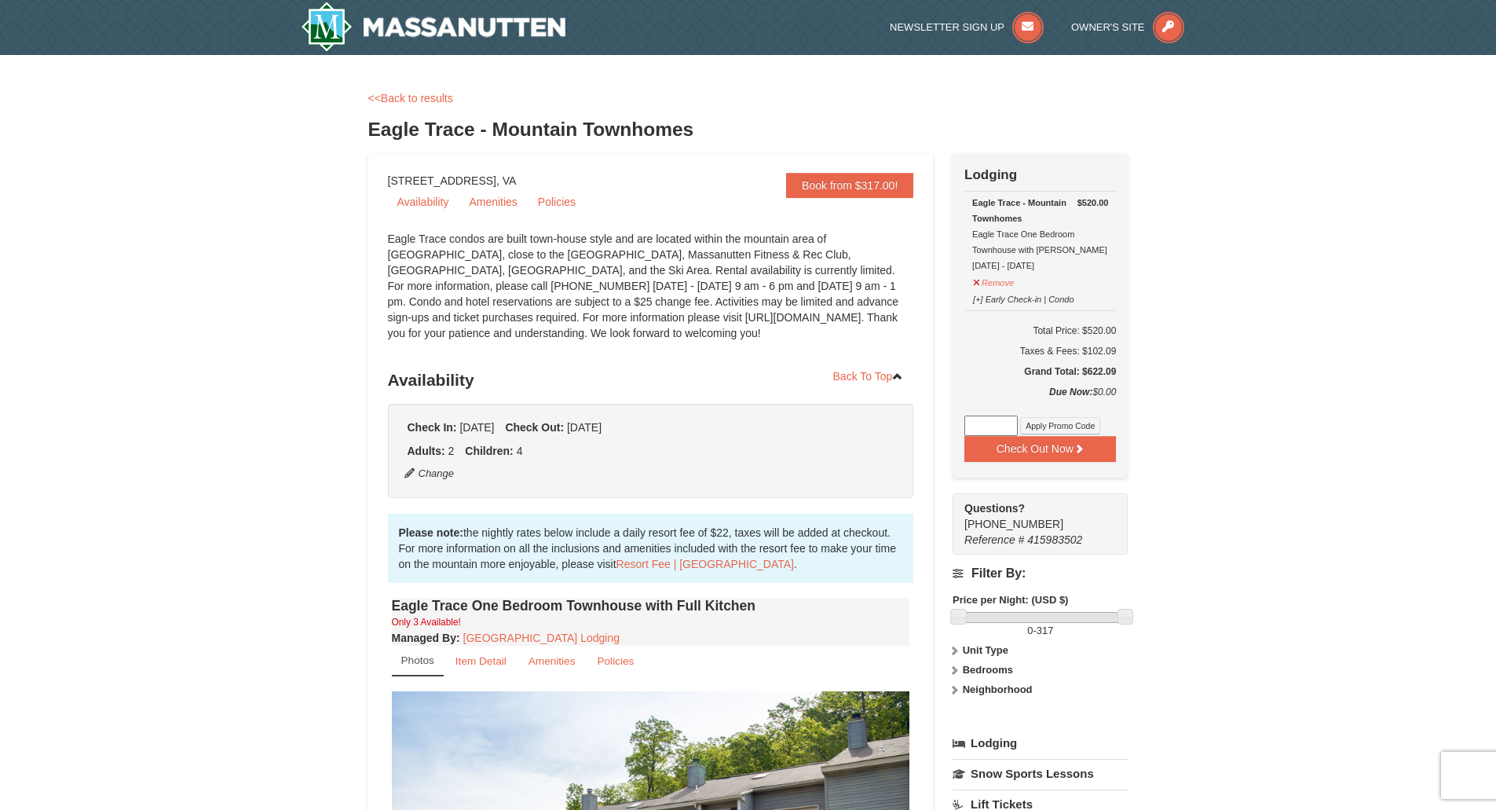
click at [1395, 291] on div "× <<Back to results Eagle Trace - Mountain Townhomes Book from $317.00! [STREET…" at bounding box center [748, 769] width 1496 height 1429
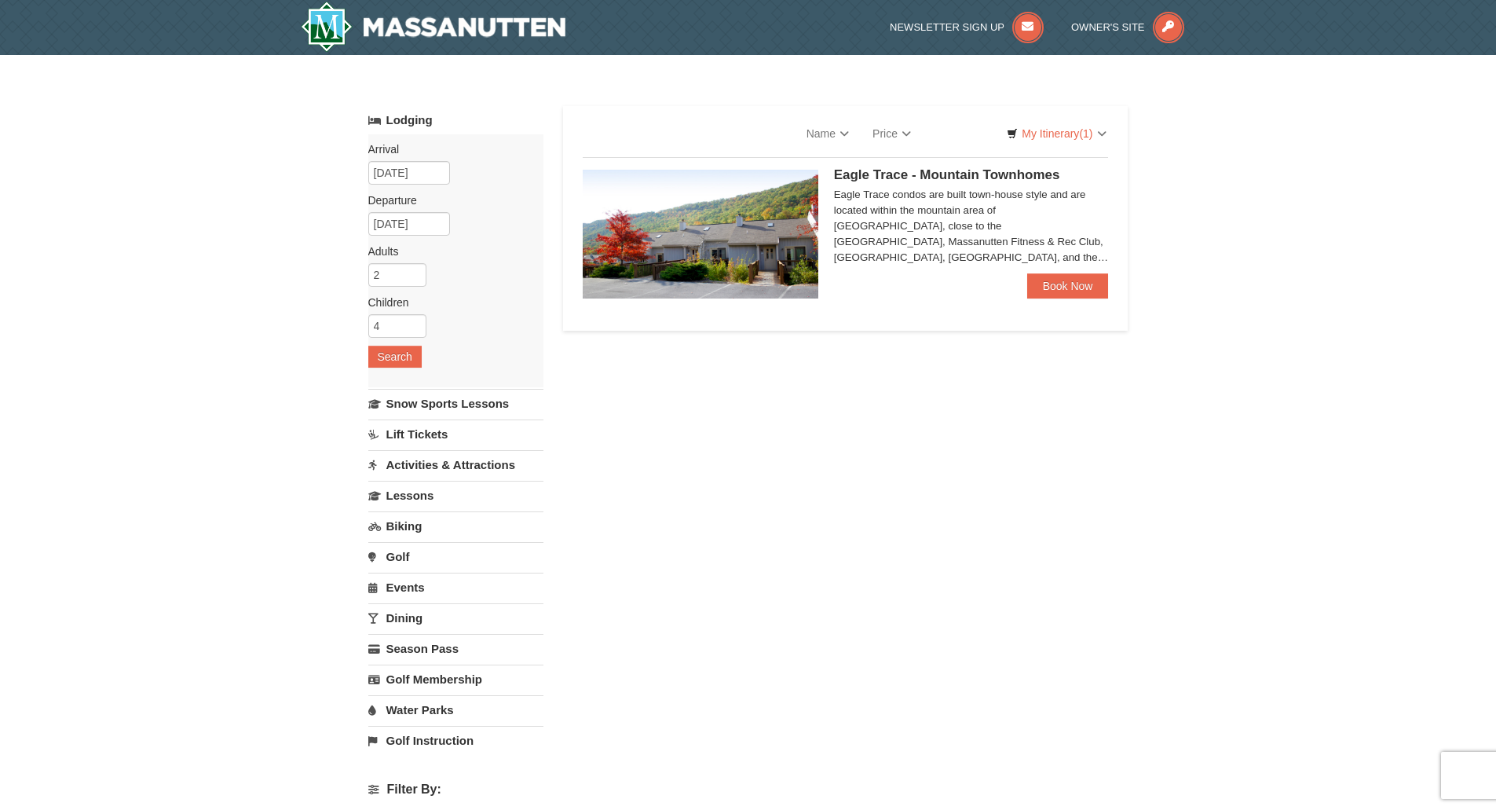
select select "9"
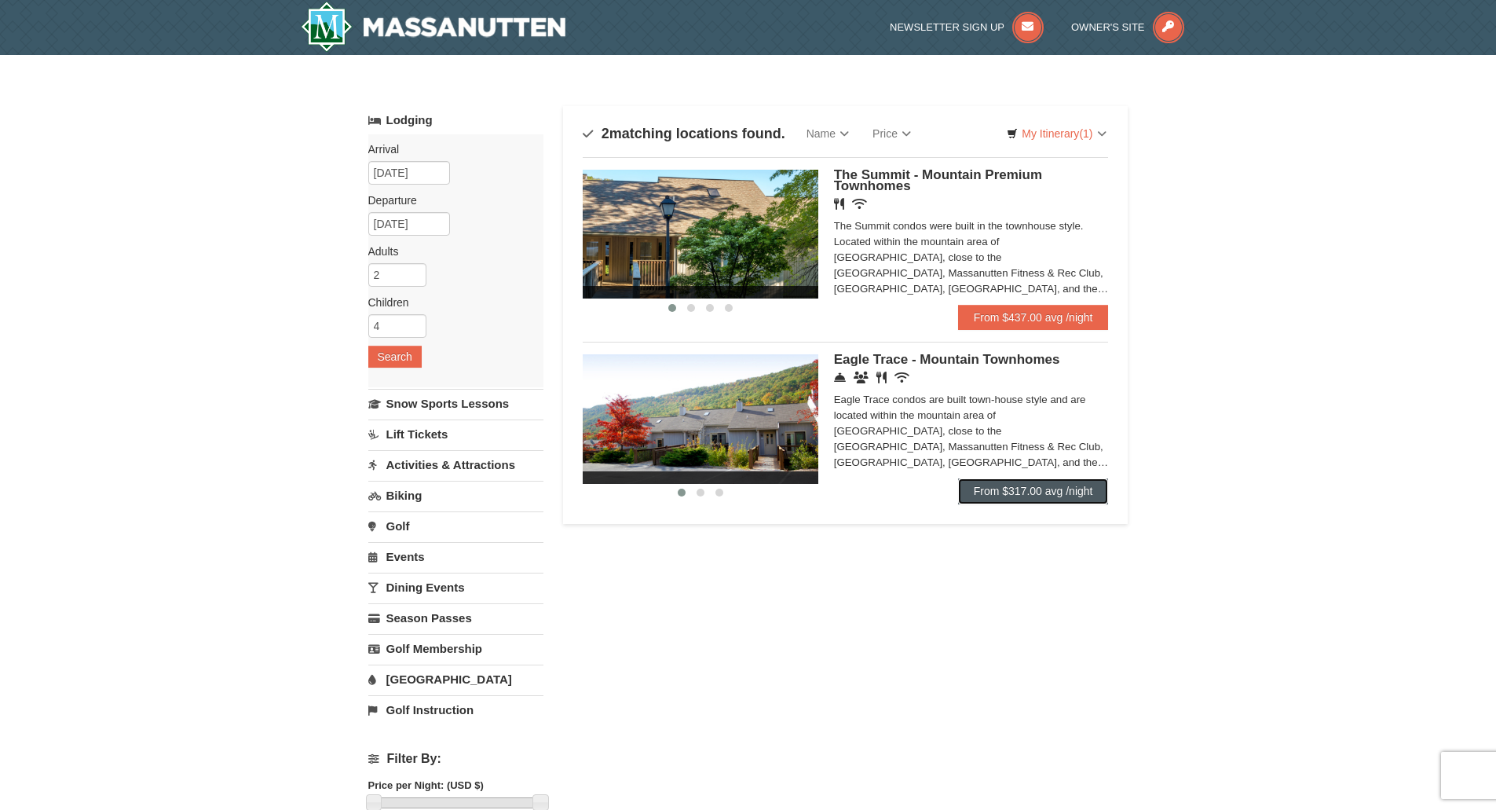
click at [987, 482] on link "From $317.00 avg /night" at bounding box center [1033, 490] width 151 height 25
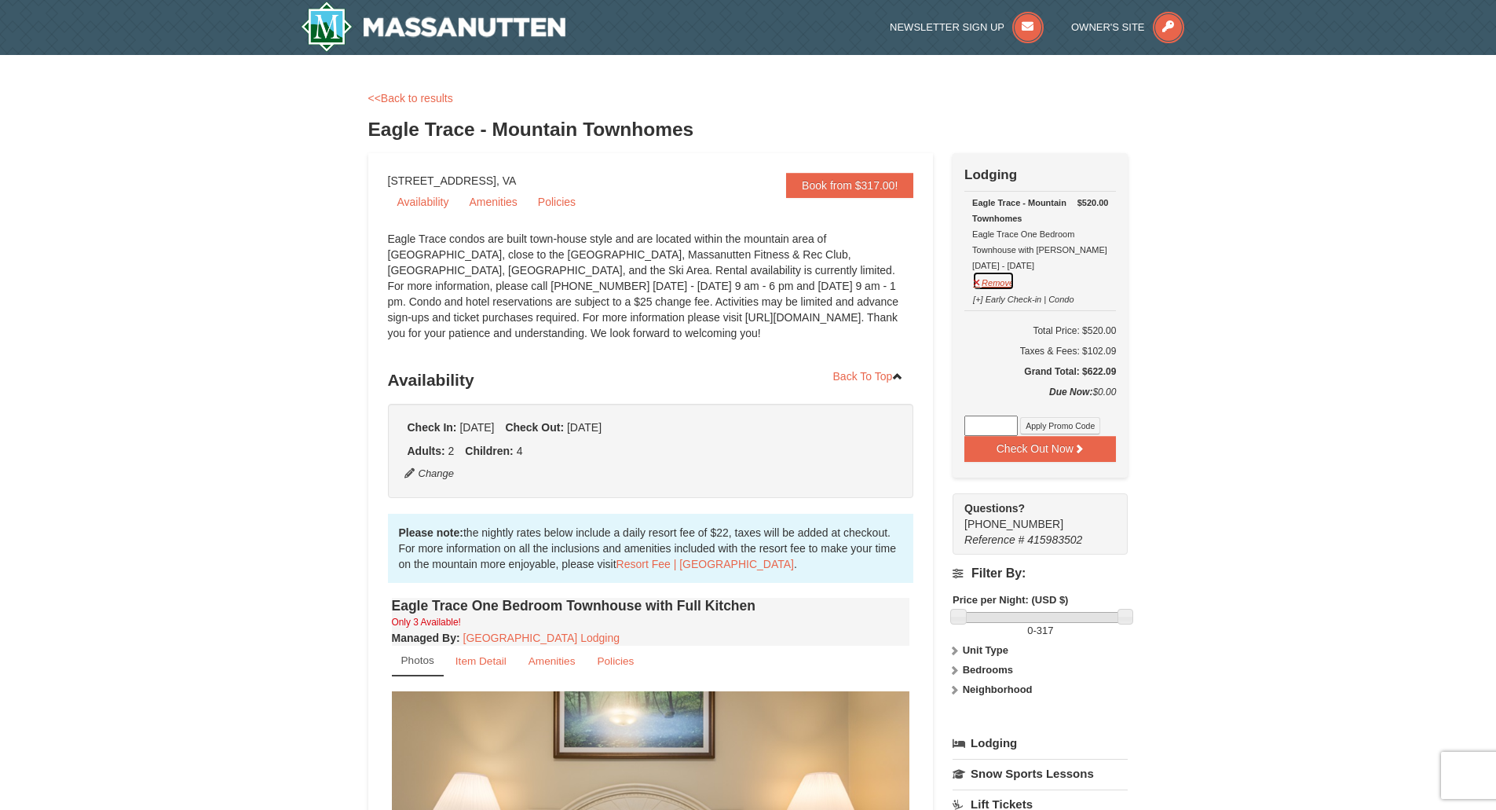
click at [1008, 283] on button "Remove" at bounding box center [993, 281] width 42 height 20
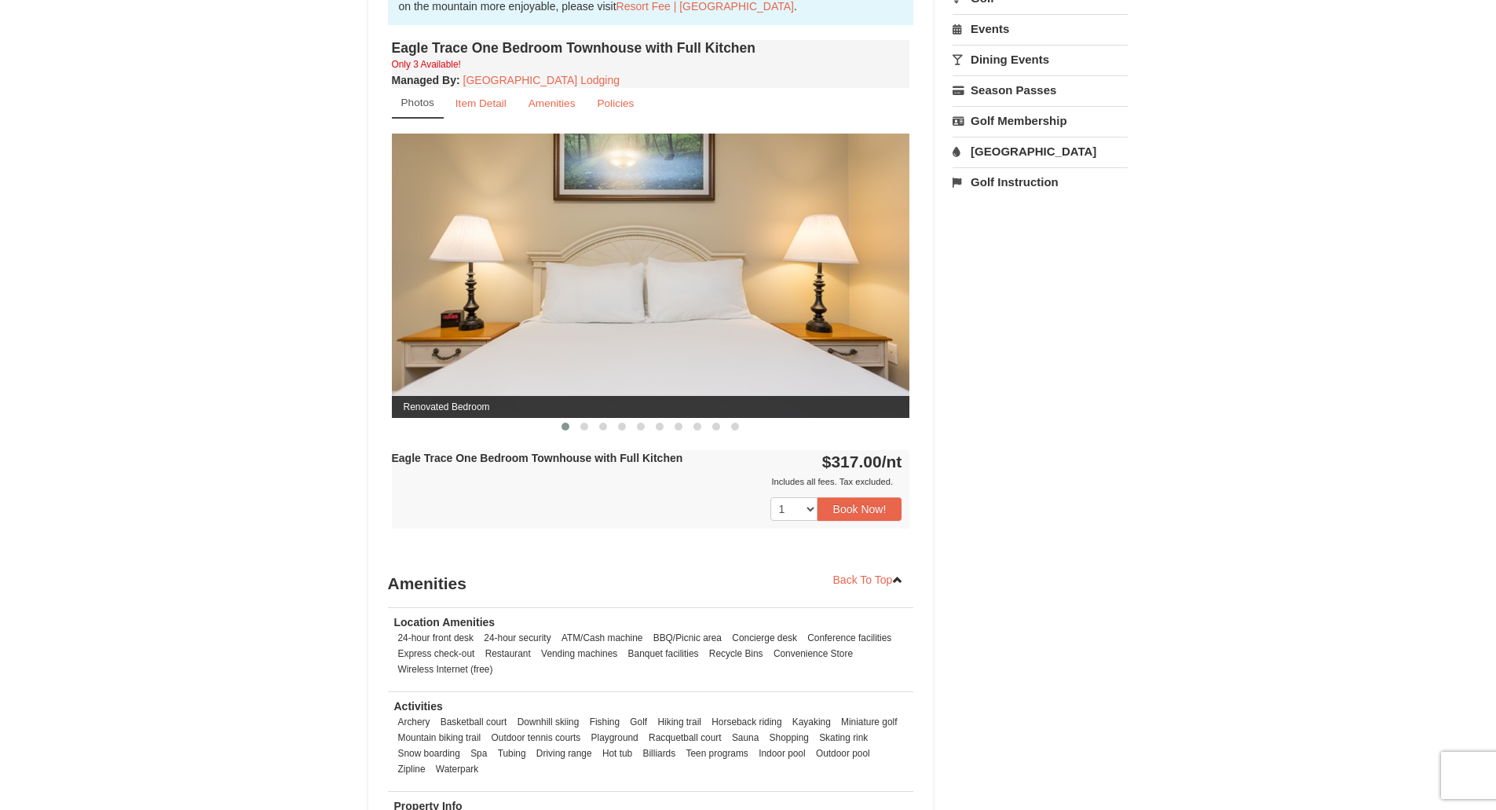
scroll to position [785, 0]
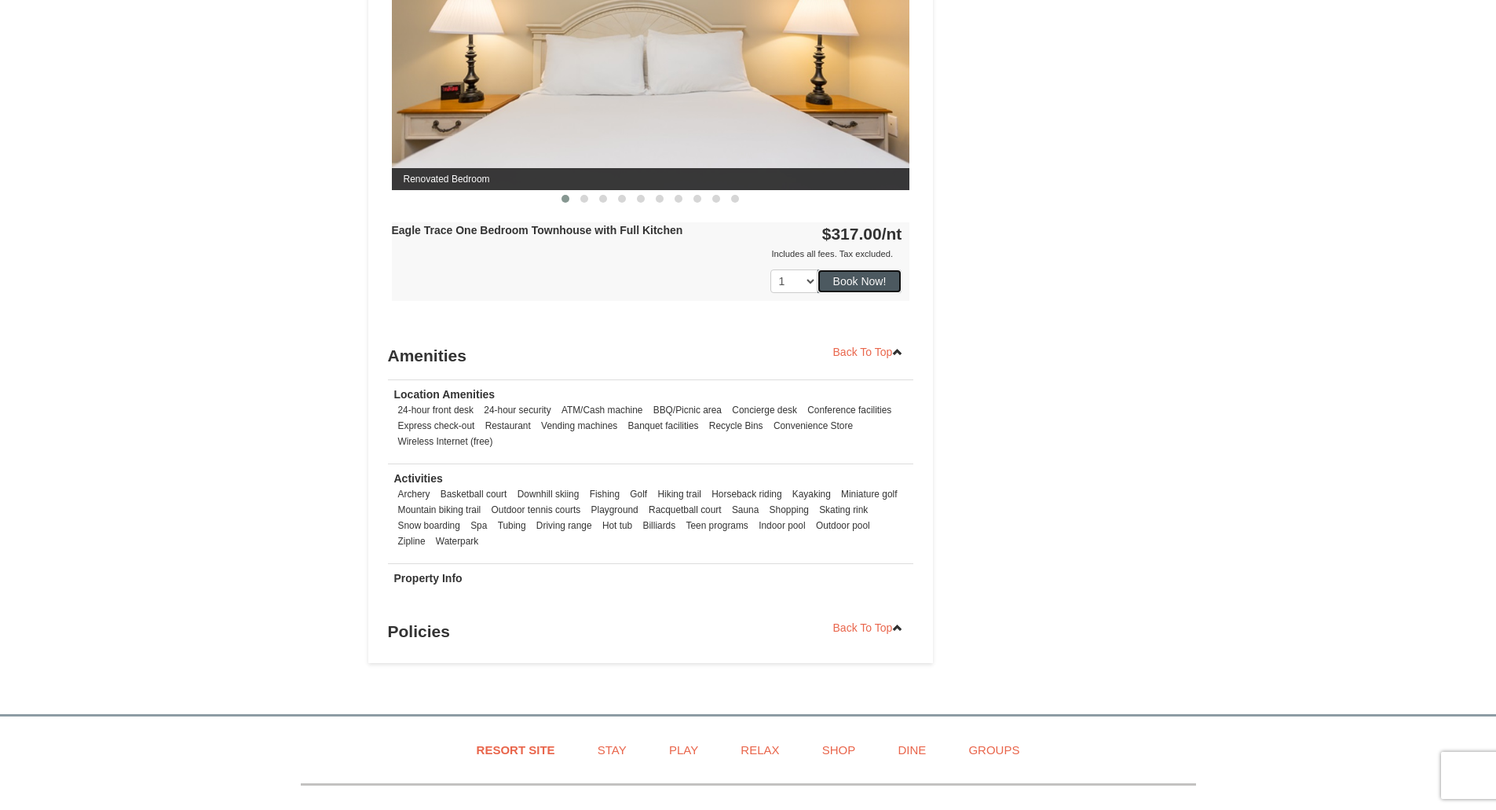
click at [855, 284] on button "Book Now!" at bounding box center [860, 281] width 85 height 24
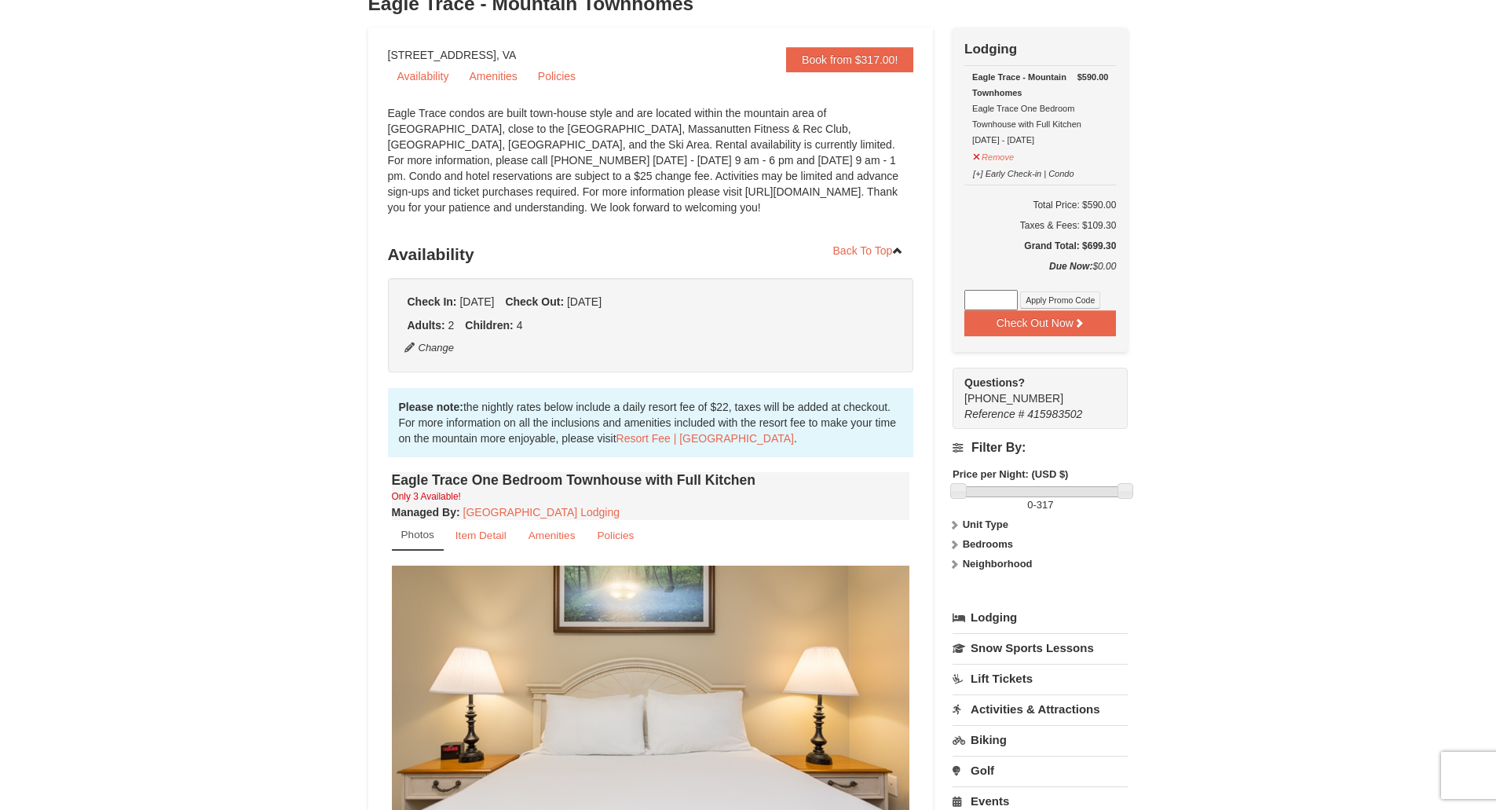
scroll to position [0, 0]
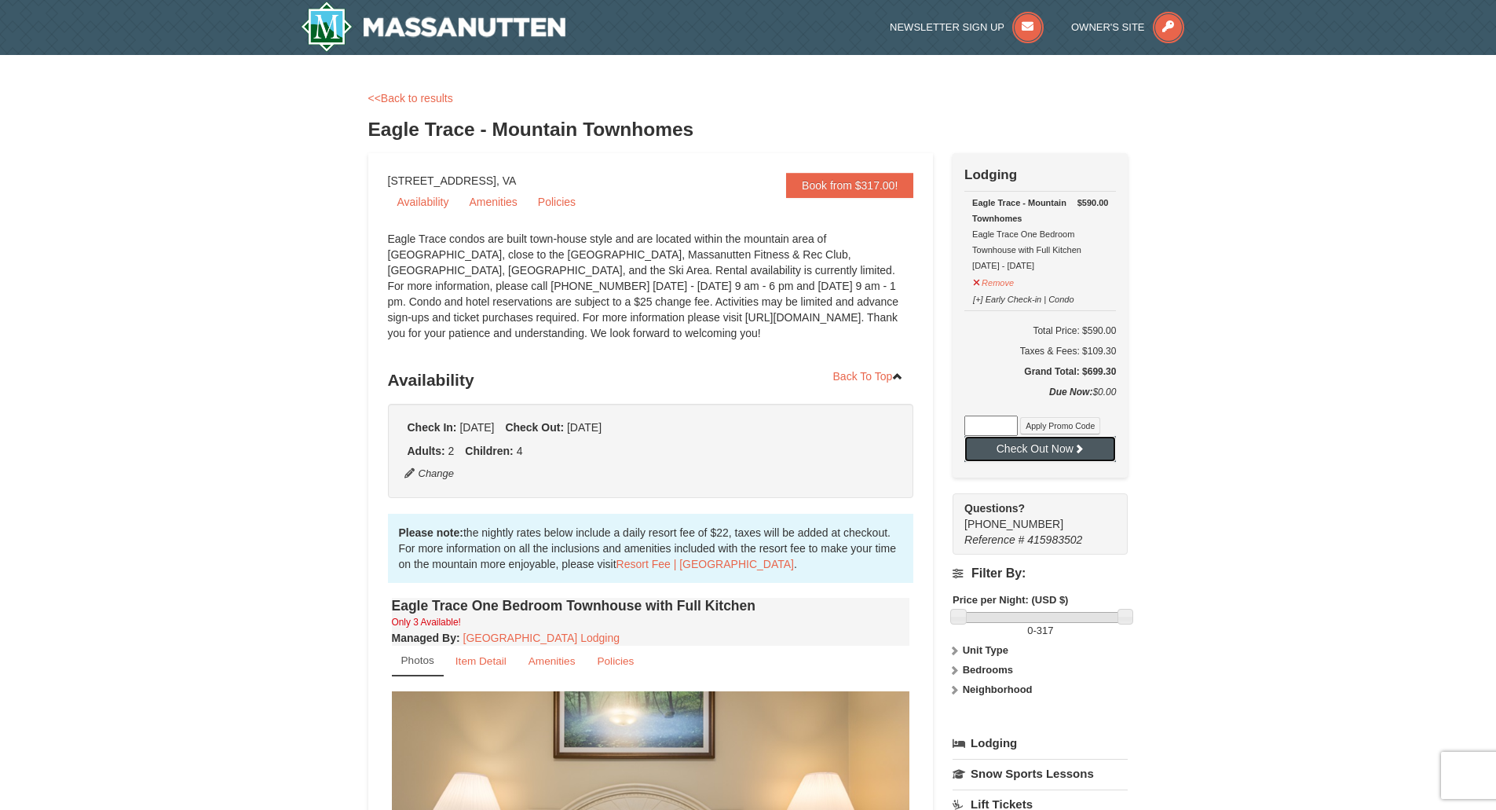
click at [1005, 448] on button "Check Out Now" at bounding box center [1041, 448] width 152 height 25
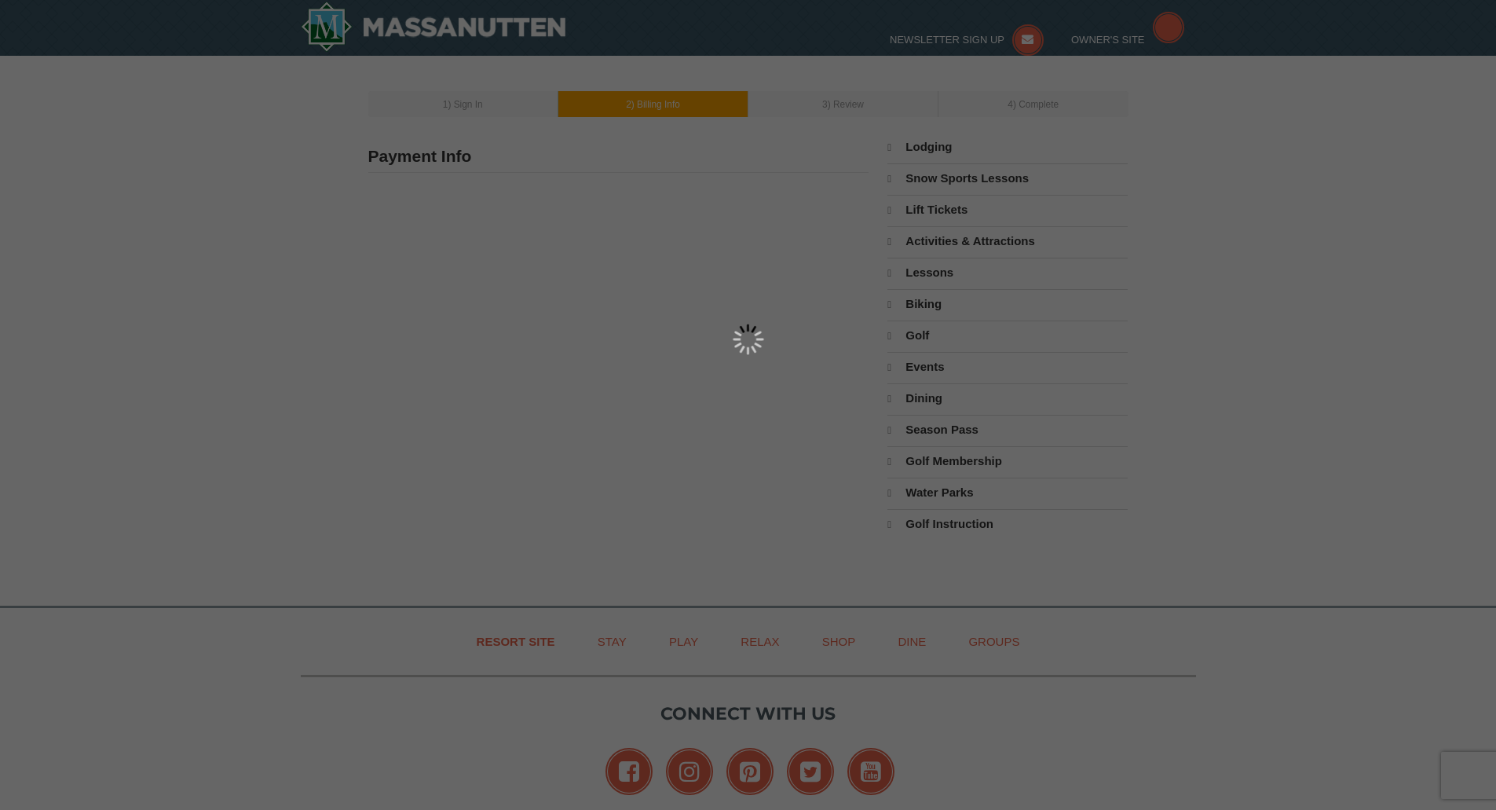
type input "1608 barberry lane"
type input "[PERSON_NAME]"
type input "23836"
type input "804"
type input "750"
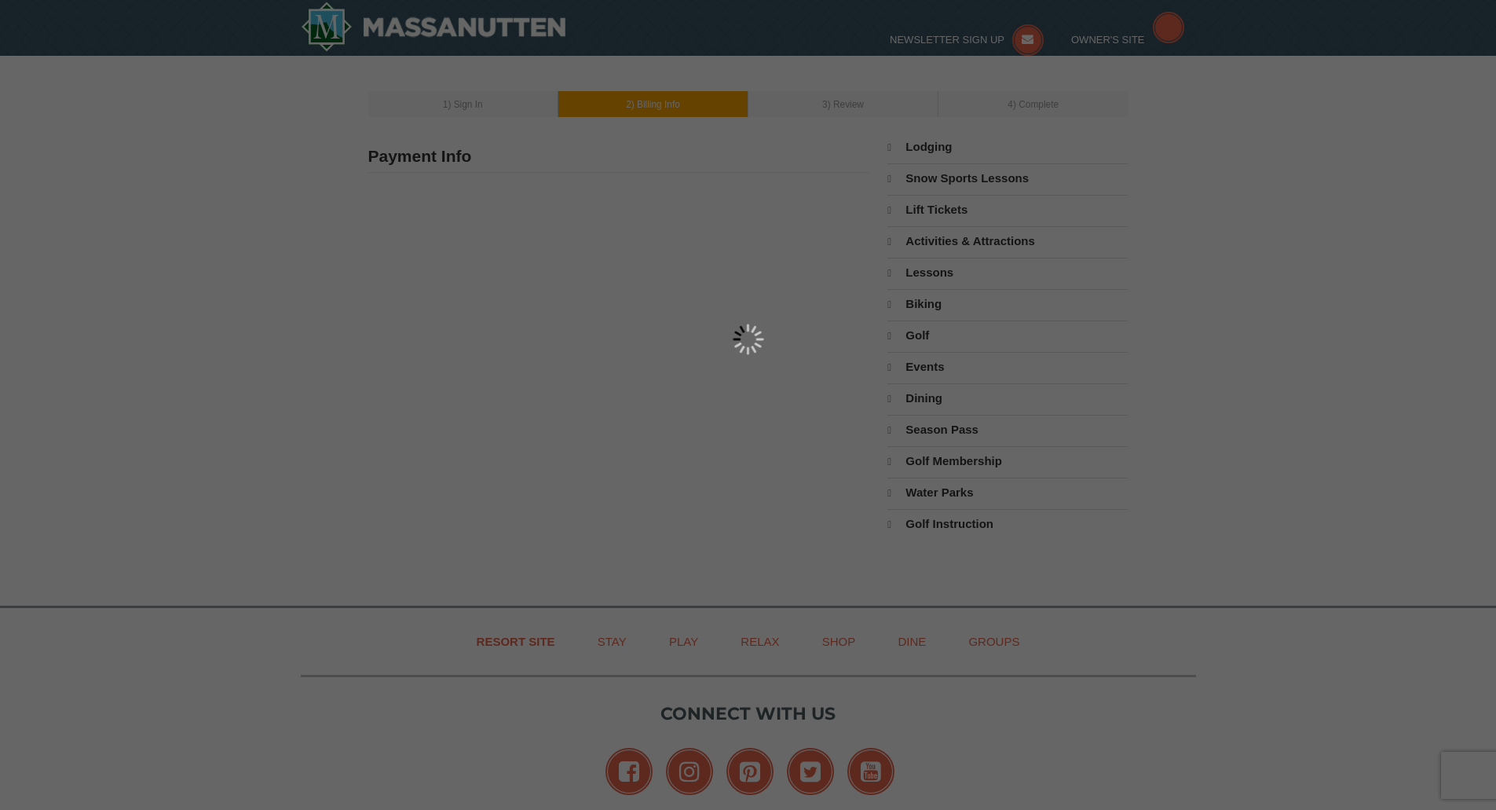
type input "4058"
type input "[EMAIL_ADDRESS][DOMAIN_NAME]"
select select "VA"
select select "9"
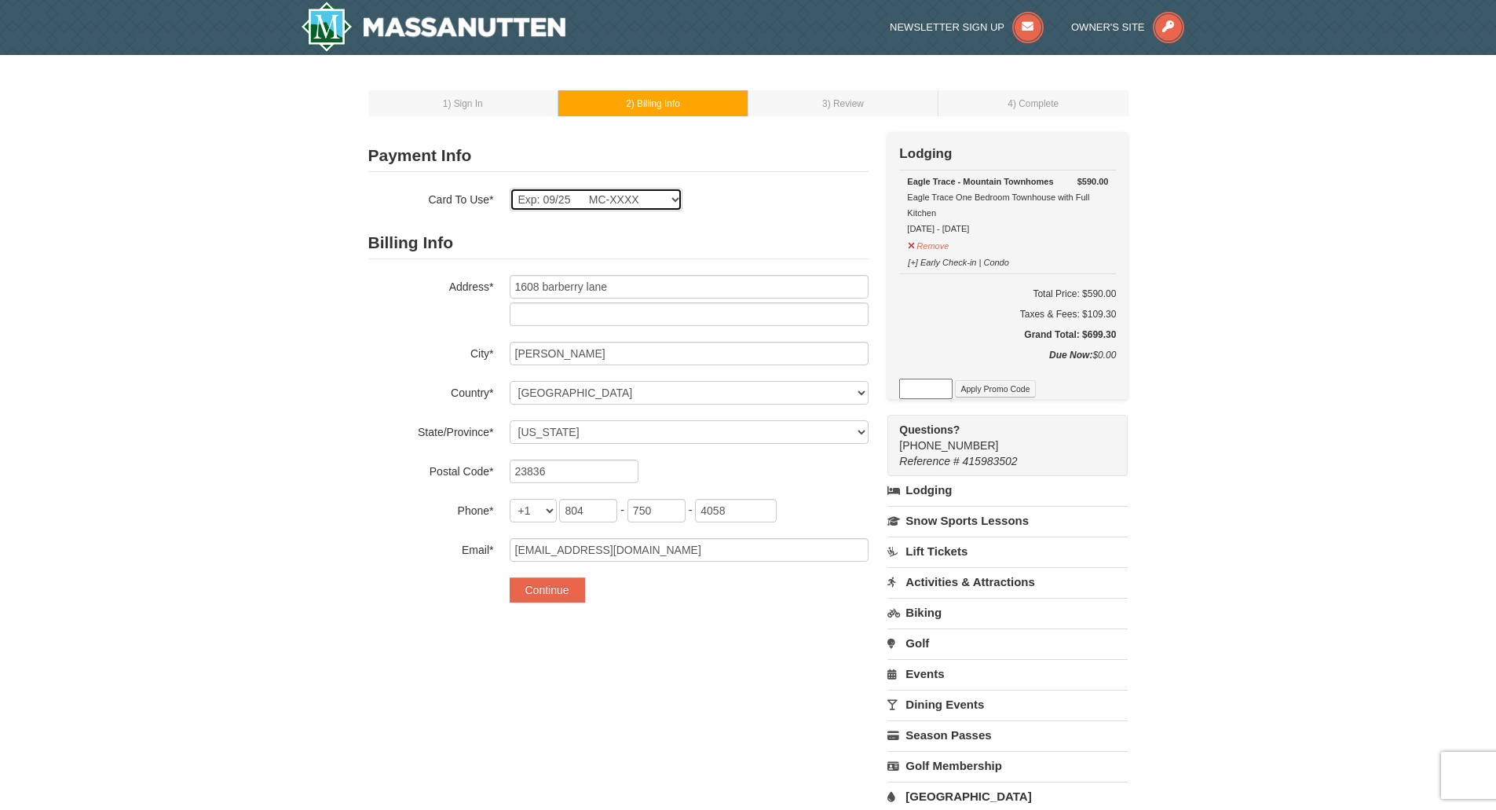
click at [618, 191] on select "Exp: 09/25 MC-XXXX New Card" at bounding box center [596, 200] width 173 height 24
click at [562, 593] on button "Continue" at bounding box center [547, 589] width 75 height 25
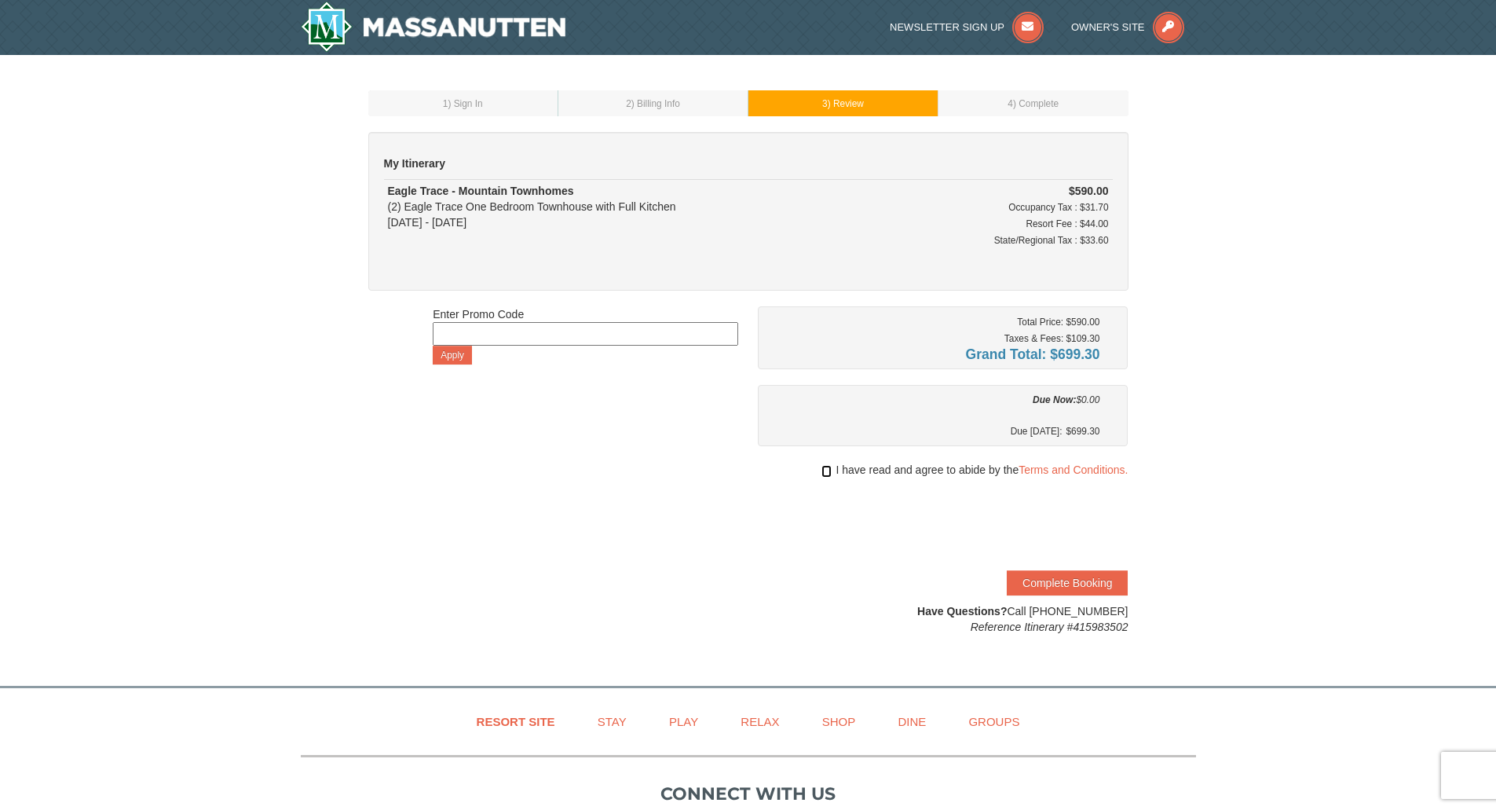
click at [828, 470] on input "checkbox" at bounding box center [827, 471] width 10 height 13
checkbox input "true"
click at [1104, 588] on button "Complete Booking" at bounding box center [1067, 582] width 121 height 25
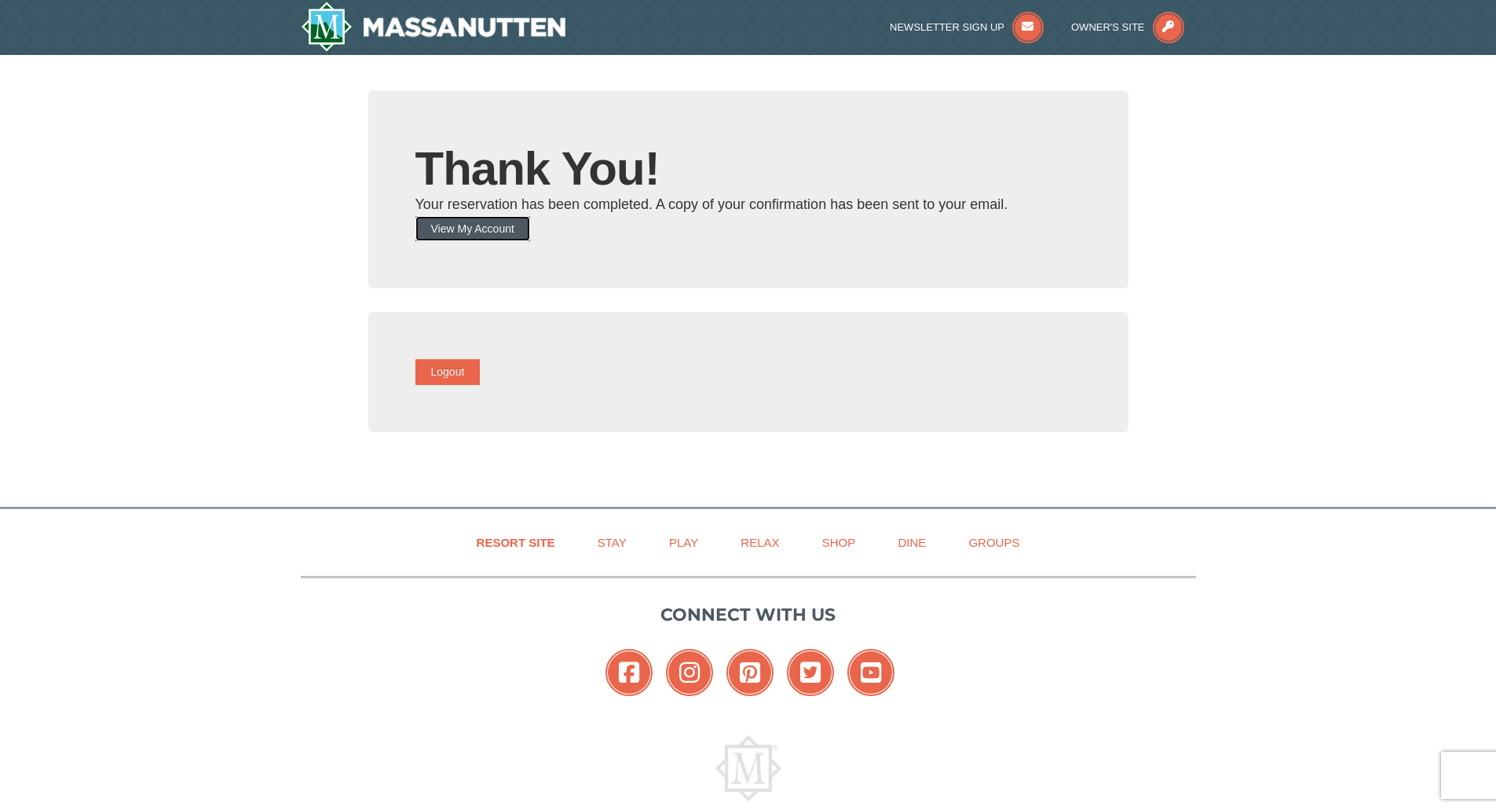
click at [466, 222] on button "View My Account" at bounding box center [473, 228] width 115 height 25
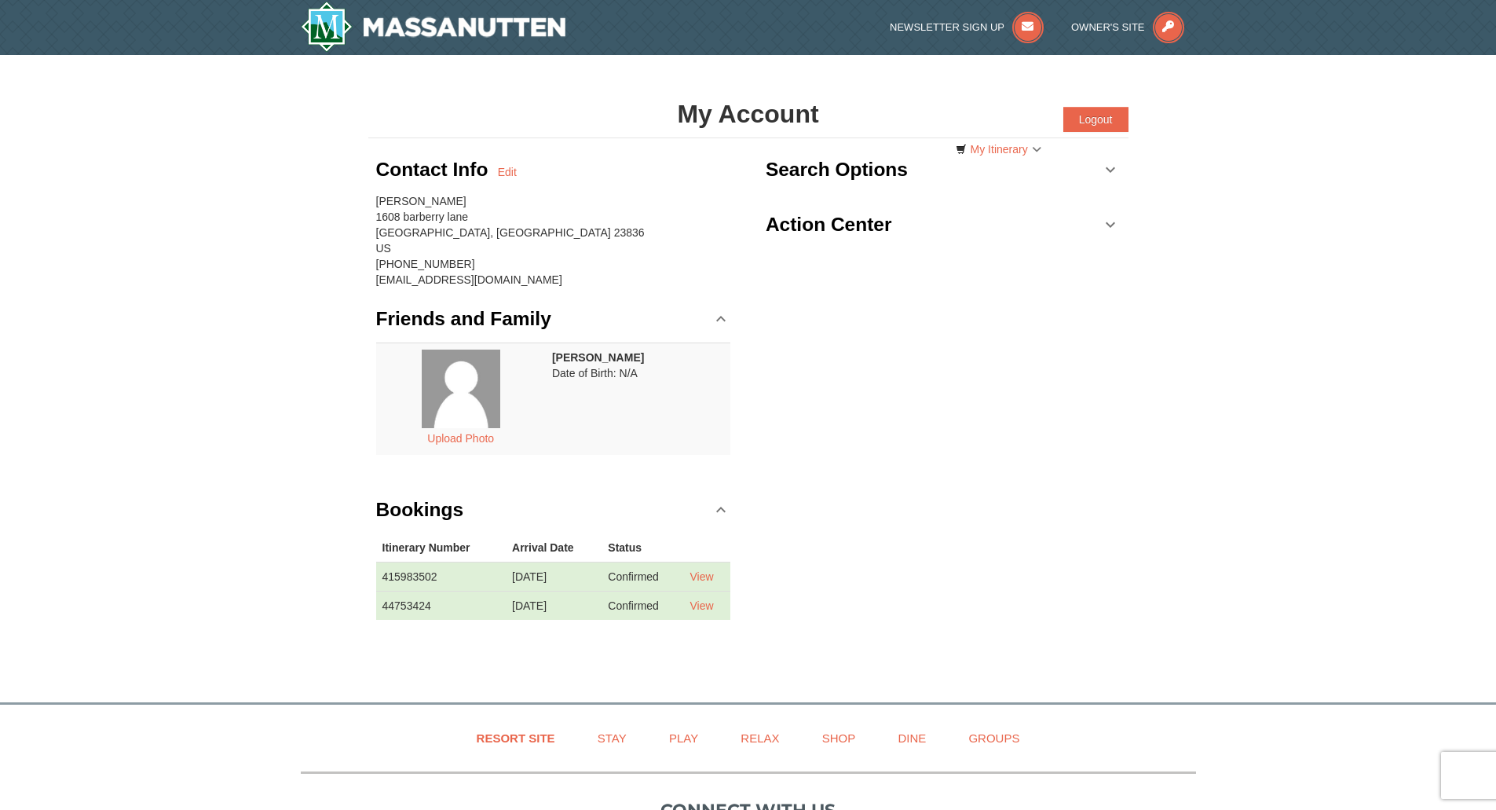
click at [872, 222] on h3 "Action Center" at bounding box center [829, 224] width 126 height 31
click at [868, 158] on h3 "Search Options" at bounding box center [837, 169] width 142 height 31
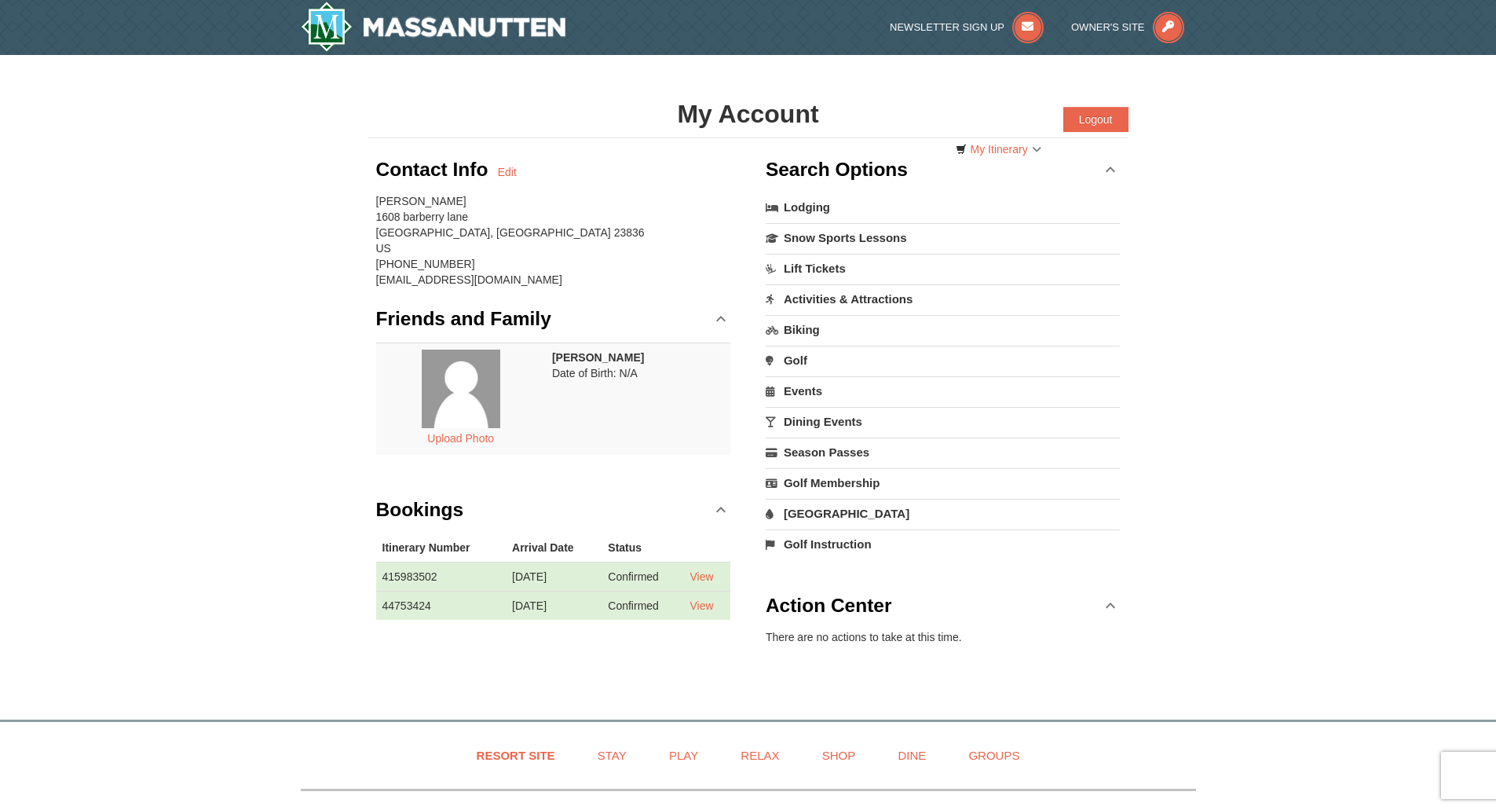
click at [839, 293] on link "Activities & Attractions" at bounding box center [943, 298] width 355 height 29
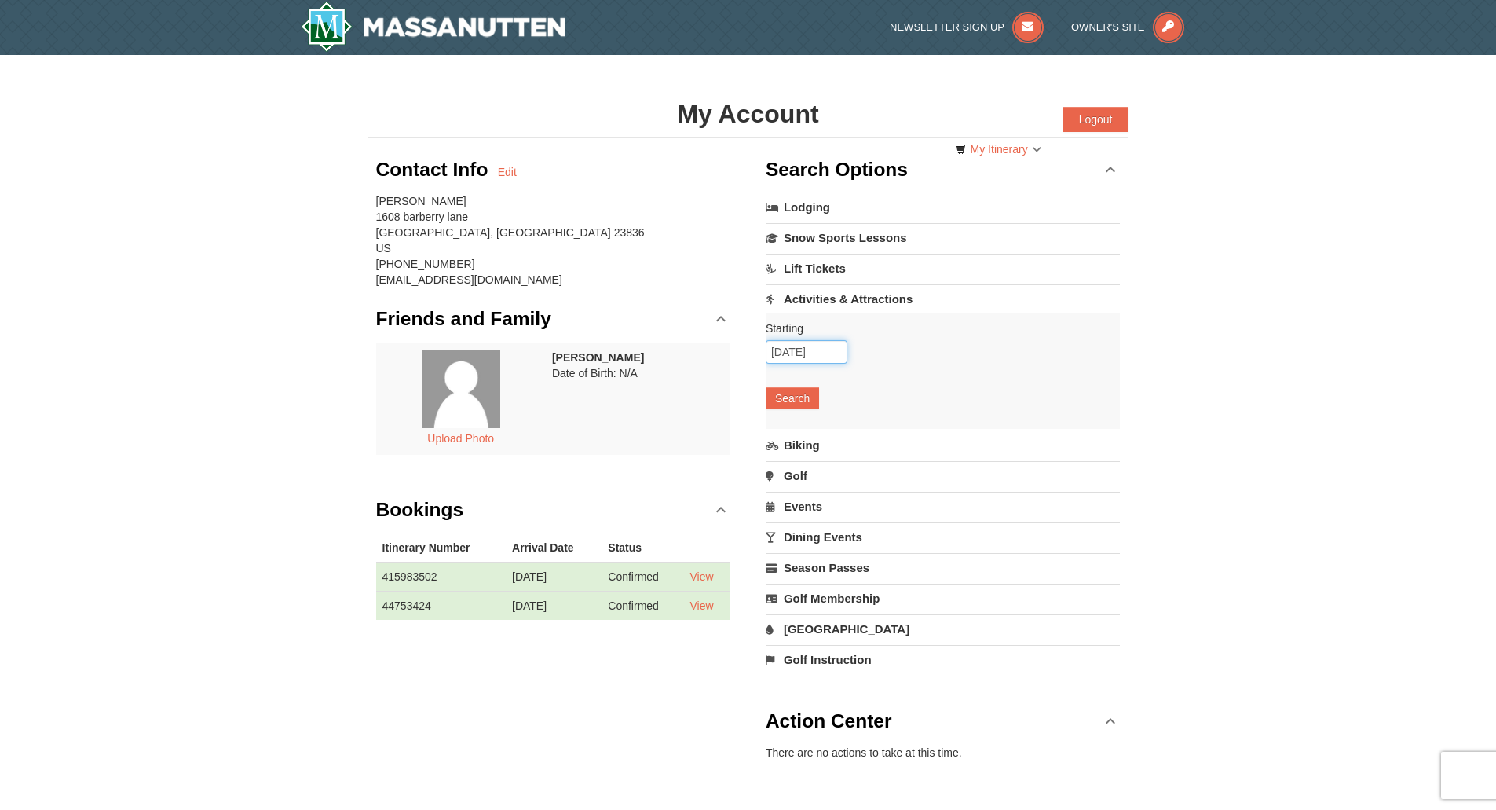
click at [789, 350] on input "09/10/2025" at bounding box center [807, 352] width 82 height 24
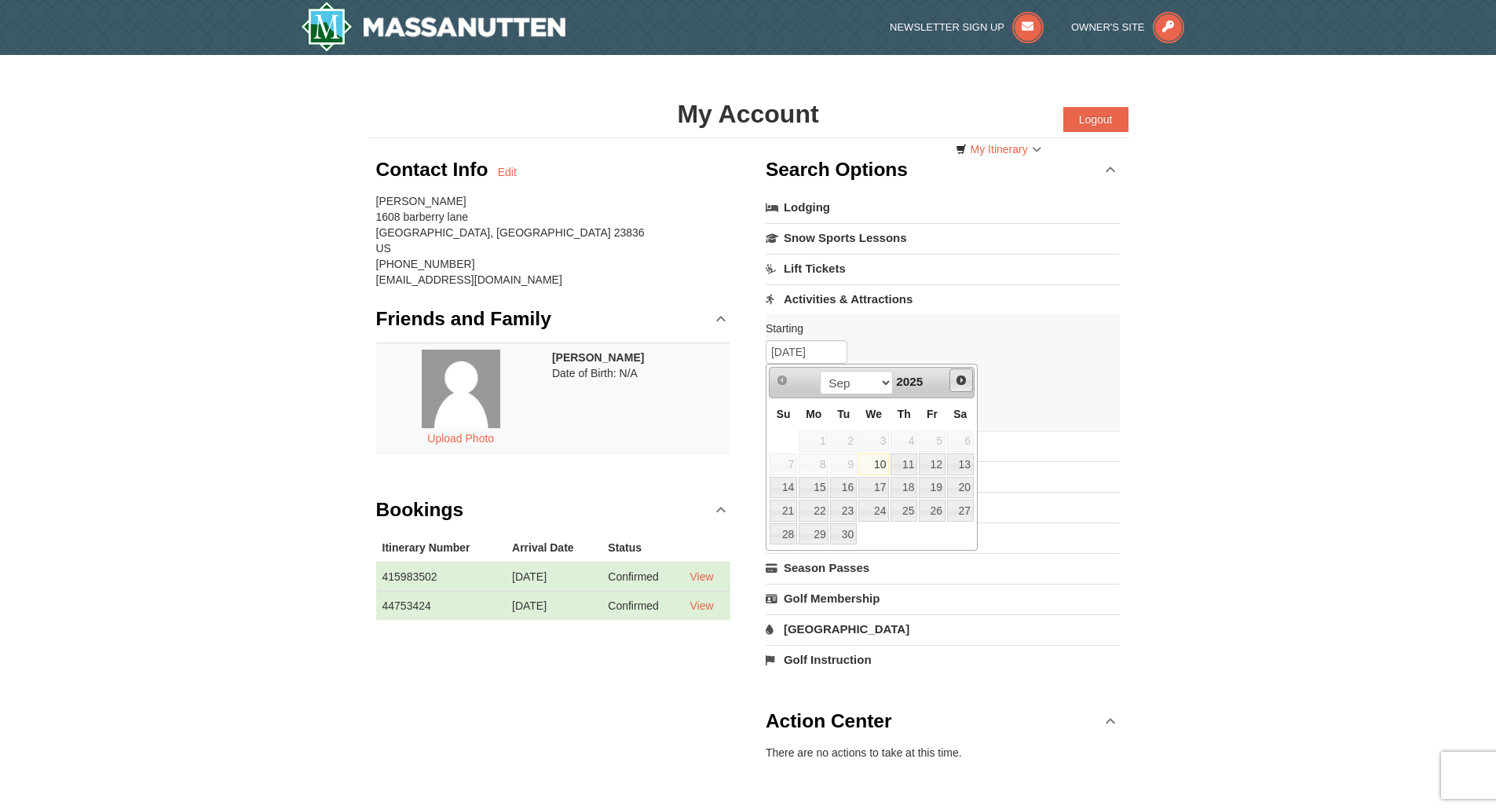
click at [965, 379] on span "Next" at bounding box center [961, 380] width 13 height 13
click at [933, 514] on link "26" at bounding box center [932, 511] width 27 height 22
type input "12/26/2025"
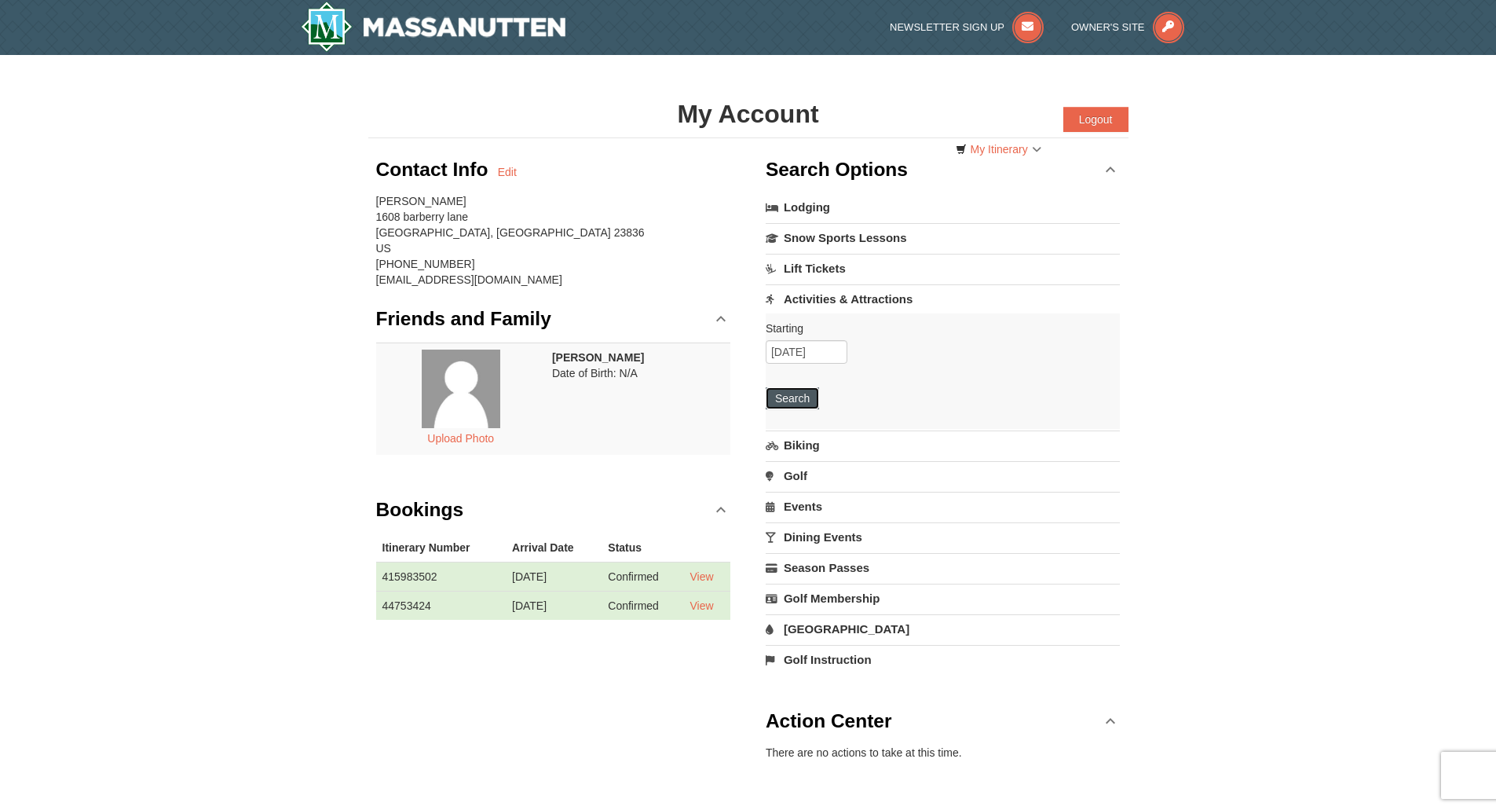
click at [804, 397] on button "Search" at bounding box center [792, 398] width 53 height 22
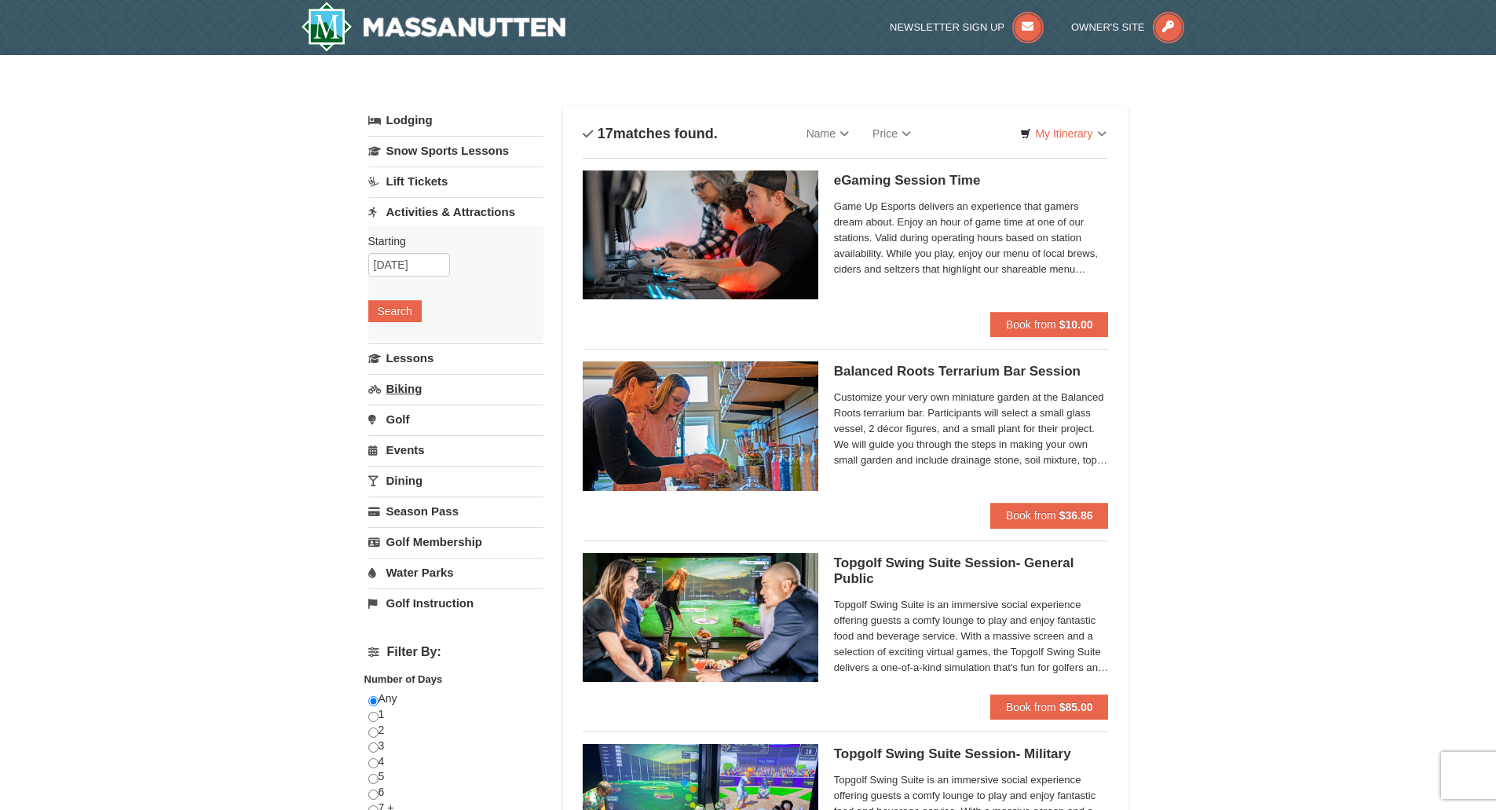
select select "9"
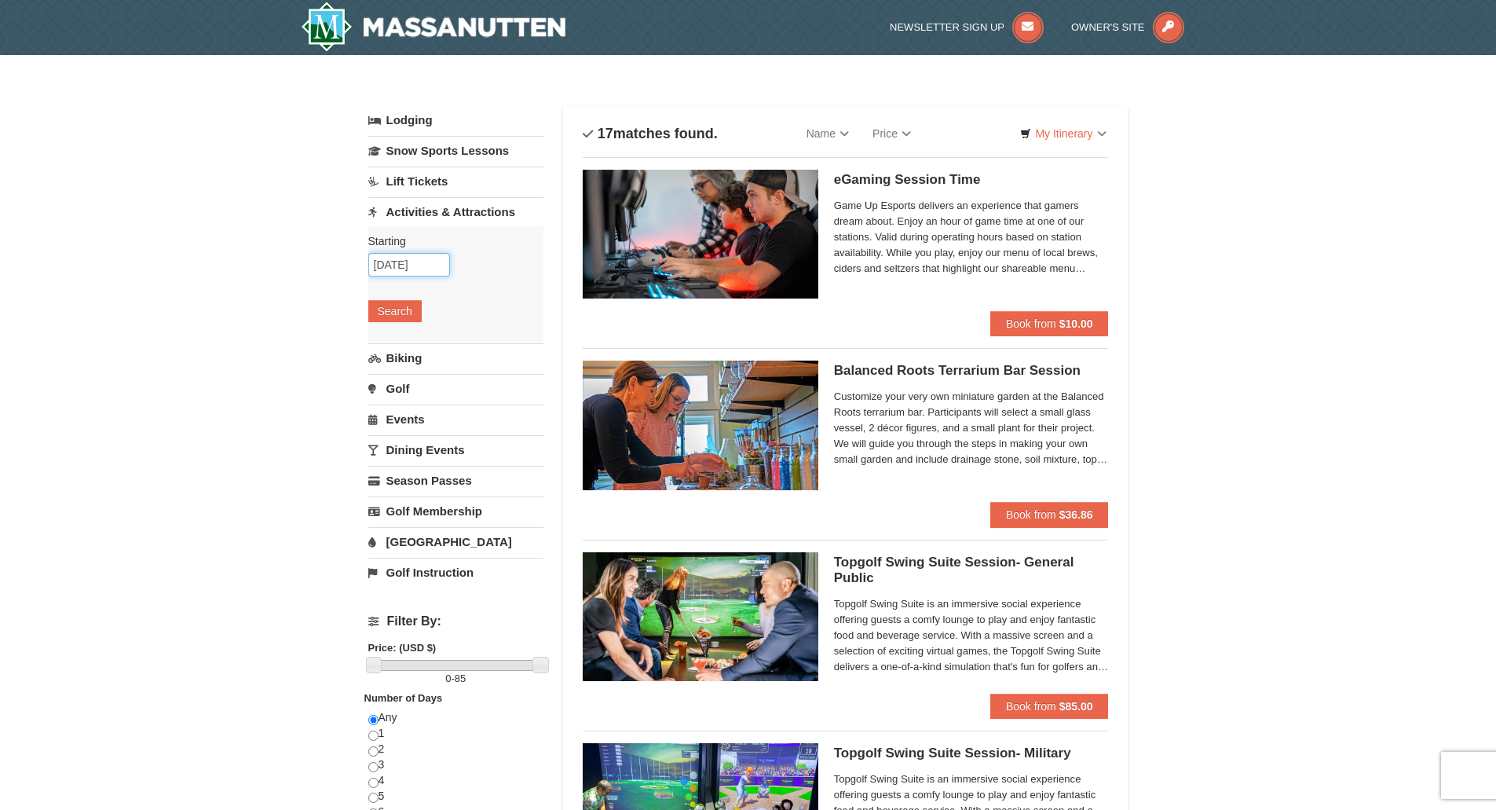
click at [420, 265] on input "[DATE]" at bounding box center [409, 265] width 82 height 24
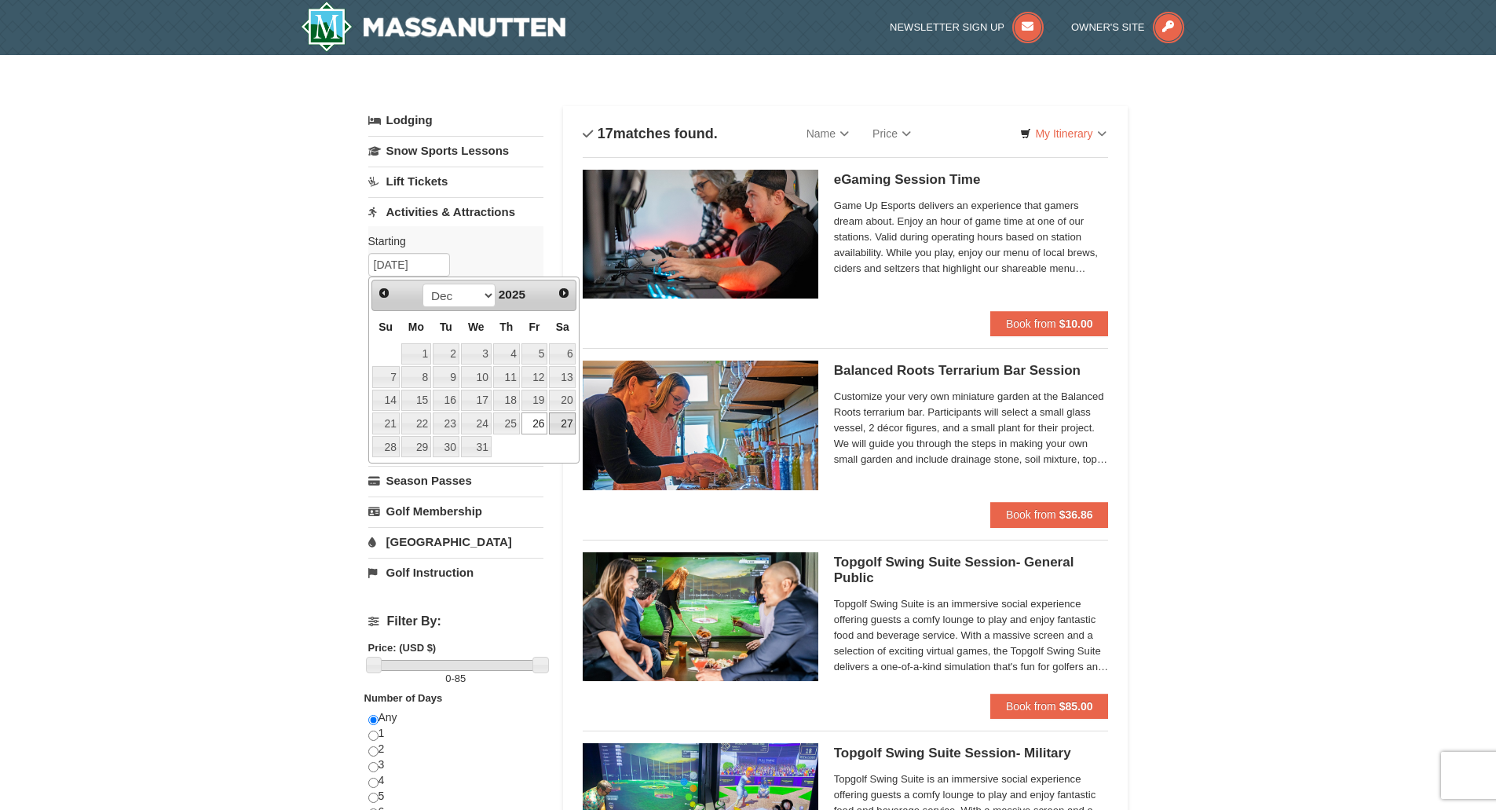
click at [561, 419] on link "27" at bounding box center [562, 423] width 27 height 22
type input "[DATE]"
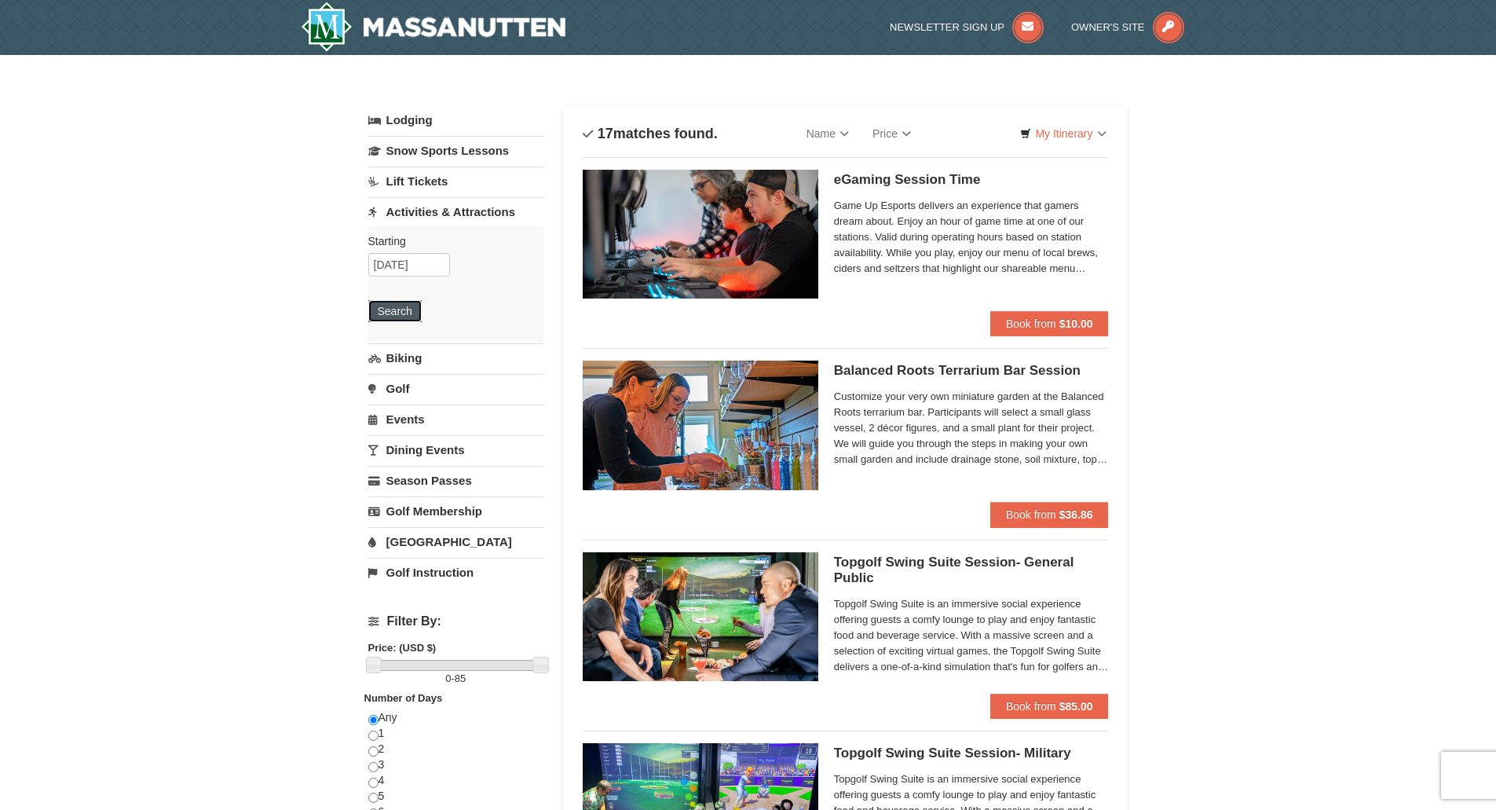
click at [396, 312] on button "Search" at bounding box center [394, 311] width 53 height 22
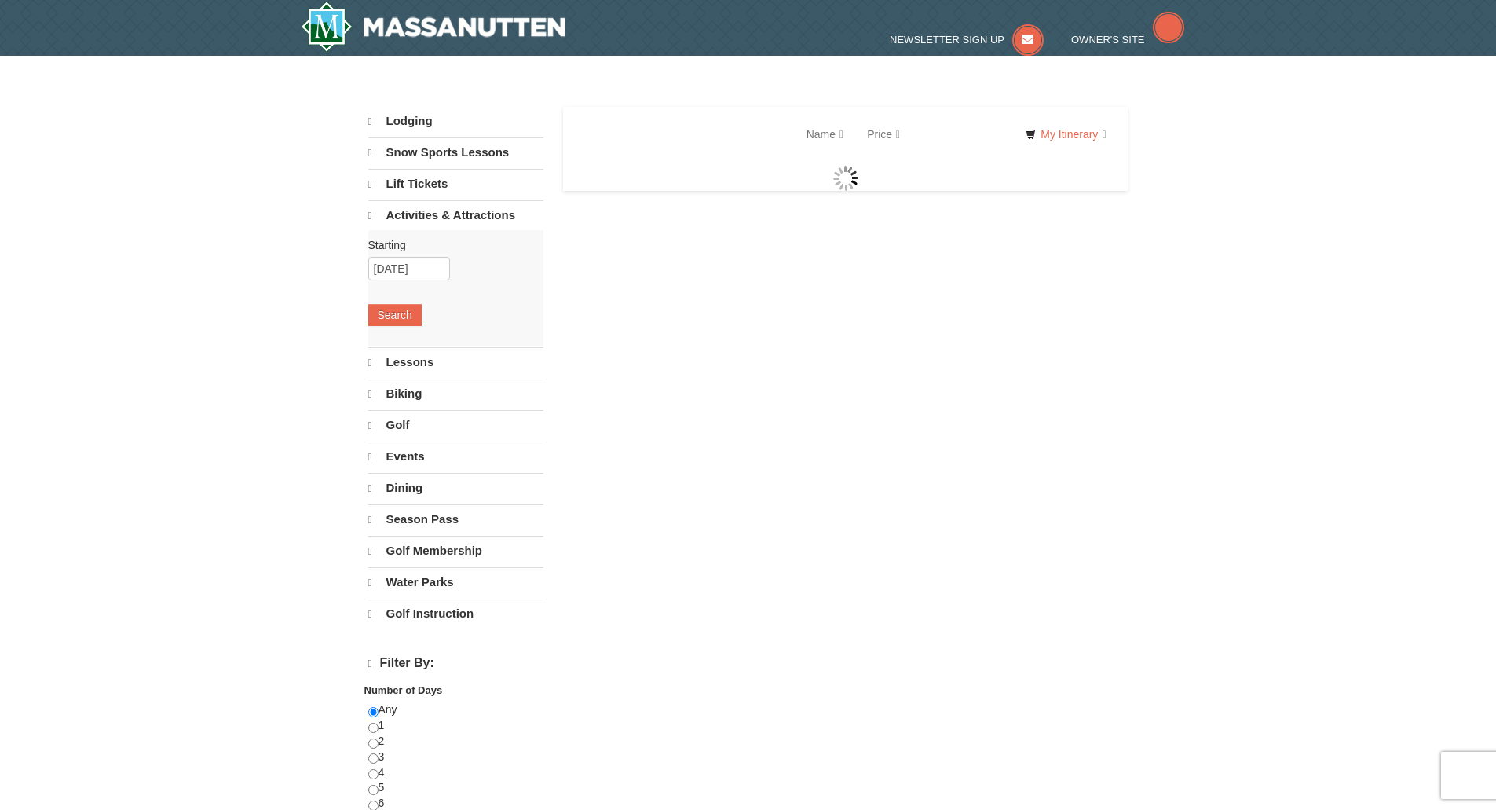
select select "9"
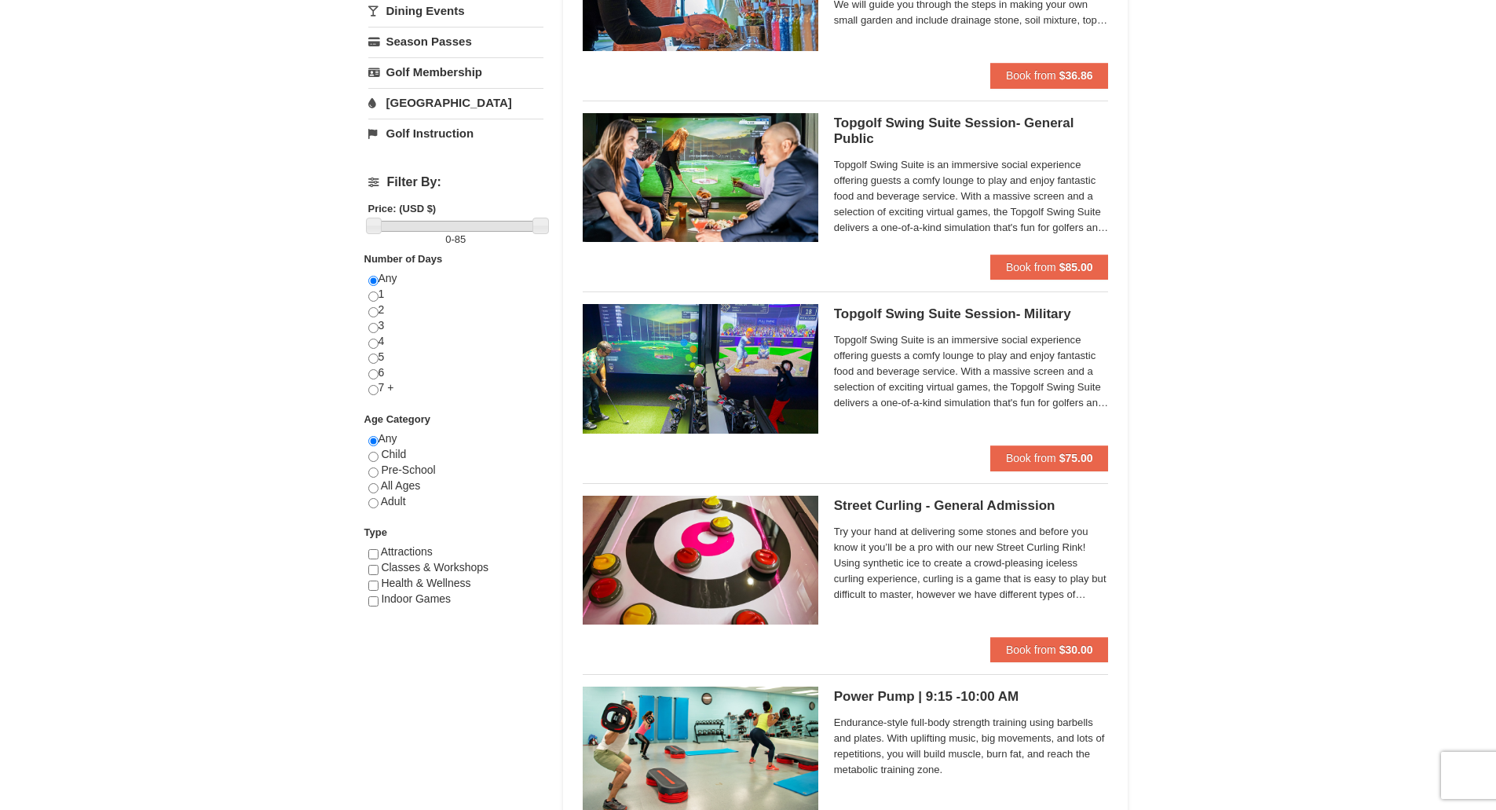
scroll to position [314, 0]
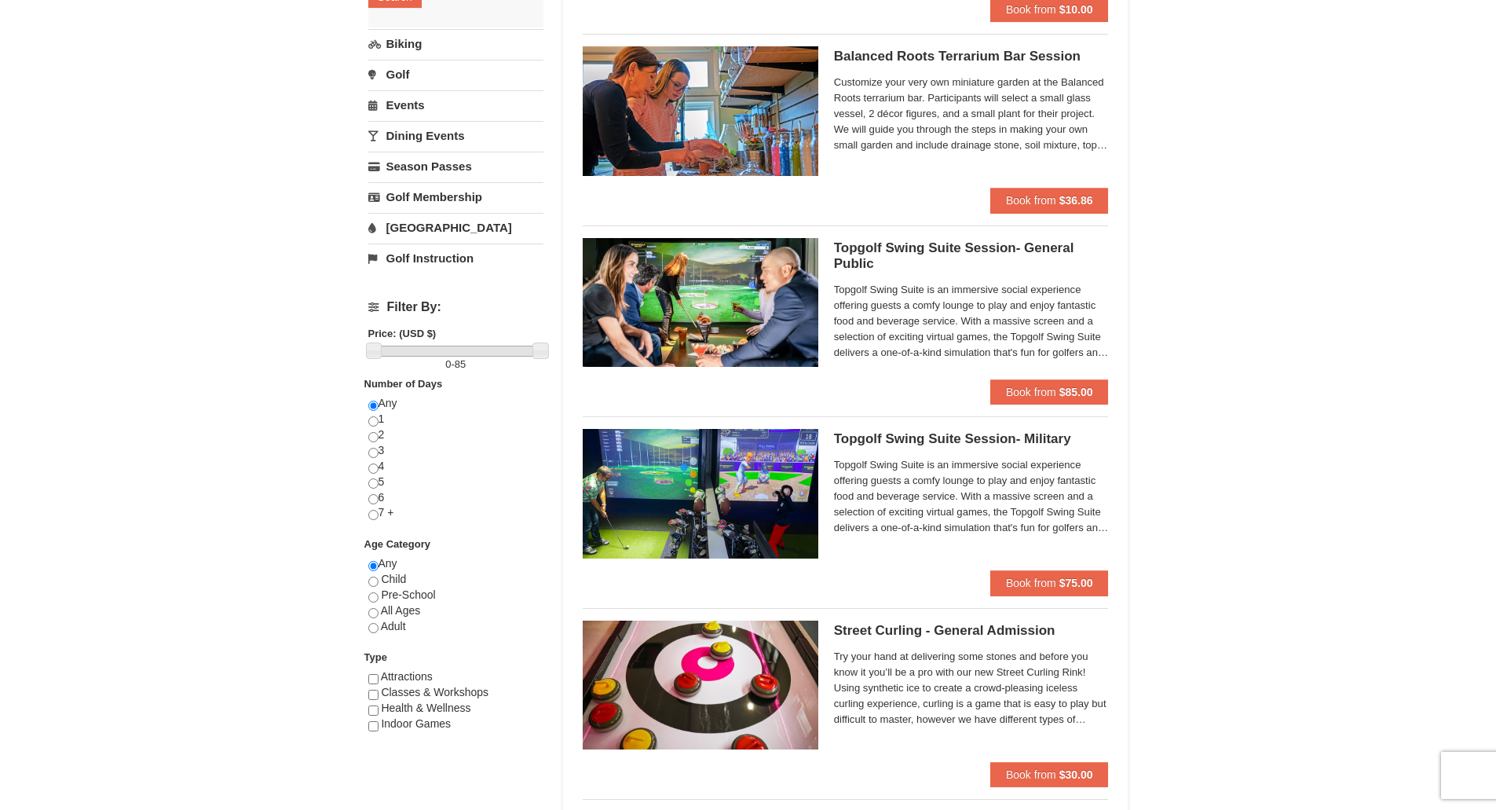
click at [393, 232] on link "[GEOGRAPHIC_DATA]" at bounding box center [455, 227] width 175 height 29
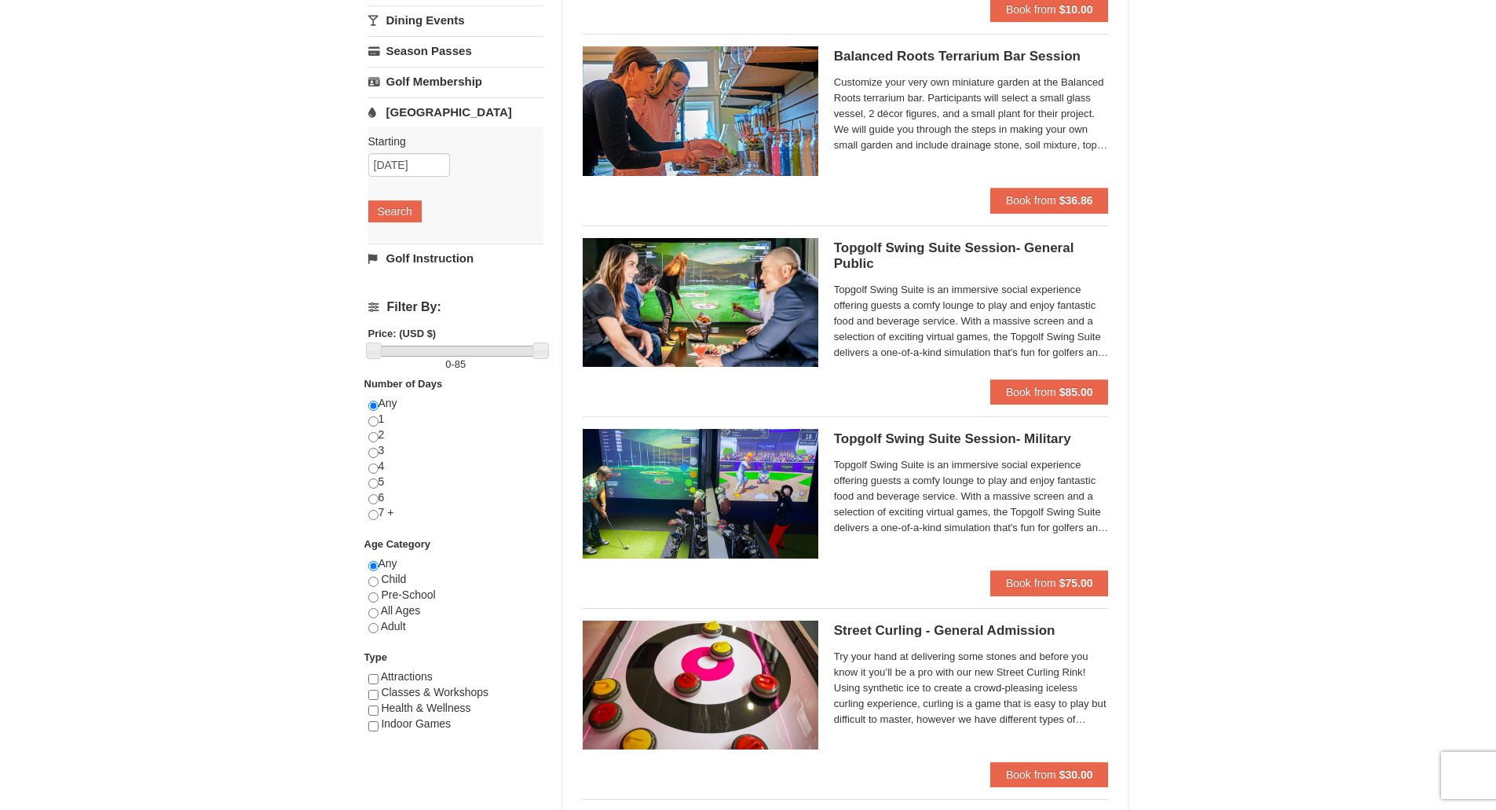
click at [408, 199] on div "Starting Please format dates MM/DD/YYYY Please format dates MM/DD/YYYY [DATE] S…" at bounding box center [455, 183] width 175 height 115
click at [408, 210] on button "Search" at bounding box center [394, 211] width 53 height 22
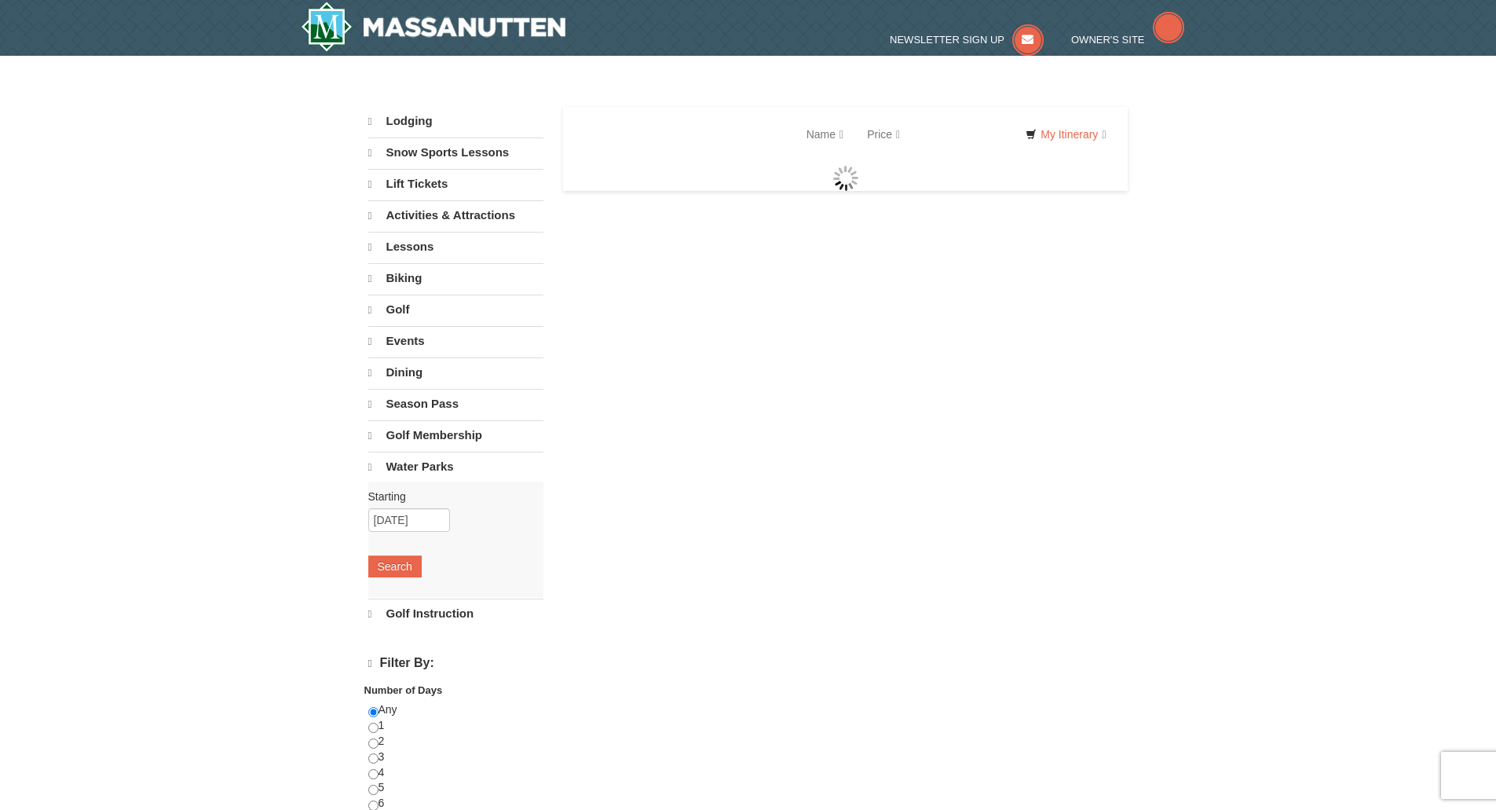
select select "9"
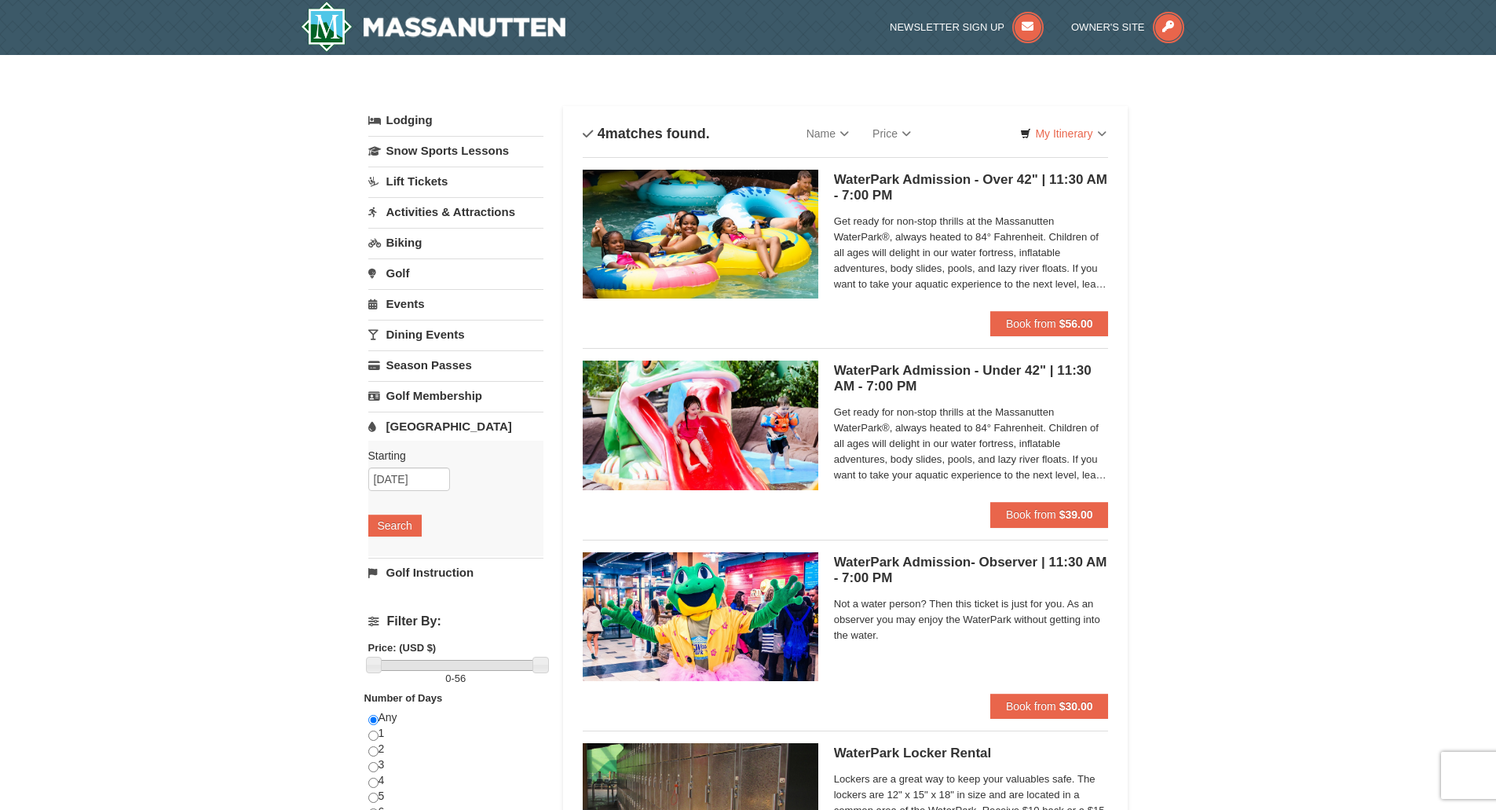
click at [453, 211] on link "Activities & Attractions" at bounding box center [455, 211] width 175 height 29
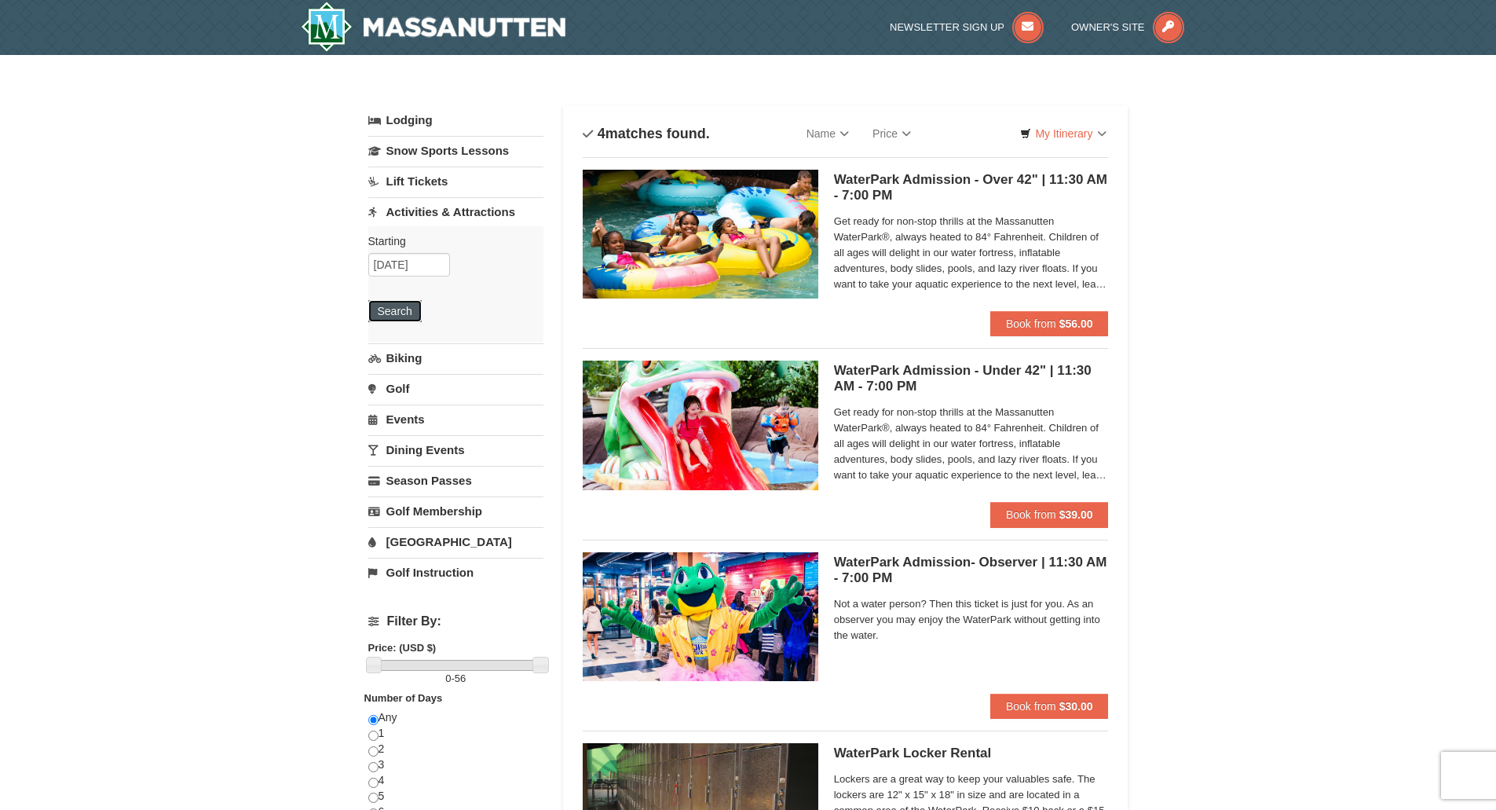
click at [404, 311] on button "Search" at bounding box center [394, 311] width 53 height 22
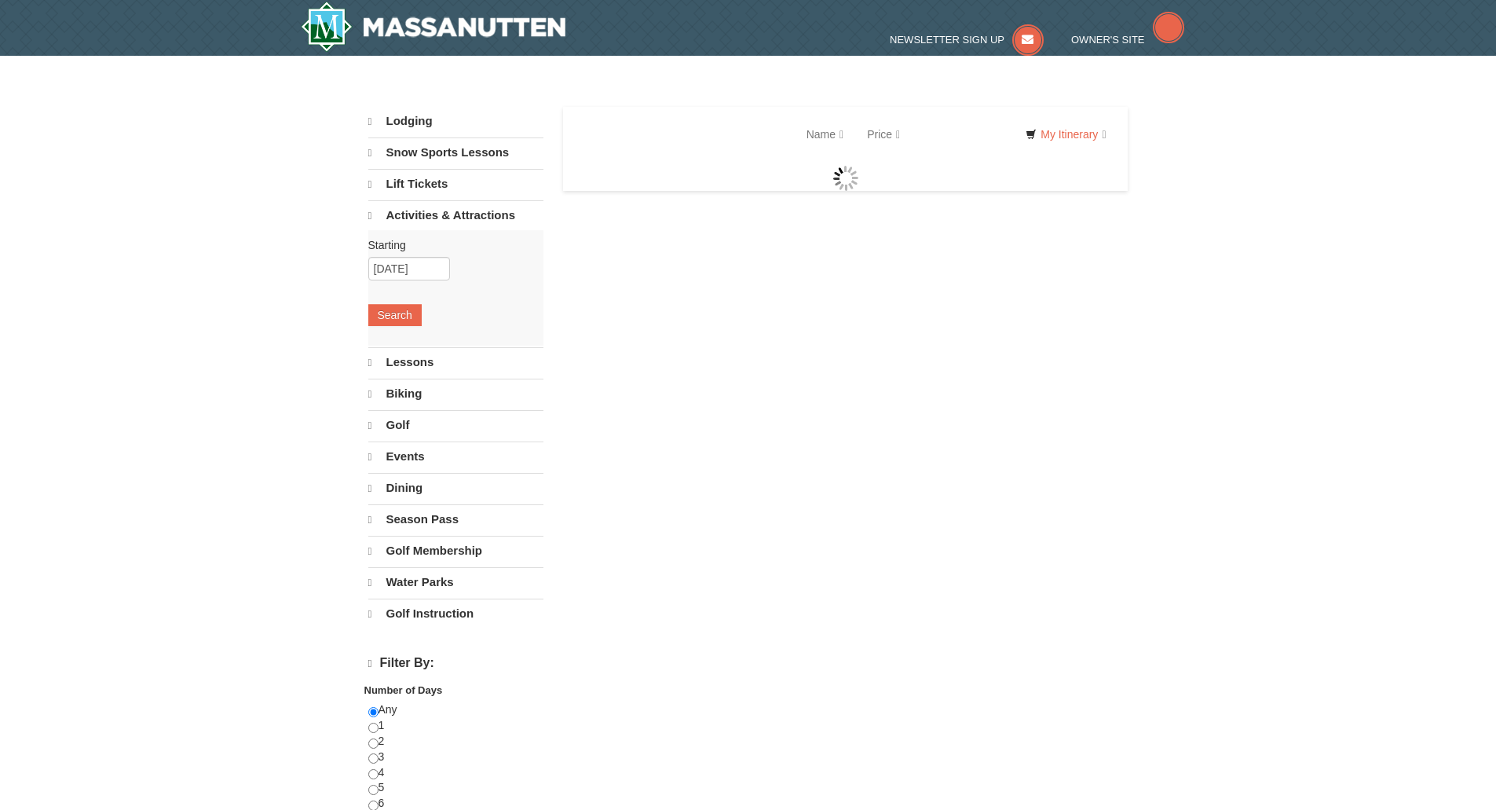
select select "9"
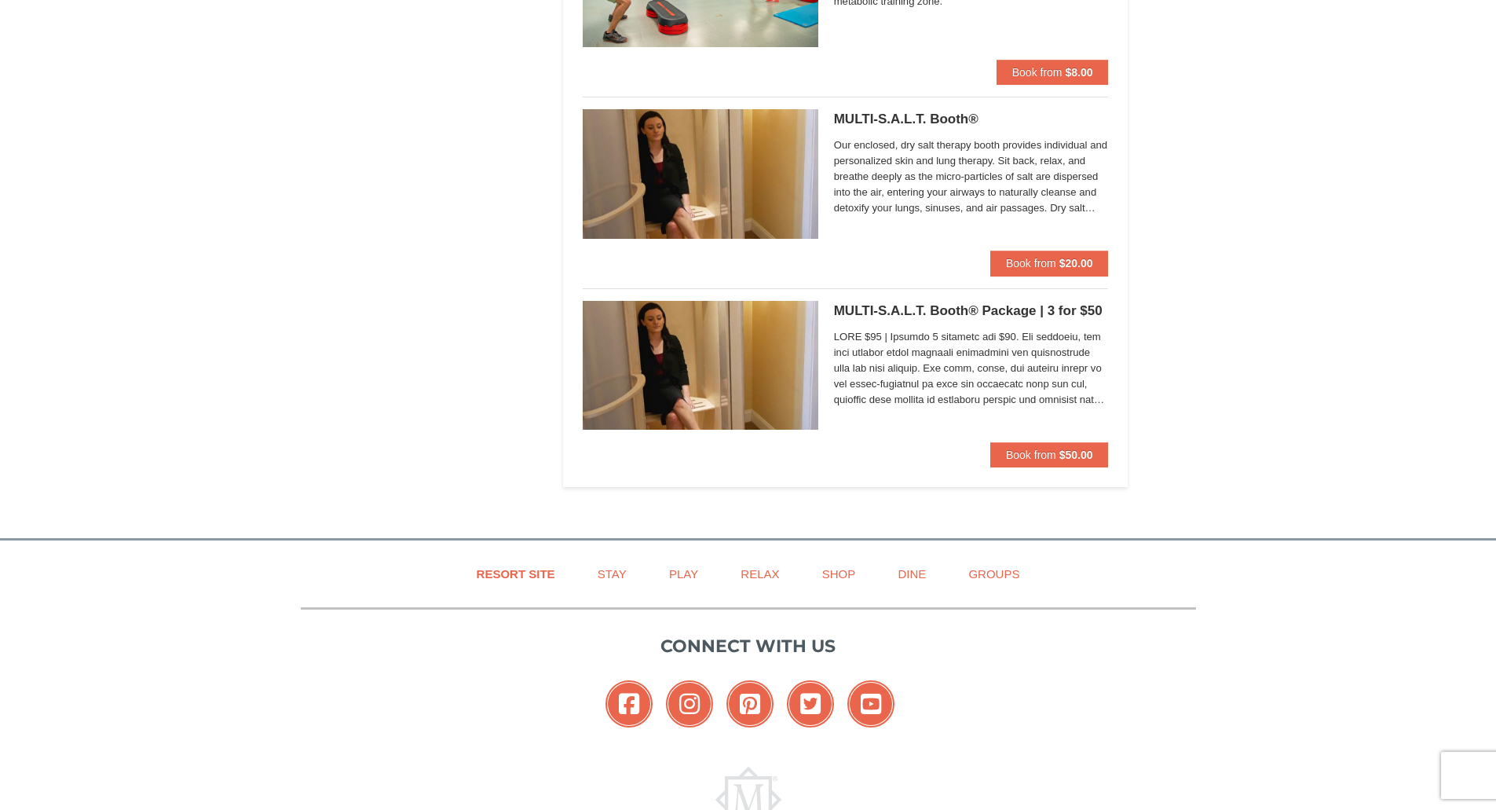
scroll to position [1313, 0]
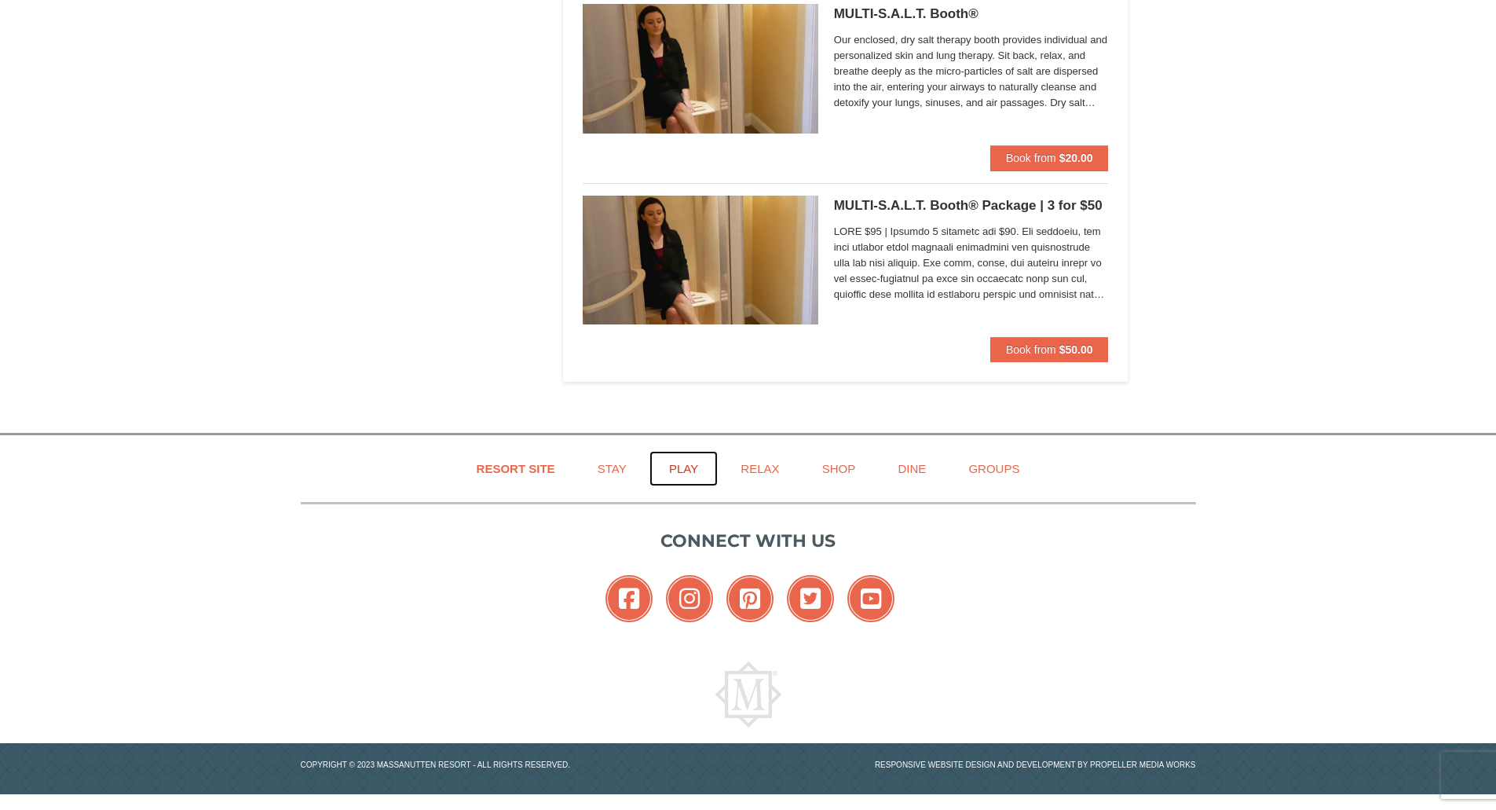
click at [694, 463] on link "Play" at bounding box center [684, 468] width 68 height 35
